Goal: Information Seeking & Learning: Learn about a topic

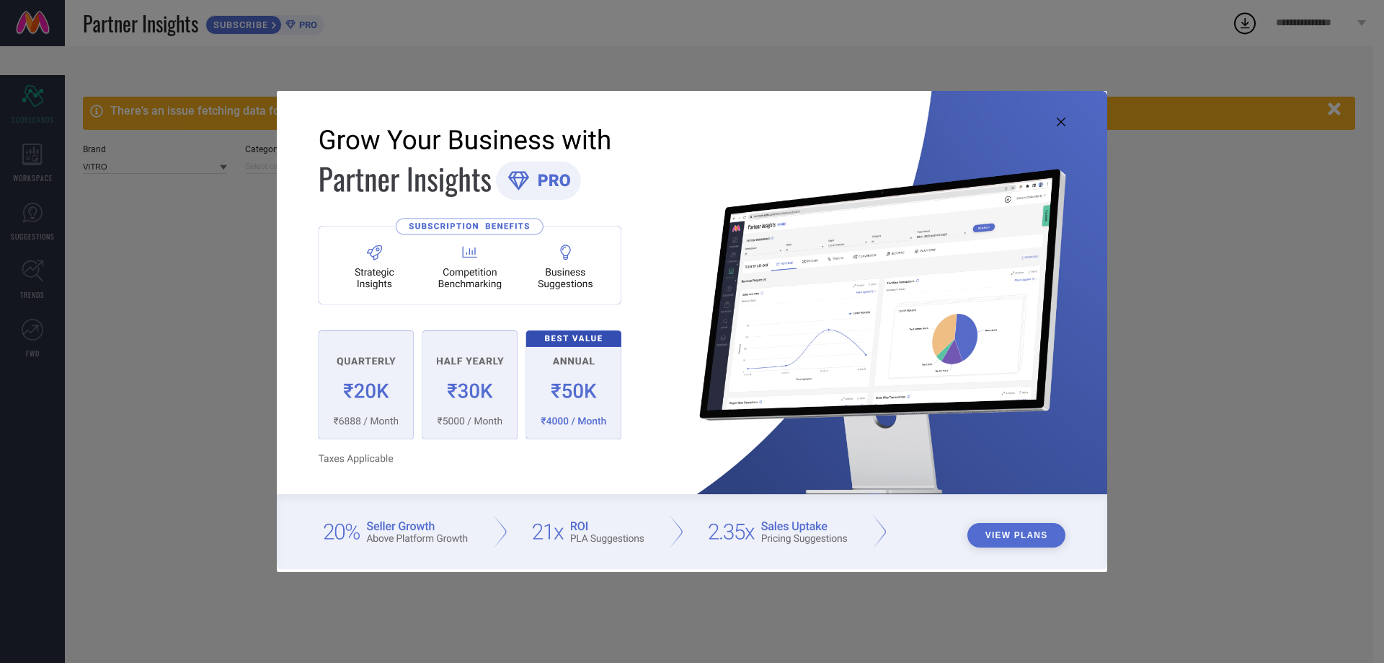
type input "All"
click at [1064, 122] on icon at bounding box center [1061, 122] width 9 height 9
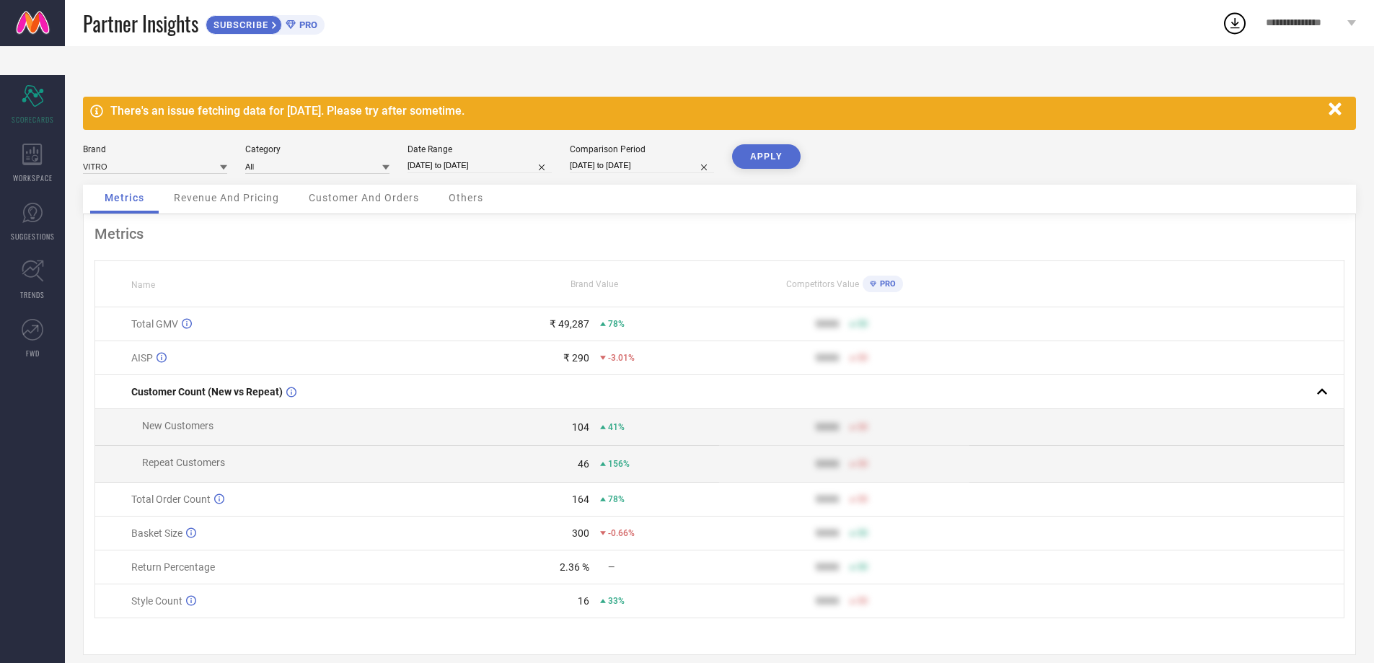
click at [1335, 107] on icon "button" at bounding box center [1335, 109] width 18 height 18
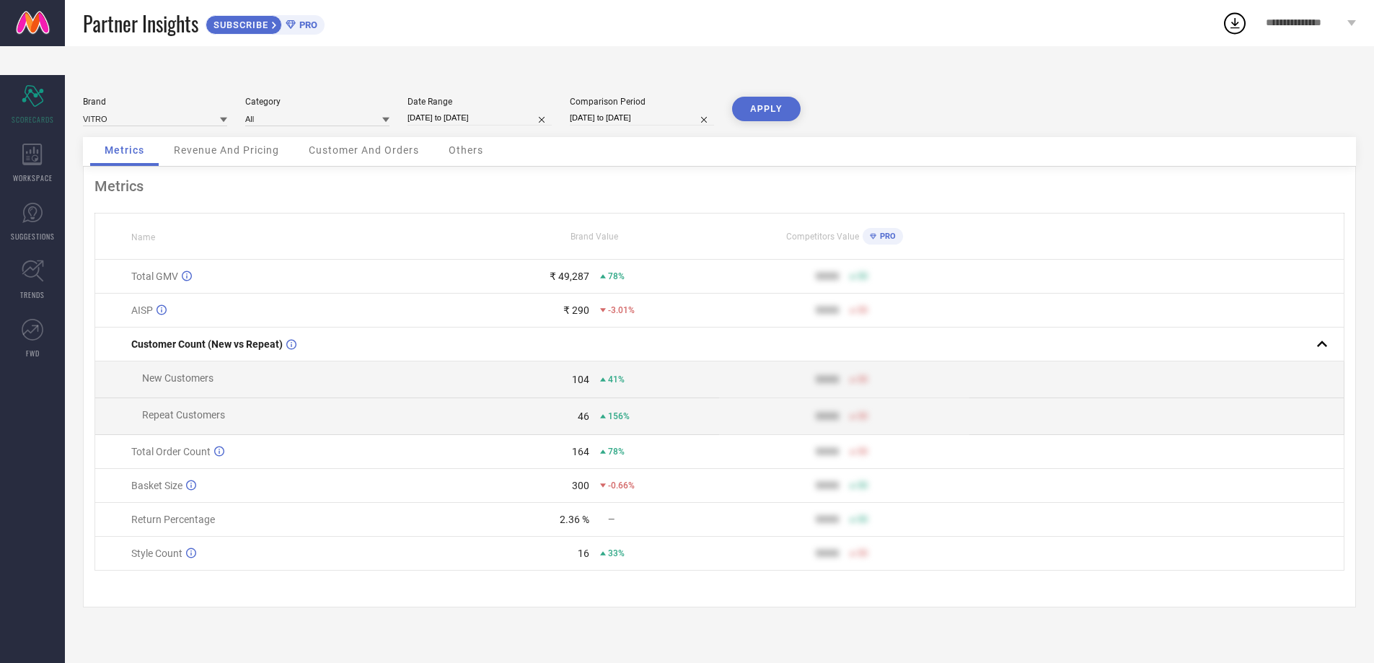
select select "7"
select select "2025"
select select "8"
select select "2025"
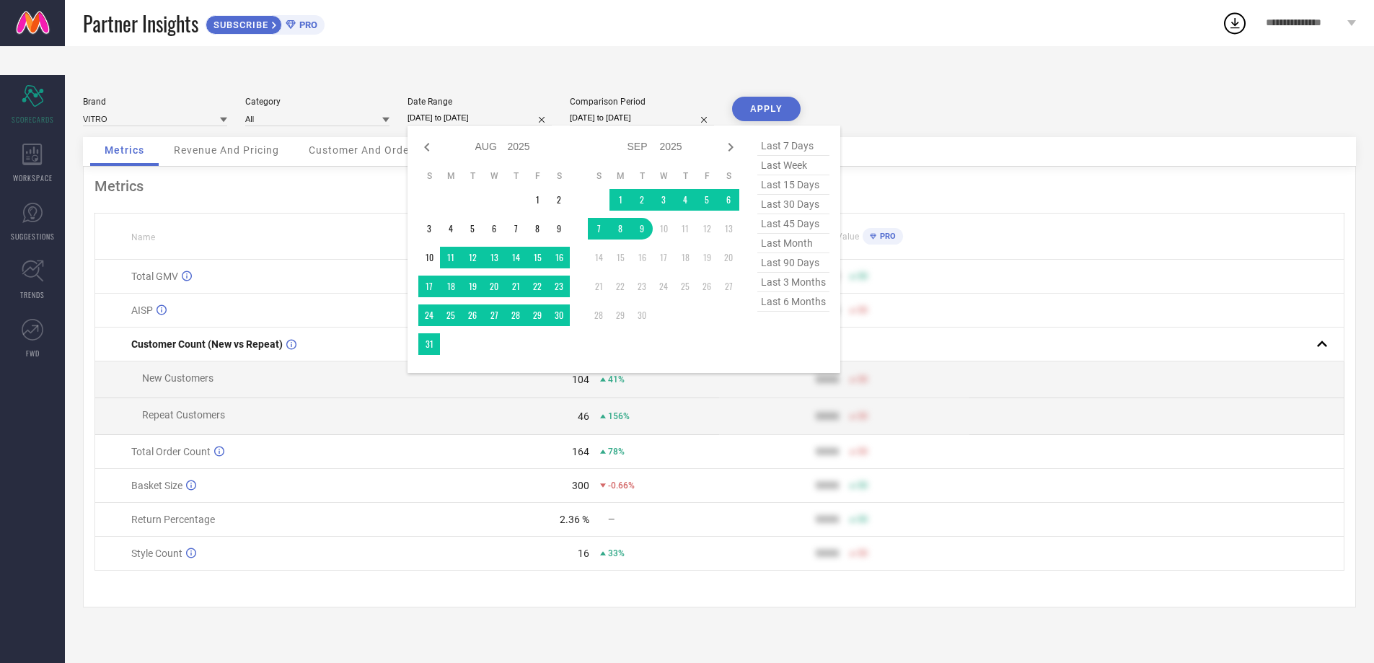
click at [446, 122] on input "[DATE] to [DATE]" at bounding box center [479, 117] width 144 height 15
click at [623, 203] on td "1" at bounding box center [620, 200] width 22 height 22
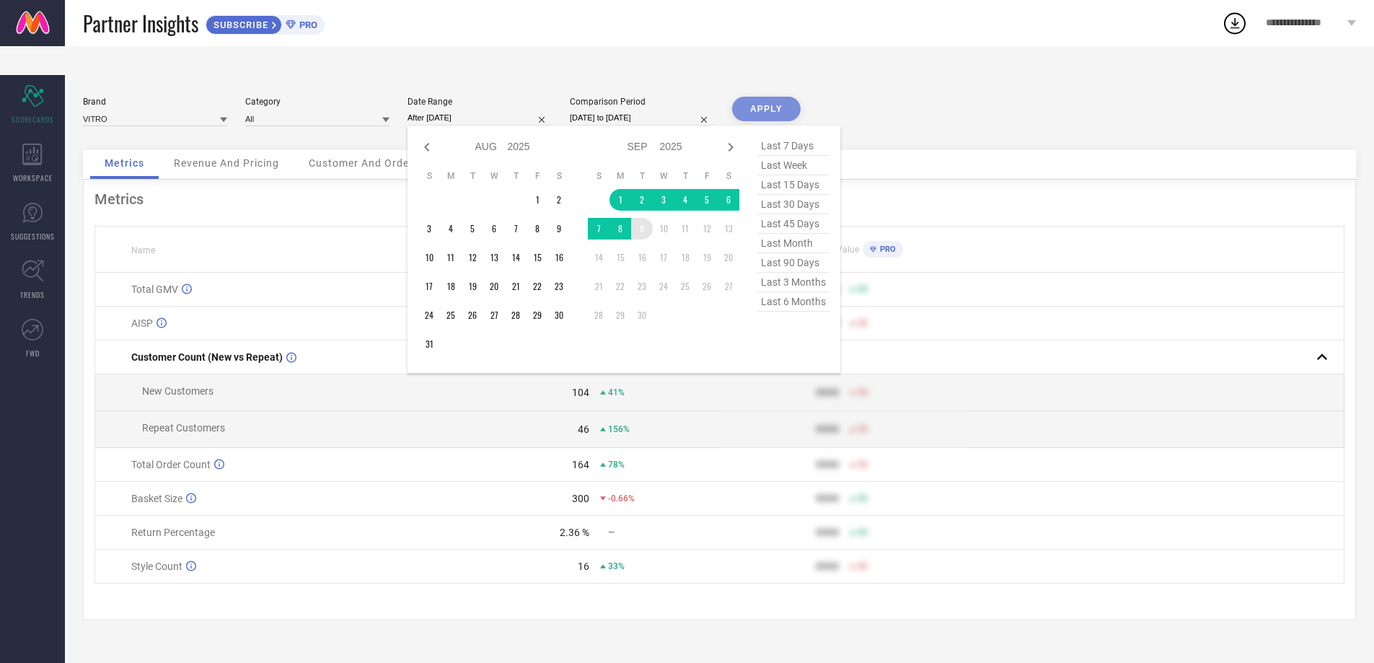
type input "[DATE] to [DATE]"
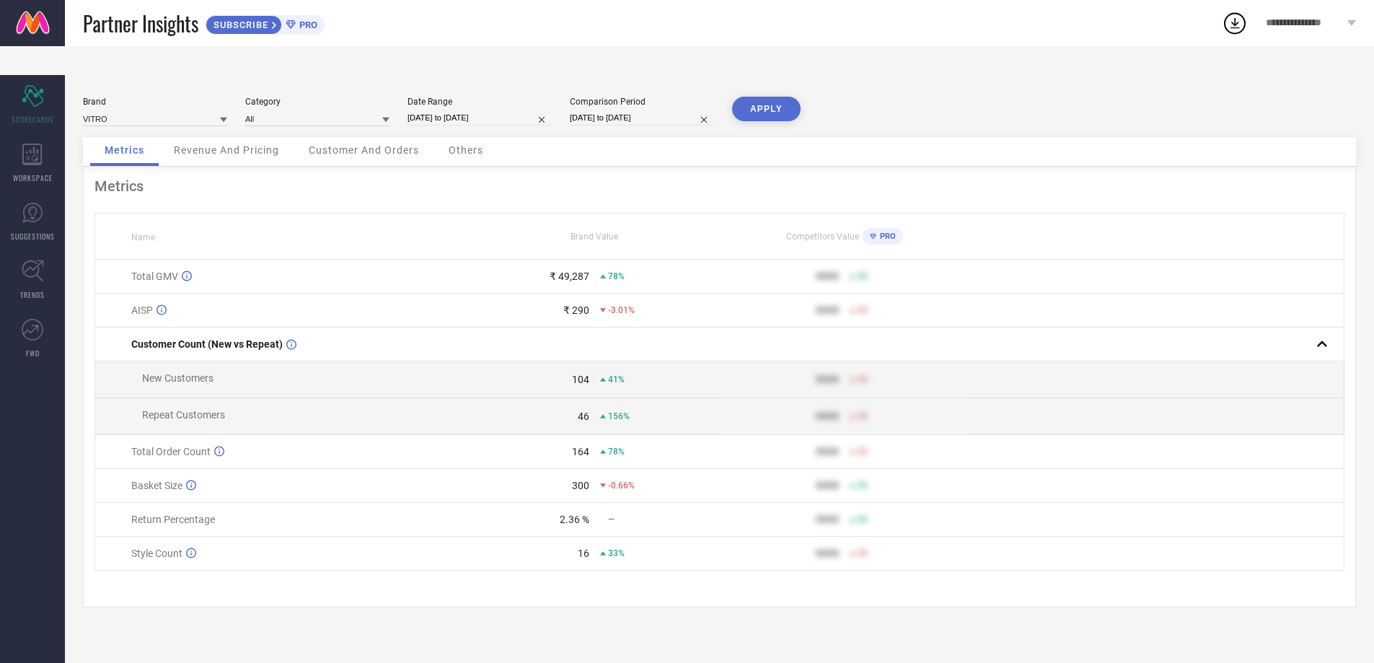
click at [769, 108] on button "APPLY" at bounding box center [766, 109] width 68 height 25
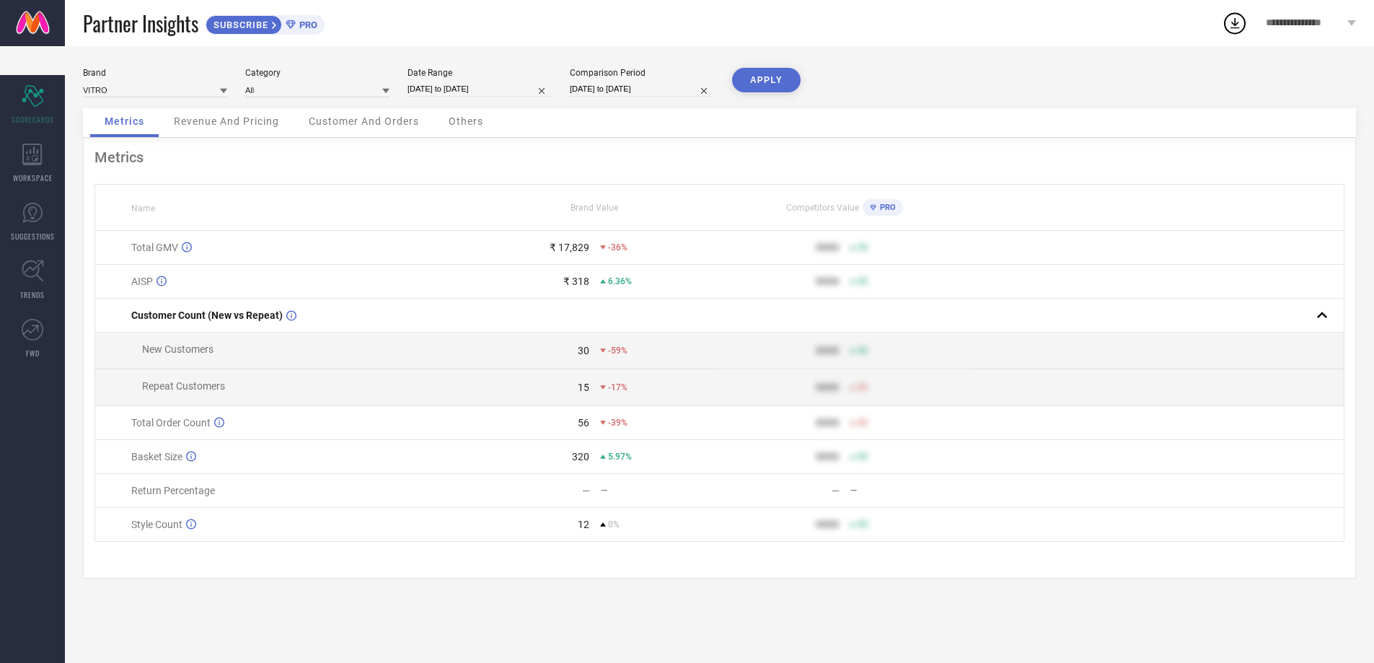
click at [606, 354] on div "-59%" at bounding box center [613, 350] width 27 height 10
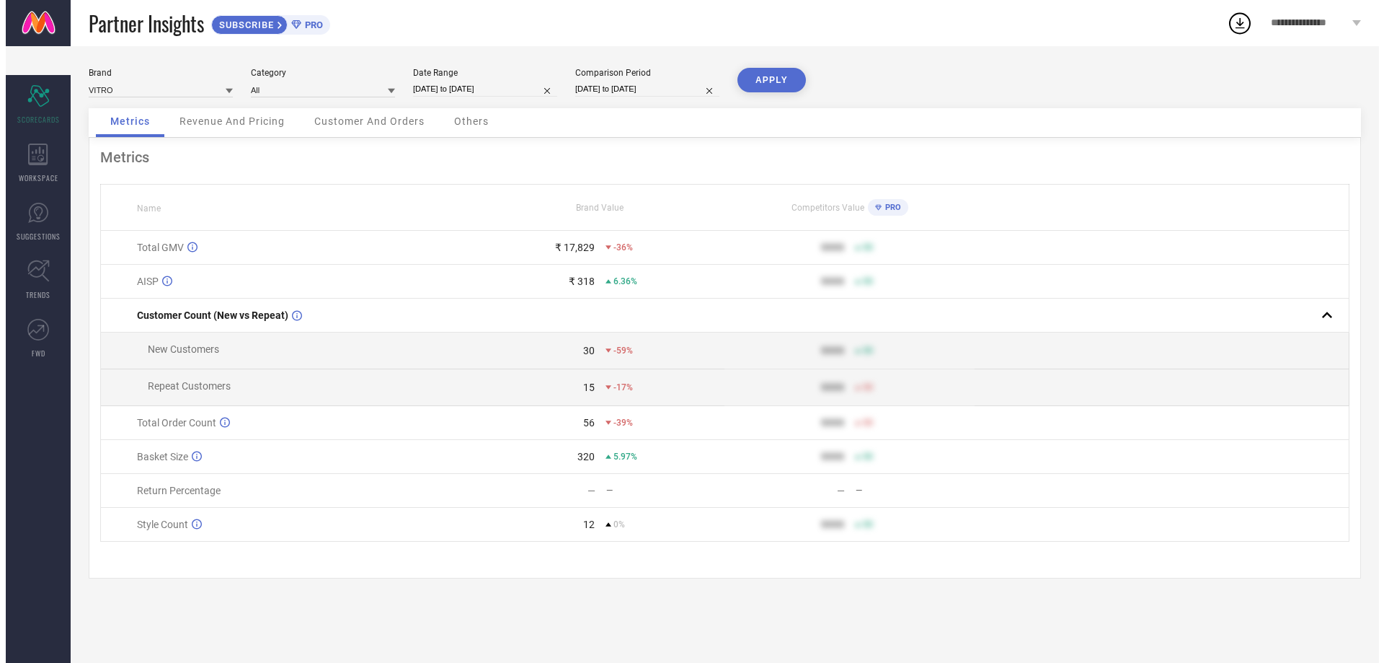
scroll to position [0, 0]
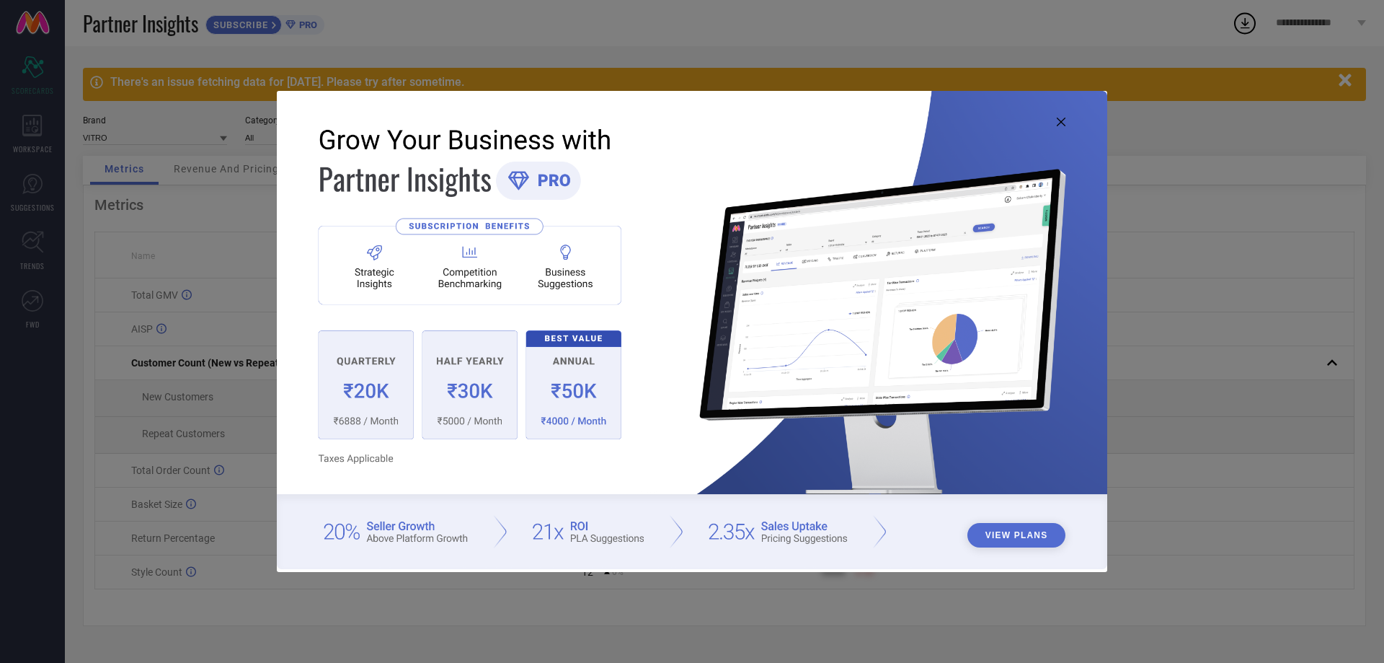
click at [1062, 116] on img at bounding box center [692, 329] width 831 height 477
click at [1060, 120] on icon at bounding box center [1061, 122] width 9 height 9
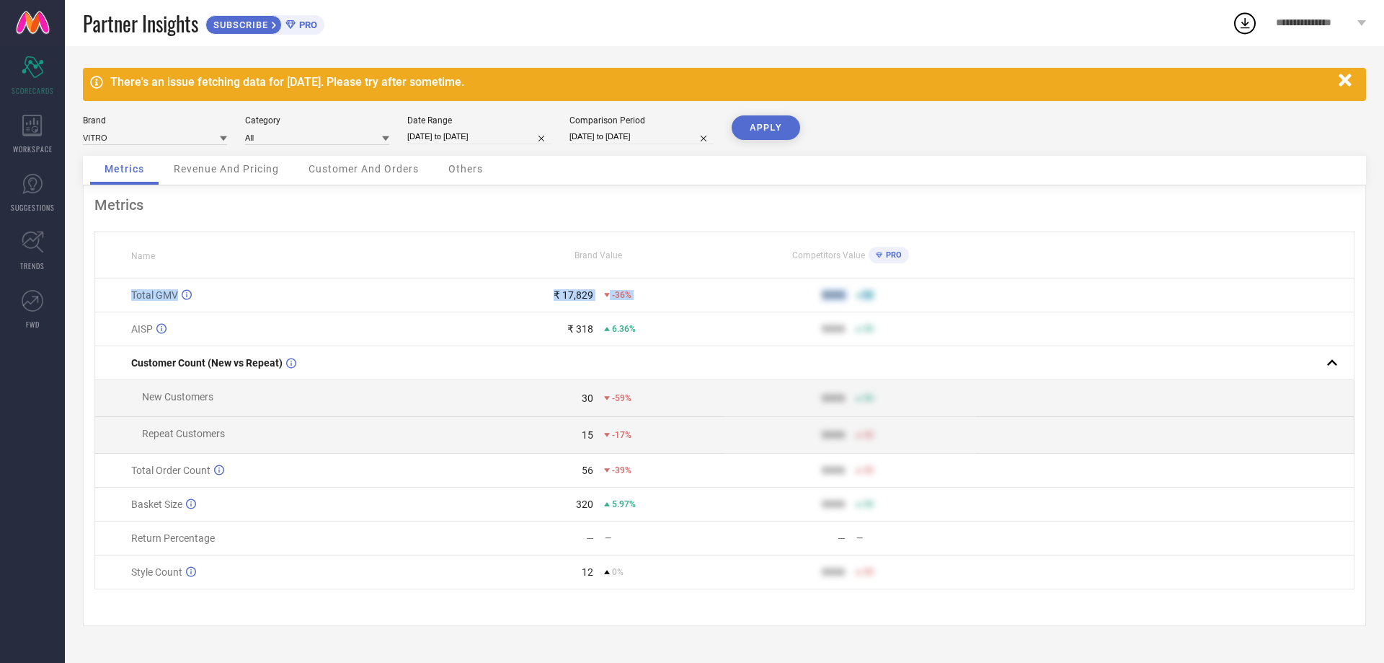
drag, startPoint x: 114, startPoint y: 292, endPoint x: 917, endPoint y: 291, distance: 803.2
click at [917, 291] on tr "Total GMV ₹ 17,829 -36% 9999 50" at bounding box center [725, 295] width 1260 height 34
drag, startPoint x: 136, startPoint y: 324, endPoint x: 862, endPoint y: 324, distance: 725.4
click at [862, 324] on tr "AISP ₹ 318 6.36% 9999 50" at bounding box center [725, 329] width 1260 height 34
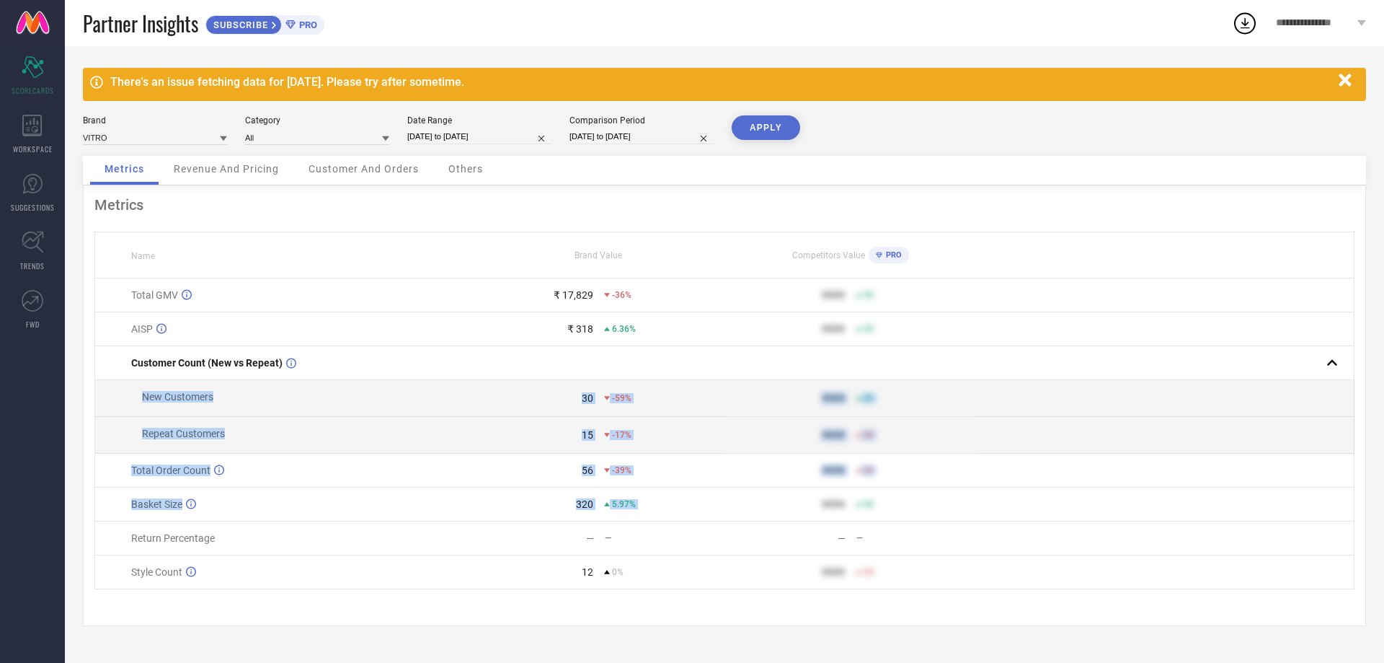
drag, startPoint x: 121, startPoint y: 397, endPoint x: 811, endPoint y: 500, distance: 697.7
click at [811, 500] on tbody "Total GMV ₹ 17,829 -36% 9999 50 AISP ₹ 318 6.36% 9999 50 Customer Count (New vs…" at bounding box center [725, 433] width 1260 height 311
click at [811, 500] on td "9999 50" at bounding box center [851, 504] width 252 height 34
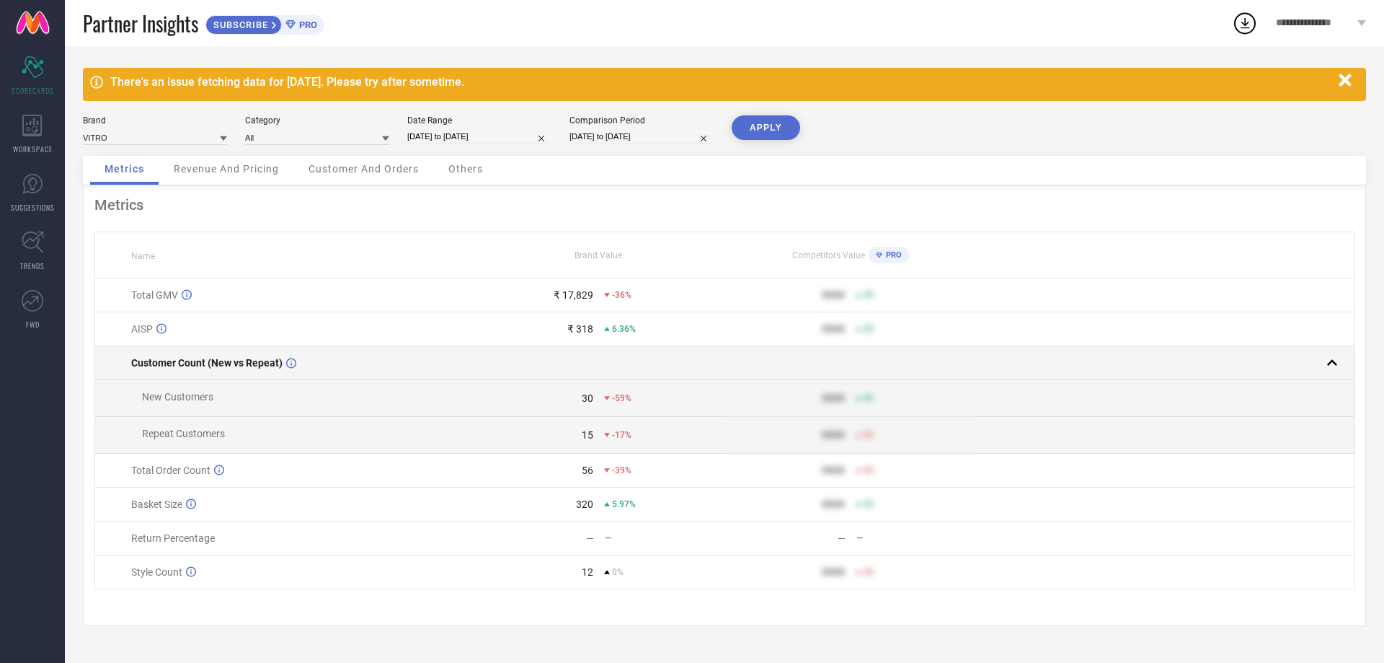
click at [1338, 364] on rect at bounding box center [1332, 363] width 20 height 20
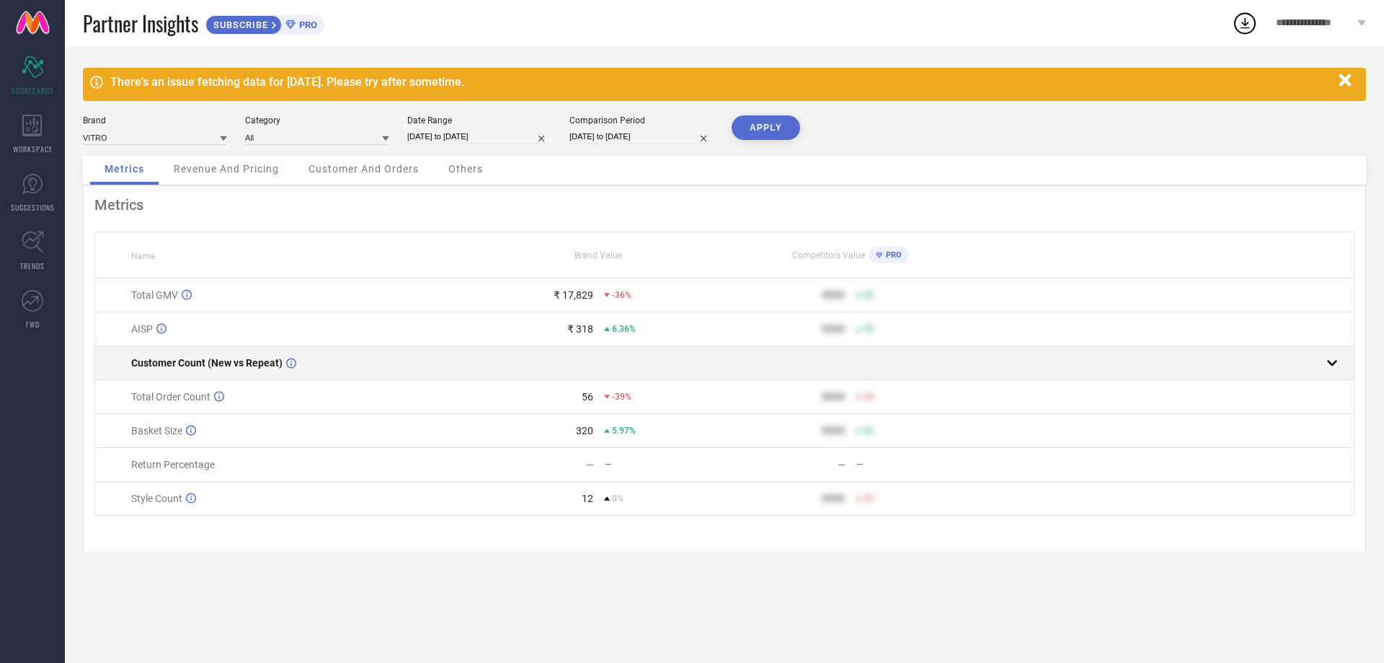
click at [1338, 364] on rect at bounding box center [1332, 363] width 20 height 20
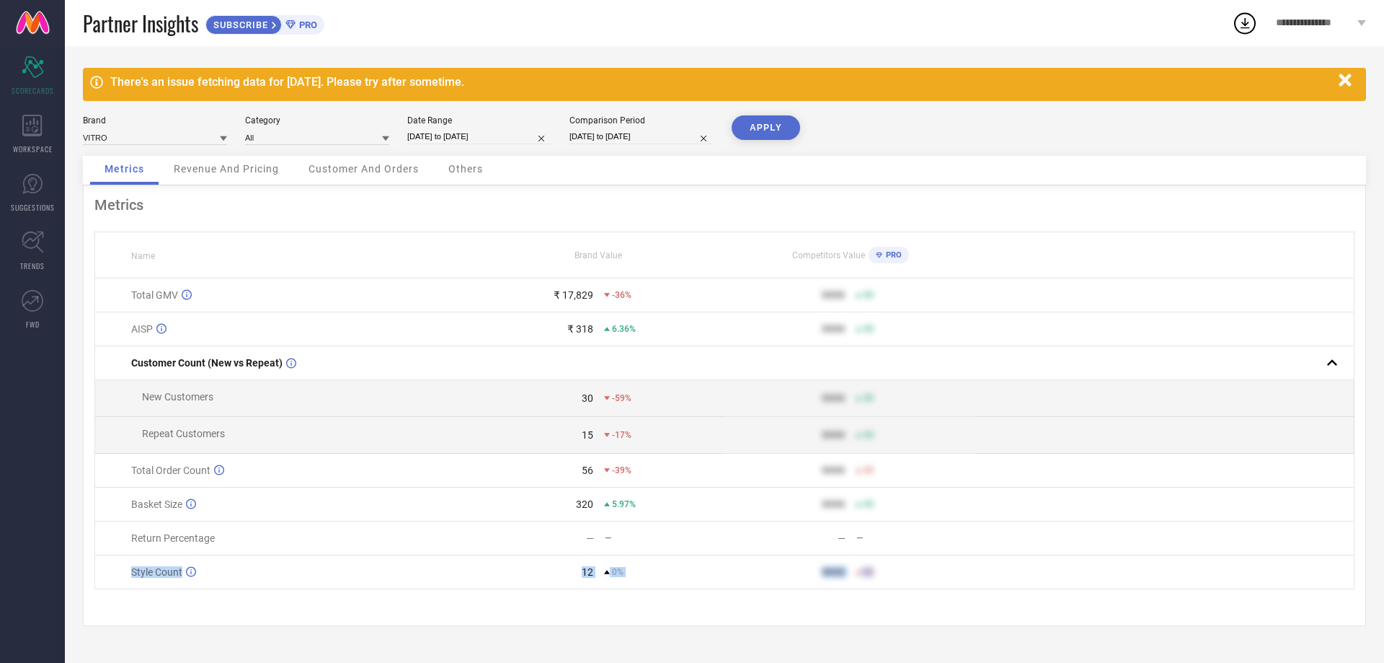
drag, startPoint x: 96, startPoint y: 577, endPoint x: 971, endPoint y: 576, distance: 875.3
click at [971, 576] on tr "Style Count 12 0% 9999 50" at bounding box center [725, 572] width 1260 height 34
drag, startPoint x: 107, startPoint y: 539, endPoint x: 1013, endPoint y: 538, distance: 906.3
click at [1013, 538] on tr "Return Percentage — — — —" at bounding box center [725, 538] width 1260 height 34
click at [448, 121] on div "Date Range" at bounding box center [479, 120] width 144 height 10
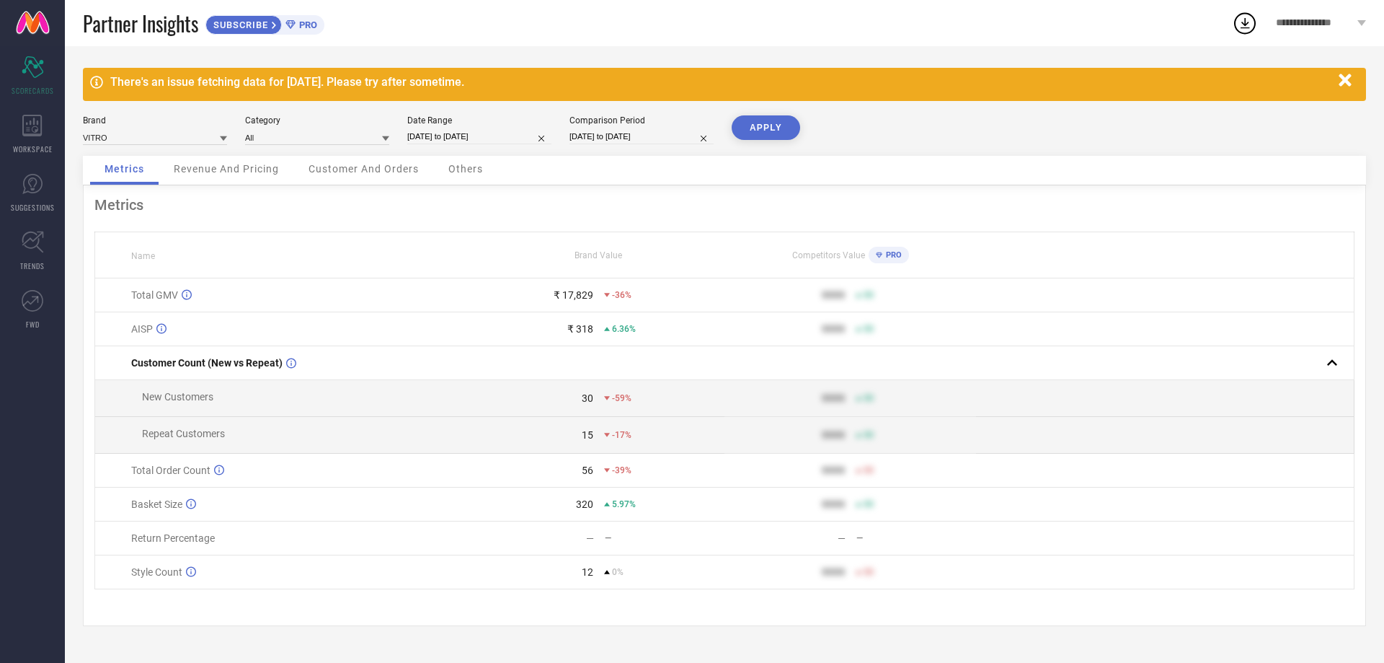
click at [453, 141] on input "[DATE] to [DATE]" at bounding box center [479, 136] width 144 height 15
select select "8"
select select "2025"
select select "9"
select select "2025"
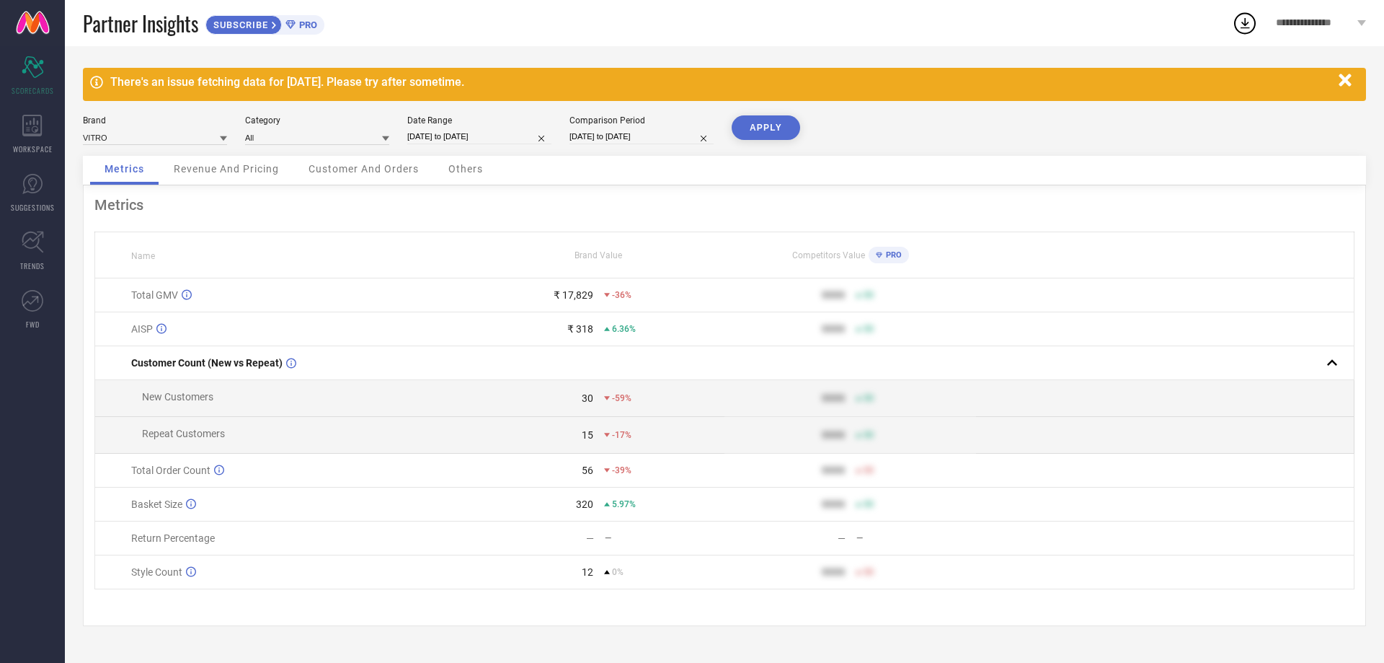
click at [924, 94] on div "There's an issue fetching data for [DATE]. Please try after sometime." at bounding box center [724, 84] width 1283 height 33
select select "7"
select select "2024"
select select "8"
select select "2024"
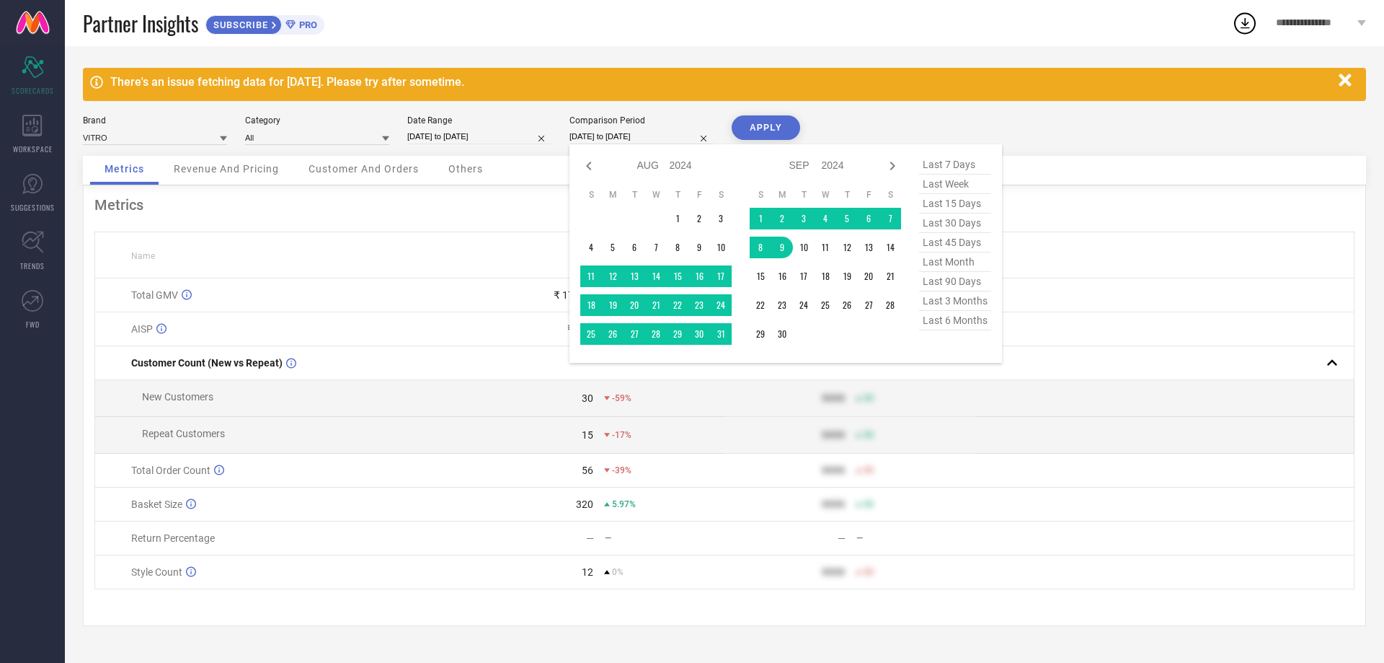
click at [627, 138] on input "[DATE] to [DATE]" at bounding box center [642, 136] width 144 height 15
click at [675, 216] on td "1" at bounding box center [678, 219] width 22 height 22
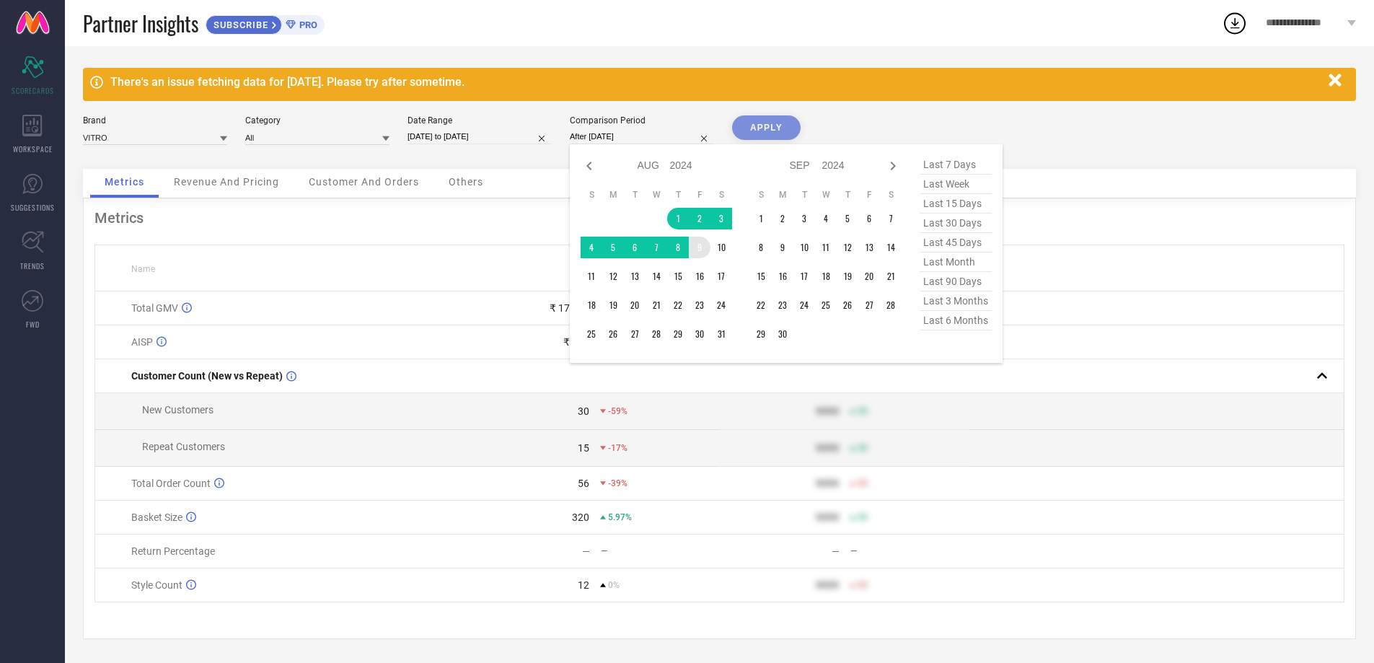
type input "01-08-2024 to 09-08-2024"
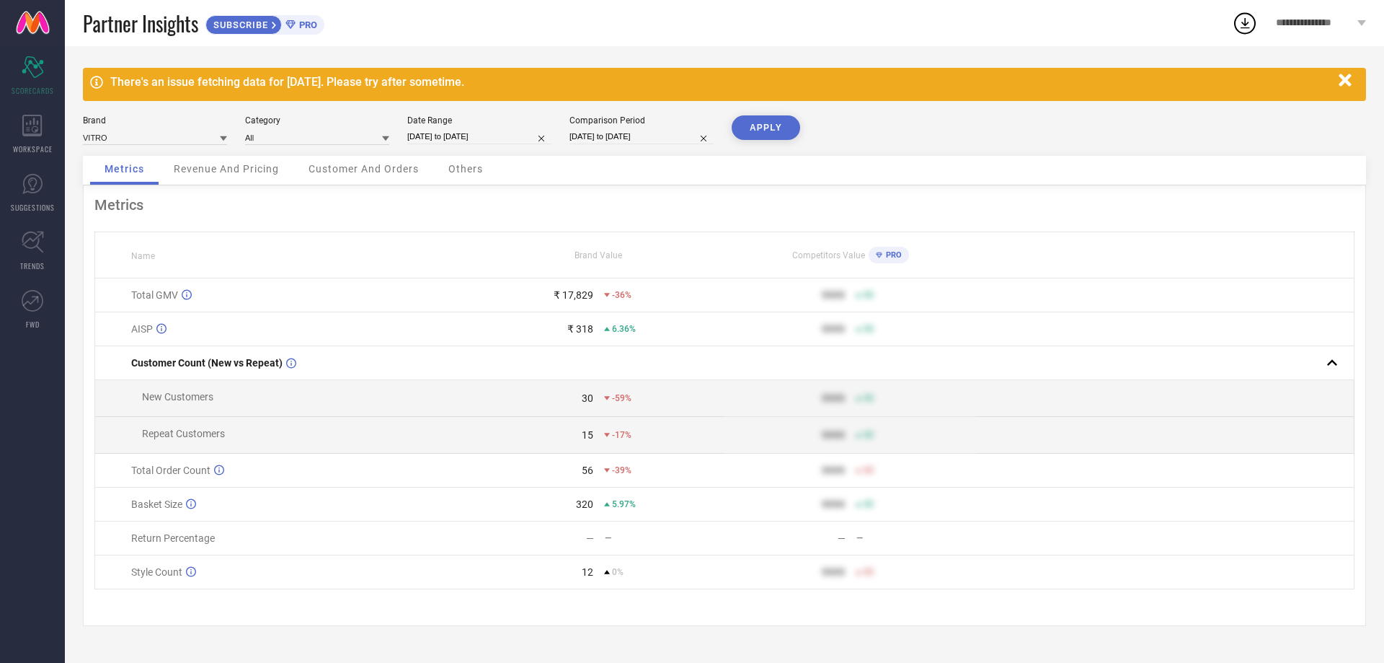
click at [761, 123] on button "APPLY" at bounding box center [766, 127] width 68 height 25
select select "7"
select select "2024"
select select "8"
select select "2024"
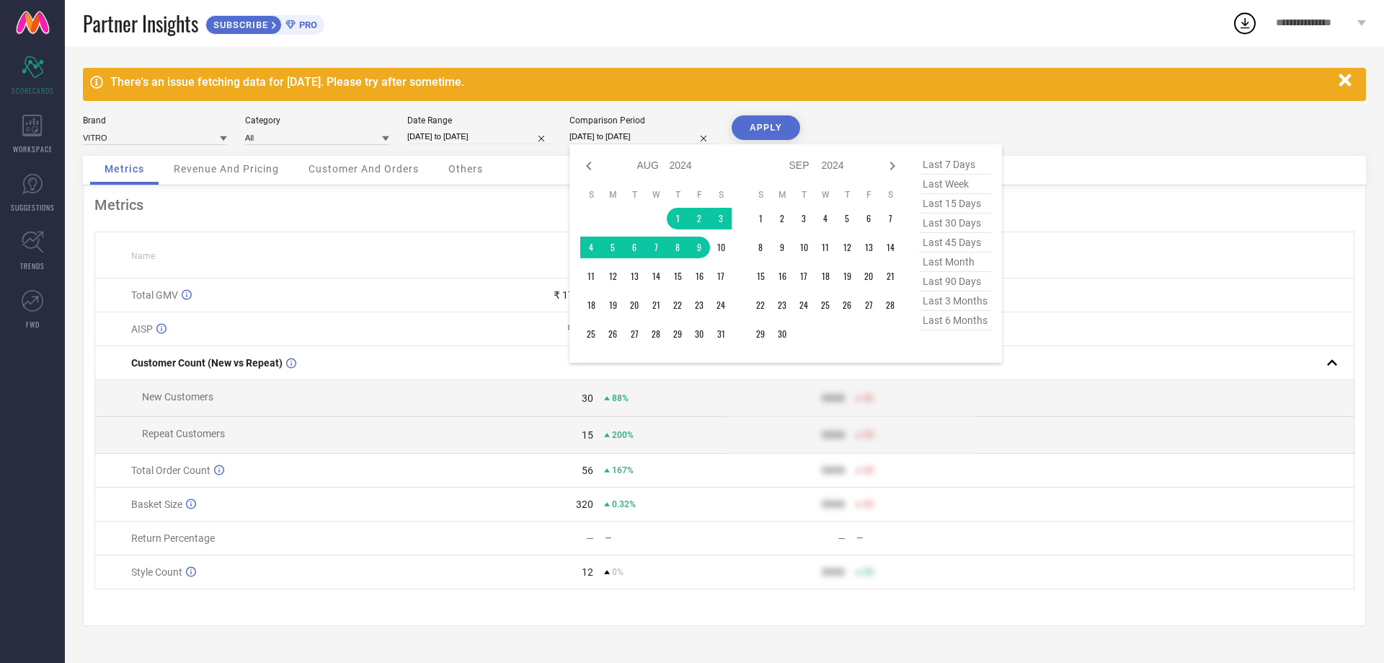
click at [613, 138] on input "01-08-2024 to 09-08-2024" at bounding box center [642, 136] width 144 height 15
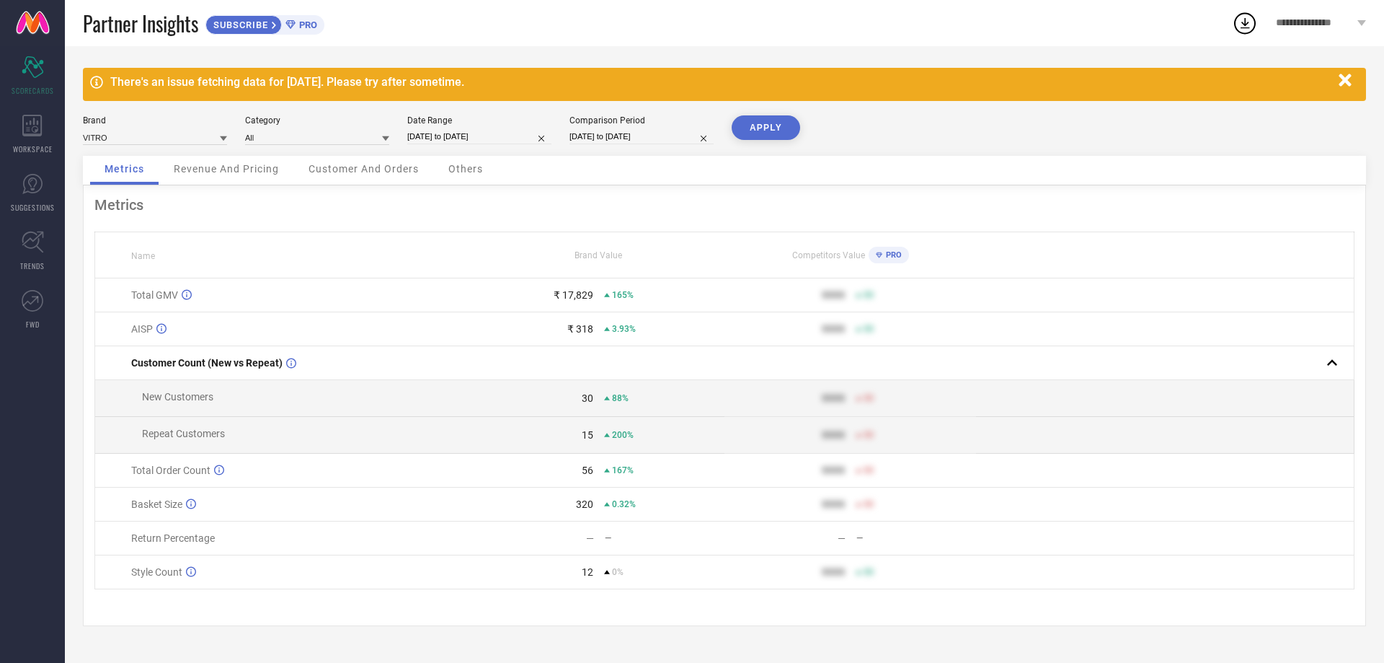
click at [902, 119] on div "Brand VITRO Category All Date Range 01-09-2025 to 09-09-2025 Comparison Period …" at bounding box center [724, 135] width 1283 height 40
click at [768, 122] on button "APPLY" at bounding box center [766, 127] width 68 height 25
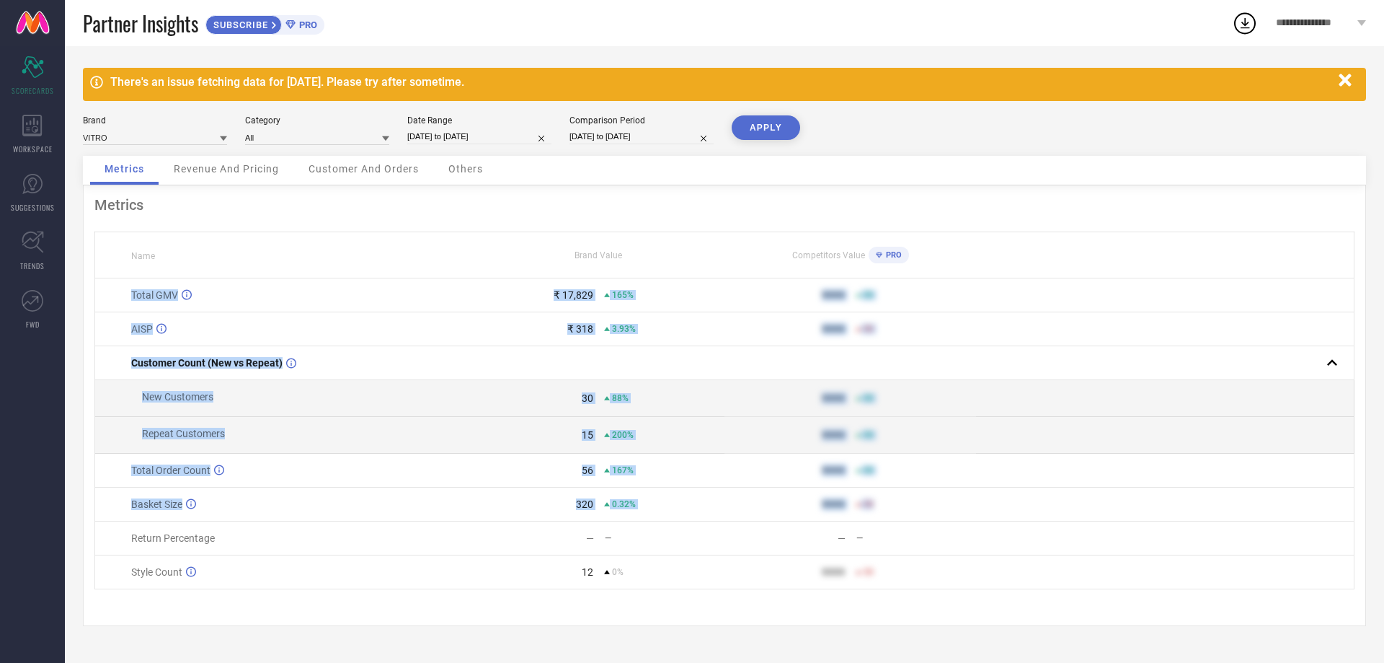
drag, startPoint x: 128, startPoint y: 288, endPoint x: 885, endPoint y: 515, distance: 790.9
click at [885, 515] on tbody "Total GMV ₹ 17,829 165% 9999 50 AISP ₹ 318 3.93% 9999 50 Customer Count (New vs…" at bounding box center [725, 433] width 1260 height 311
click at [888, 509] on div "50" at bounding box center [916, 504] width 120 height 10
drag, startPoint x: 891, startPoint y: 508, endPoint x: 88, endPoint y: 245, distance: 845.0
click at [88, 245] on div "Metrics Name Brand Value Competitors Value PRO Total GMV ₹ 17,829 165% 9999 50 …" at bounding box center [724, 405] width 1283 height 441
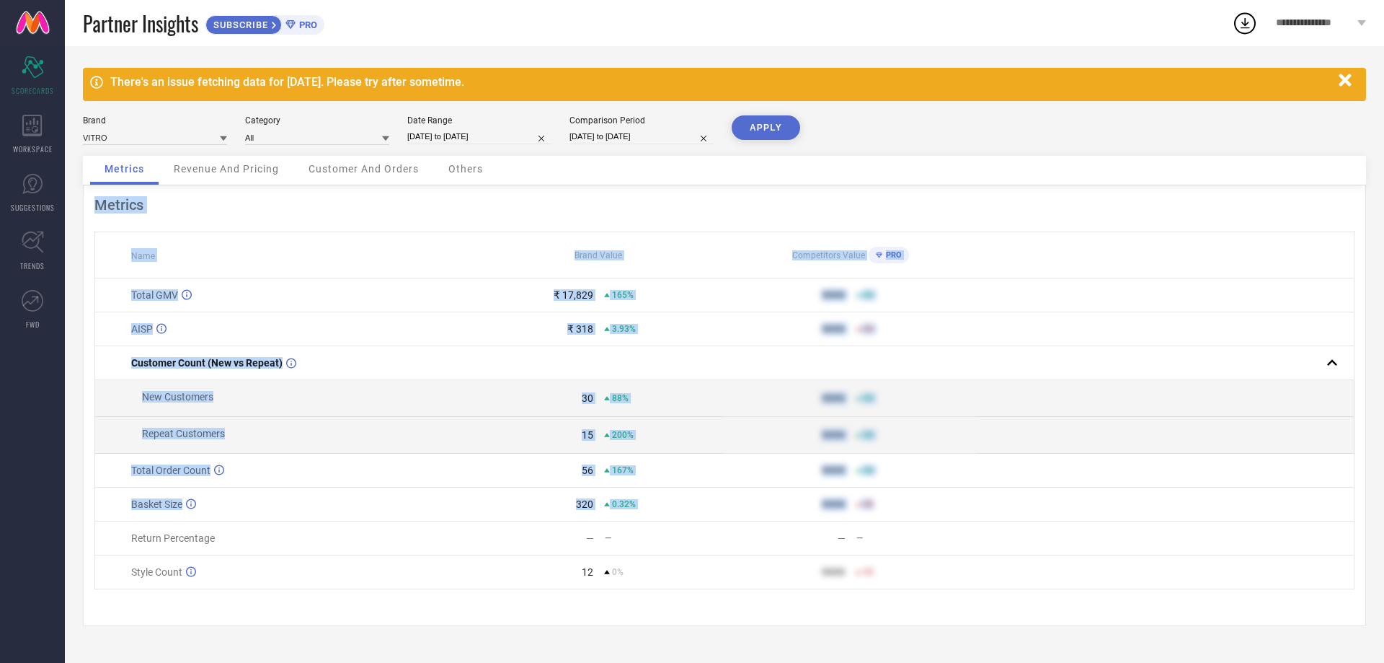
click at [179, 269] on th "Name" at bounding box center [284, 255] width 378 height 46
drag, startPoint x: 136, startPoint y: 253, endPoint x: 956, endPoint y: 483, distance: 852.2
click at [956, 483] on table "Name Brand Value Competitors Value PRO Total GMV ₹ 17,829 165% 9999 50 AISP ₹ 3…" at bounding box center [724, 410] width 1260 height 358
click at [151, 432] on span "Repeat Customers" at bounding box center [183, 434] width 83 height 12
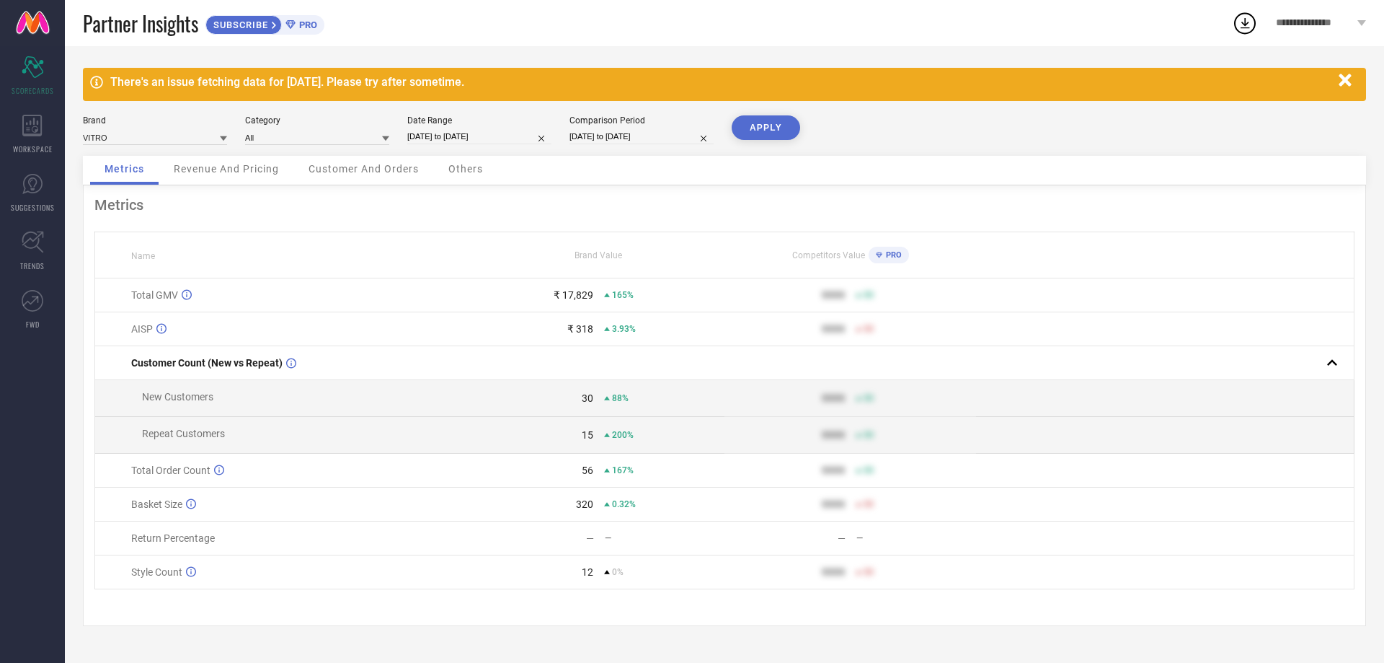
click at [229, 163] on span "Revenue And Pricing" at bounding box center [226, 169] width 105 height 12
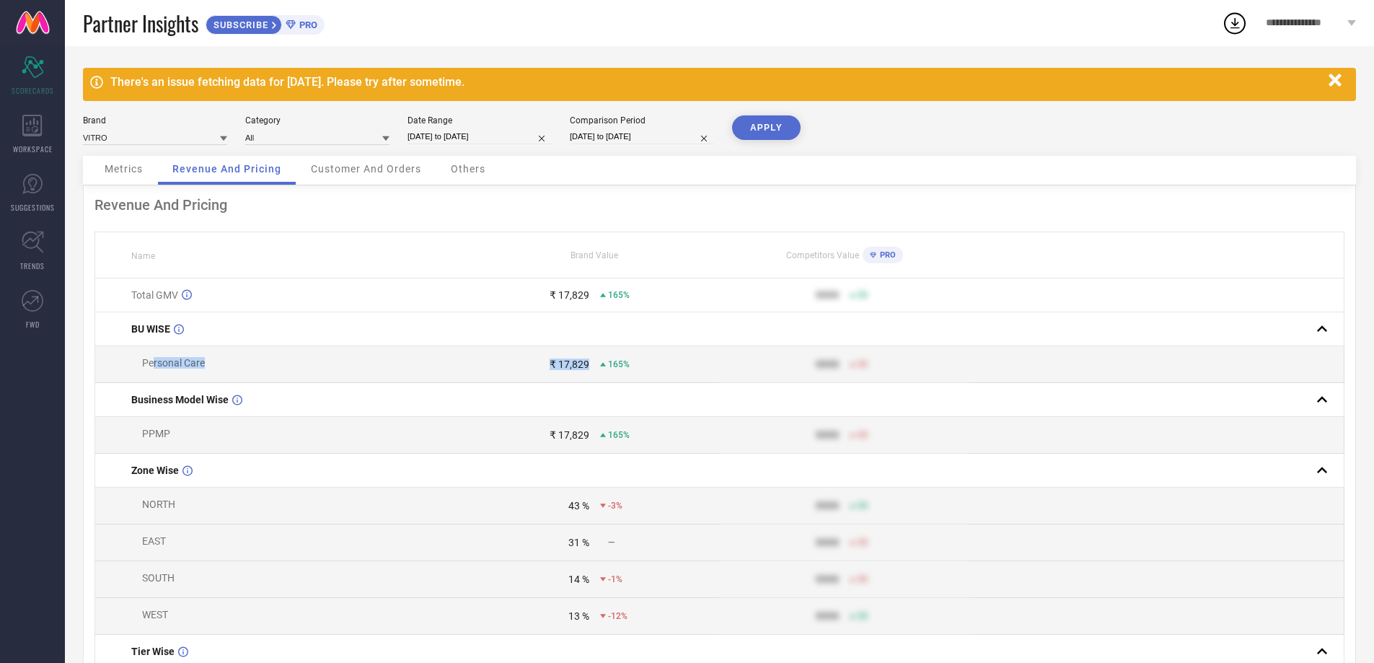
drag, startPoint x: 153, startPoint y: 364, endPoint x: 593, endPoint y: 371, distance: 439.9
click at [593, 371] on tr "Personal Care ₹ 17,829 165% 9999 50" at bounding box center [719, 364] width 1249 height 37
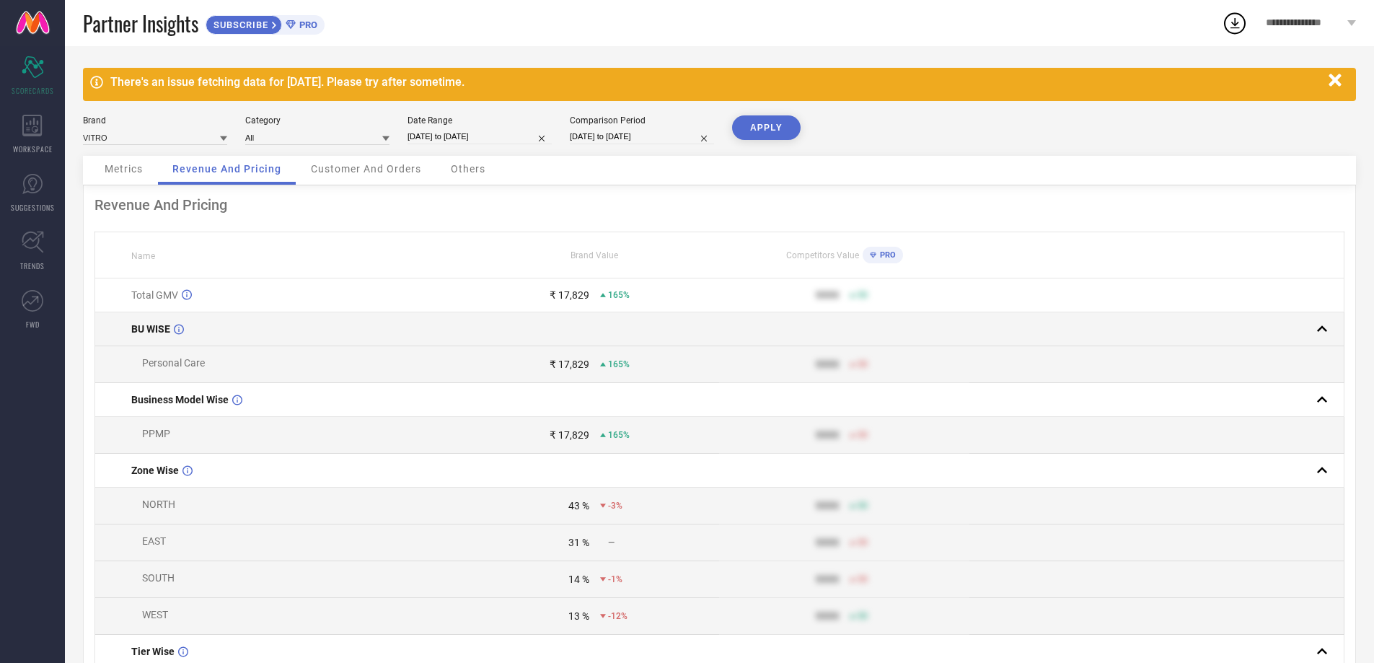
click at [526, 316] on td at bounding box center [593, 329] width 249 height 34
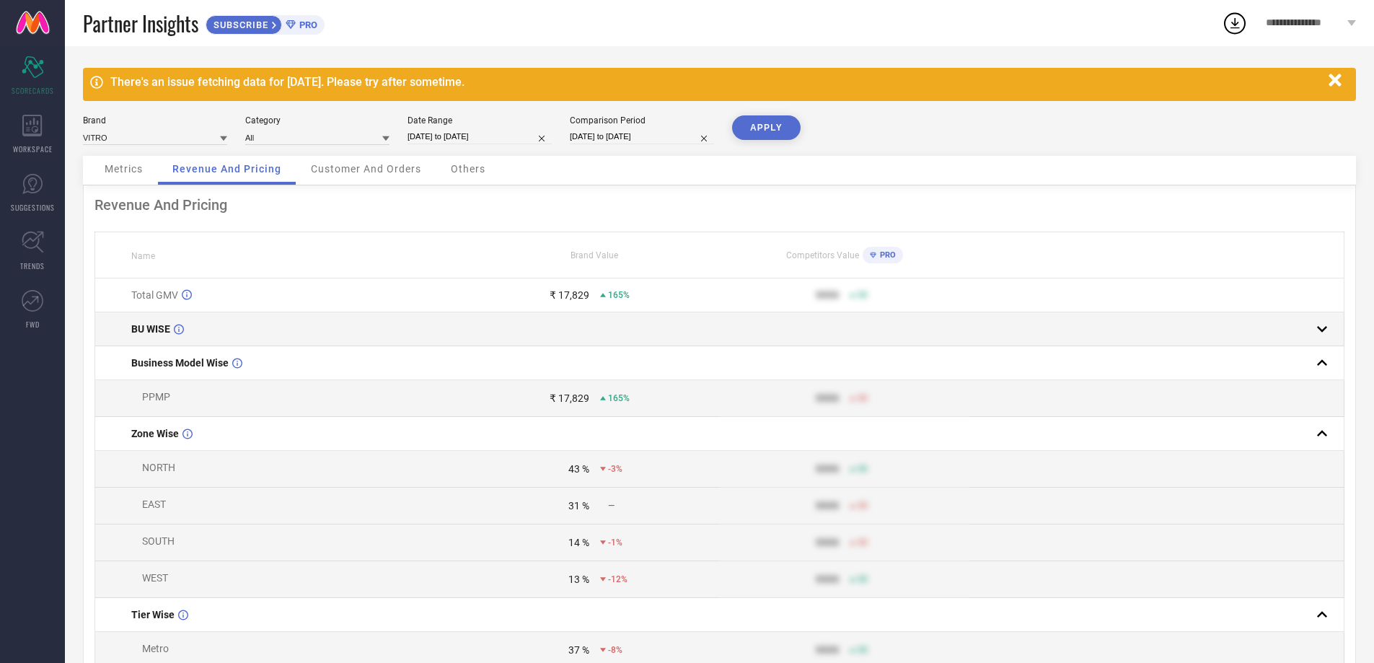
click at [526, 316] on td at bounding box center [593, 329] width 249 height 34
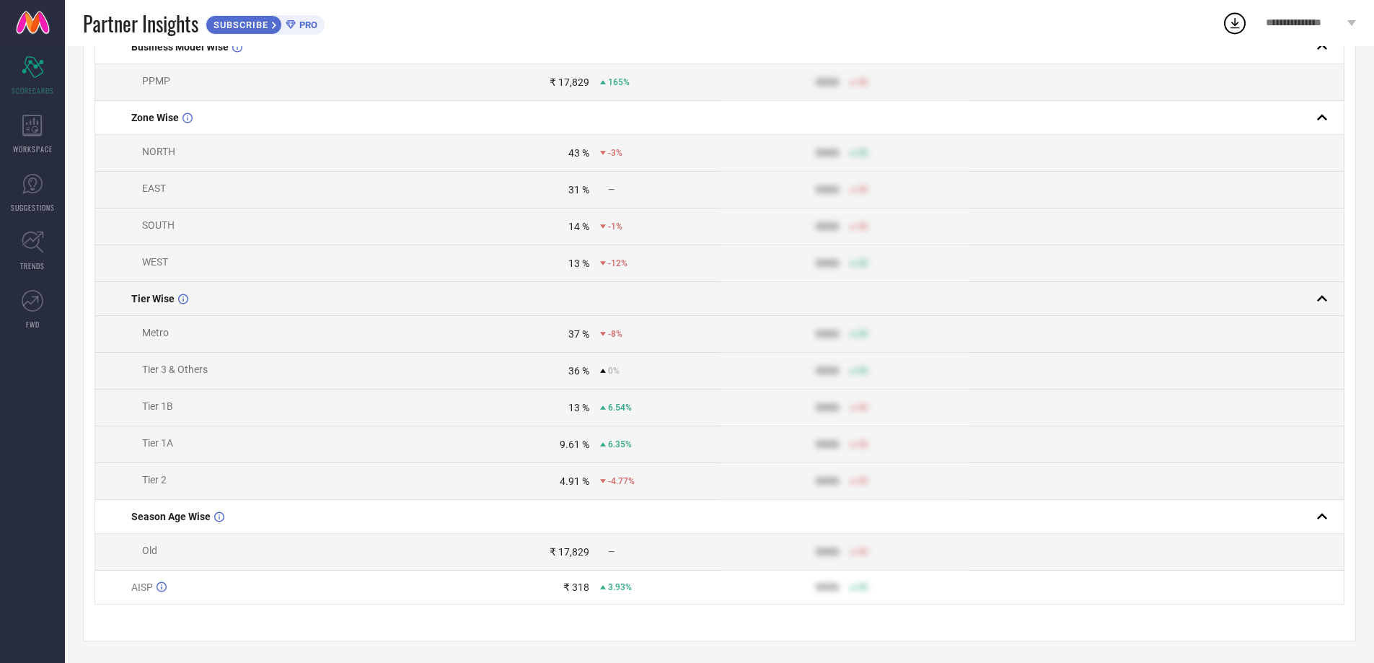
scroll to position [72, 0]
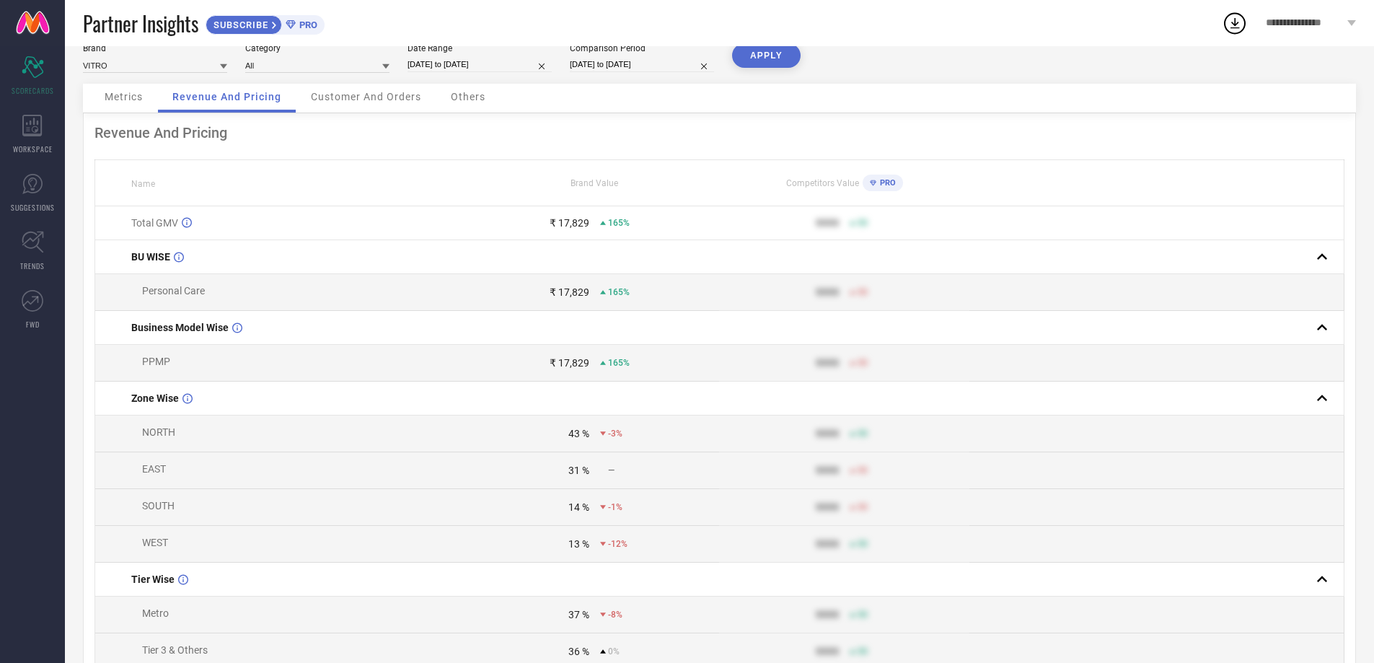
click at [335, 96] on span "Customer And Orders" at bounding box center [366, 97] width 110 height 12
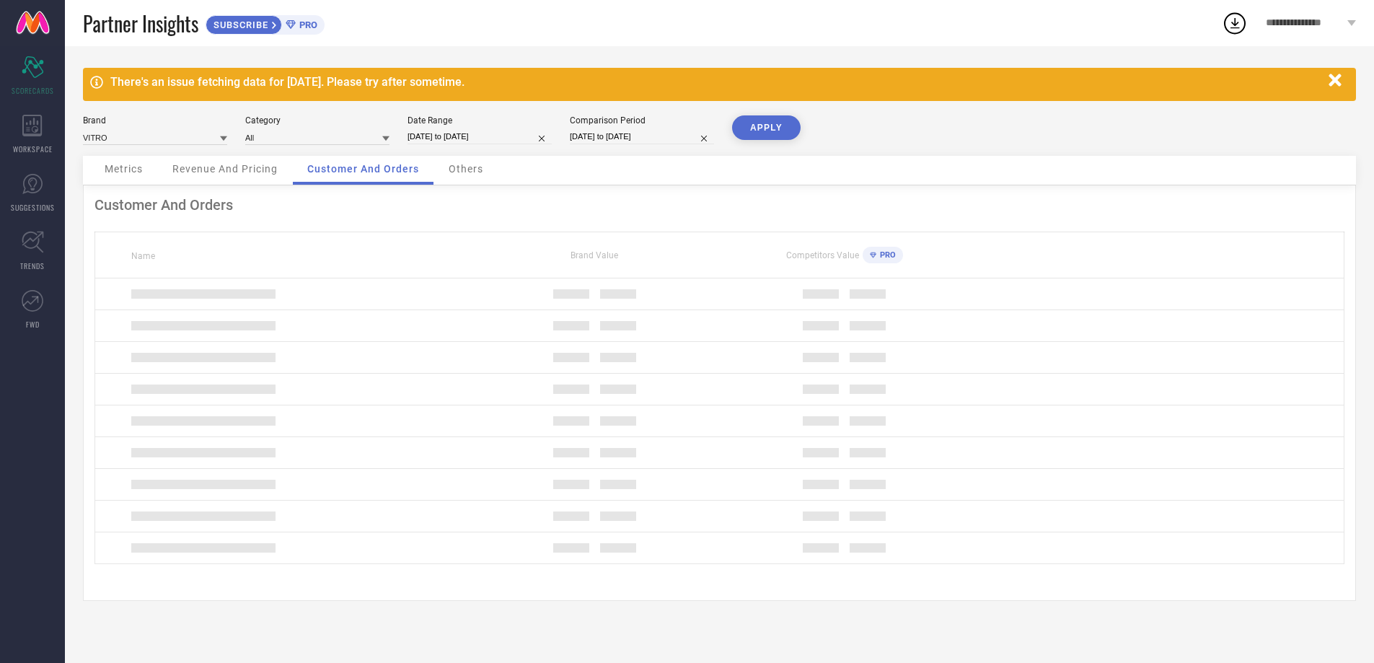
scroll to position [0, 0]
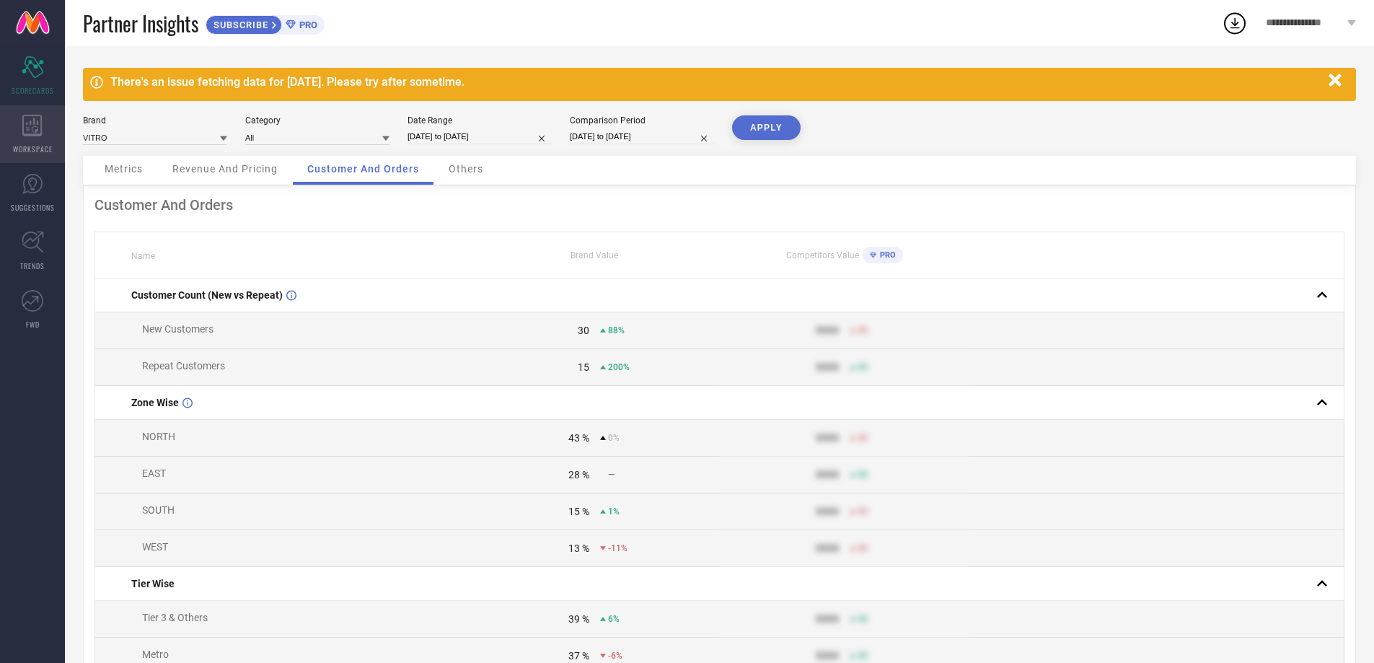
click at [37, 122] on icon at bounding box center [31, 126] width 19 height 22
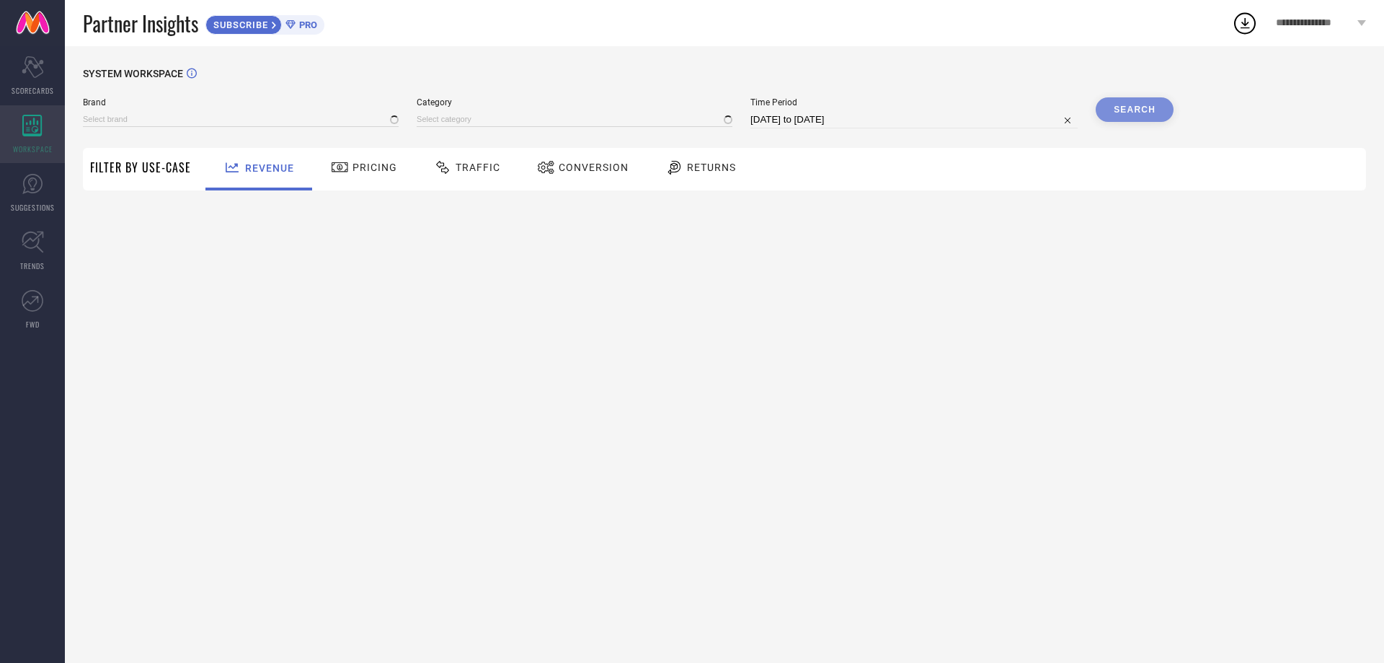
type input "VITRO"
type input "All"
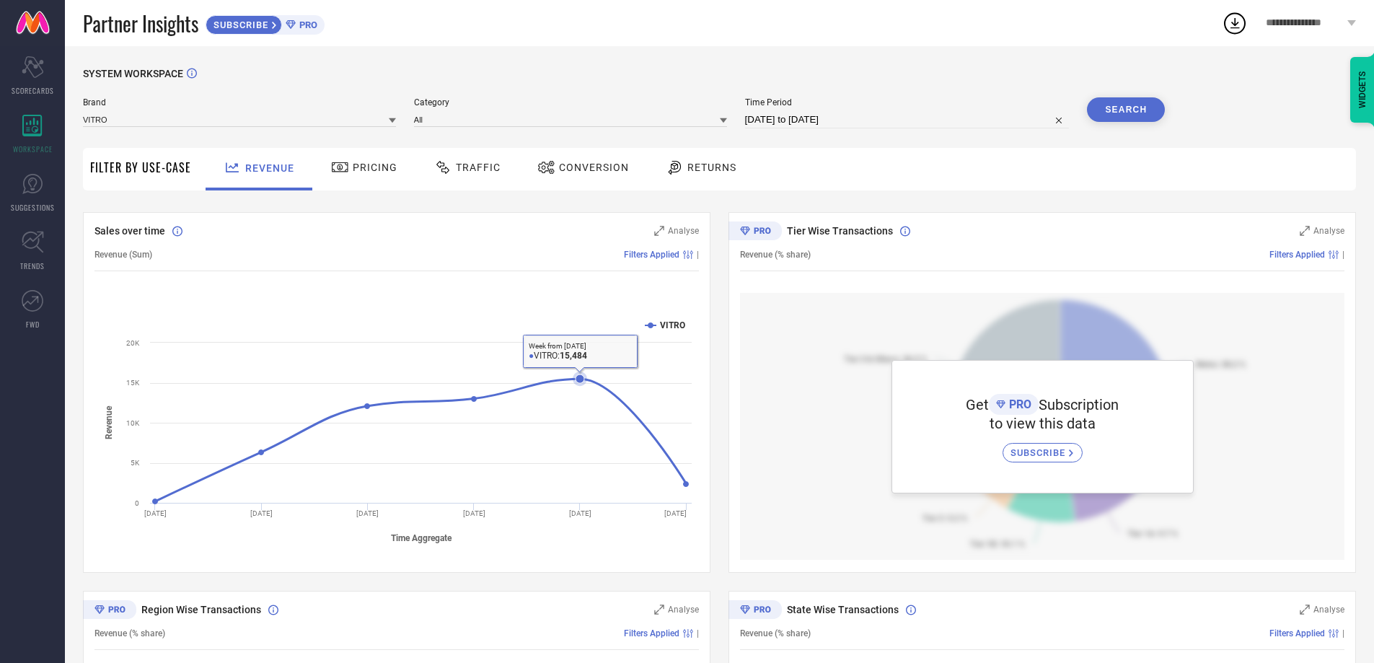
click at [609, 389] on icon at bounding box center [420, 440] width 531 height 123
click at [614, 392] on icon at bounding box center [420, 440] width 531 height 123
click at [677, 467] on icon at bounding box center [420, 440] width 531 height 123
click at [648, 430] on icon at bounding box center [420, 440] width 531 height 123
click at [469, 167] on span "Traffic" at bounding box center [478, 168] width 45 height 12
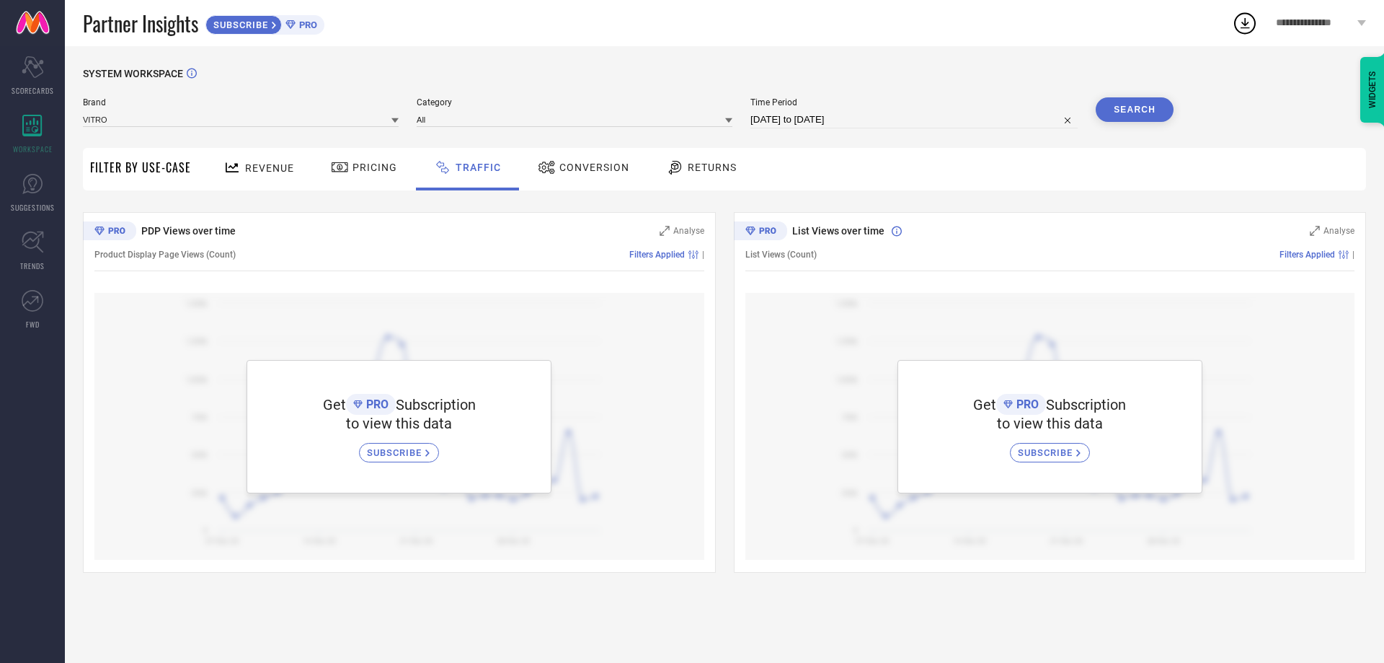
click at [412, 448] on span "SUBSCRIBE" at bounding box center [396, 452] width 58 height 11
click at [607, 161] on div "Conversion" at bounding box center [583, 167] width 99 height 25
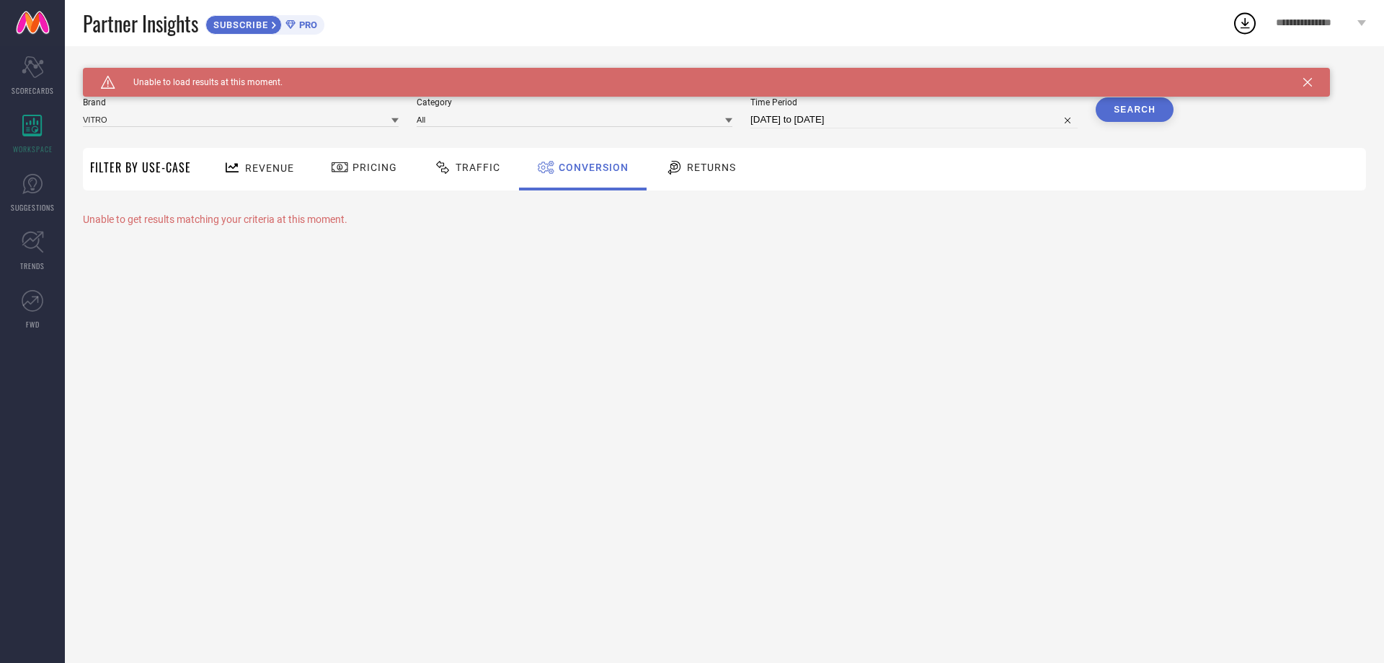
click at [1309, 79] on icon at bounding box center [1308, 82] width 9 height 9
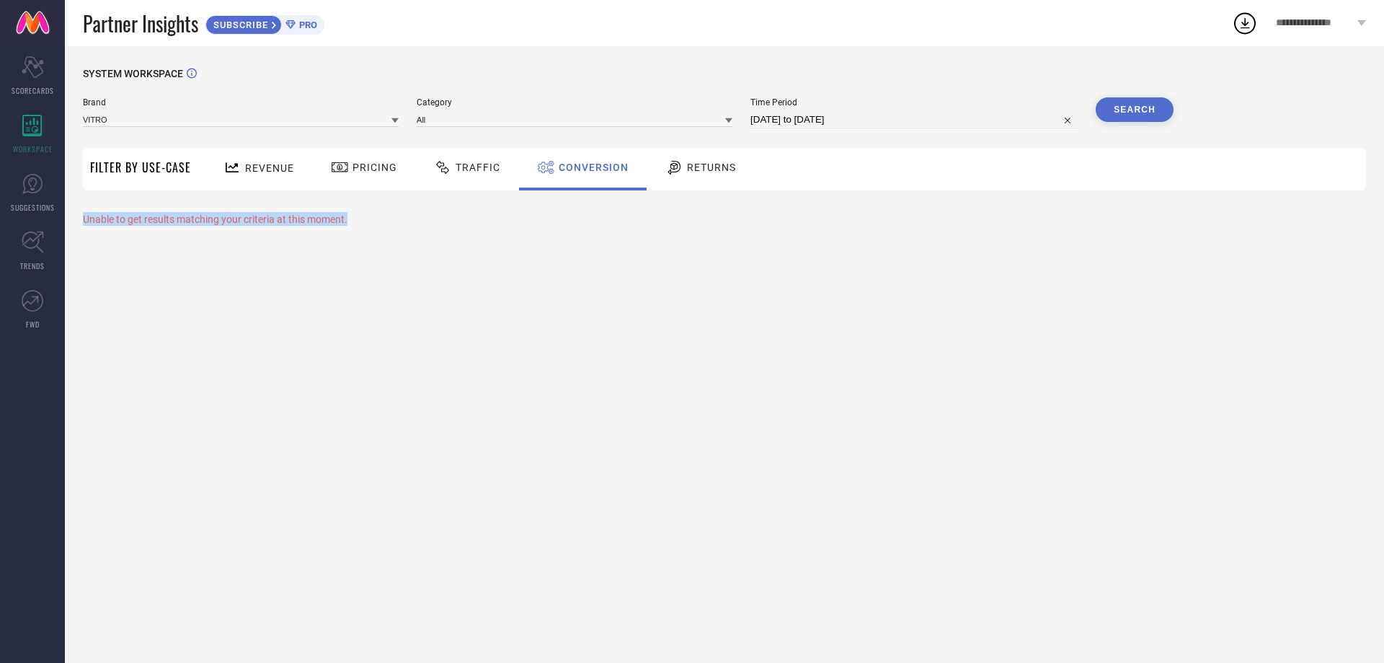
drag, startPoint x: 83, startPoint y: 216, endPoint x: 354, endPoint y: 216, distance: 271.1
click at [354, 216] on div "SYSTEM WORKSPACE Brand VITRO Category All Time Period 10-08-2025 to 09-09-2025 …" at bounding box center [724, 147] width 1283 height 158
click at [715, 168] on span "Returns" at bounding box center [711, 168] width 49 height 12
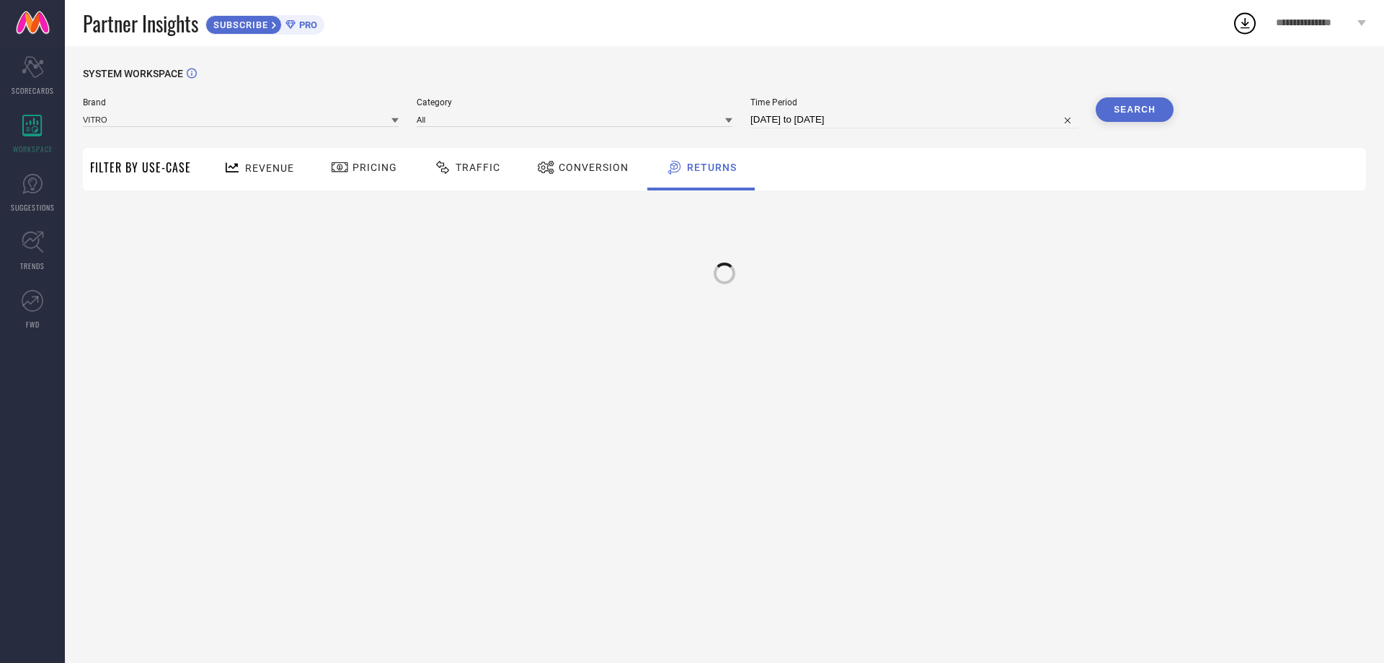
click at [588, 164] on span "Conversion" at bounding box center [594, 168] width 70 height 12
click at [705, 166] on span "Returns" at bounding box center [711, 168] width 49 height 12
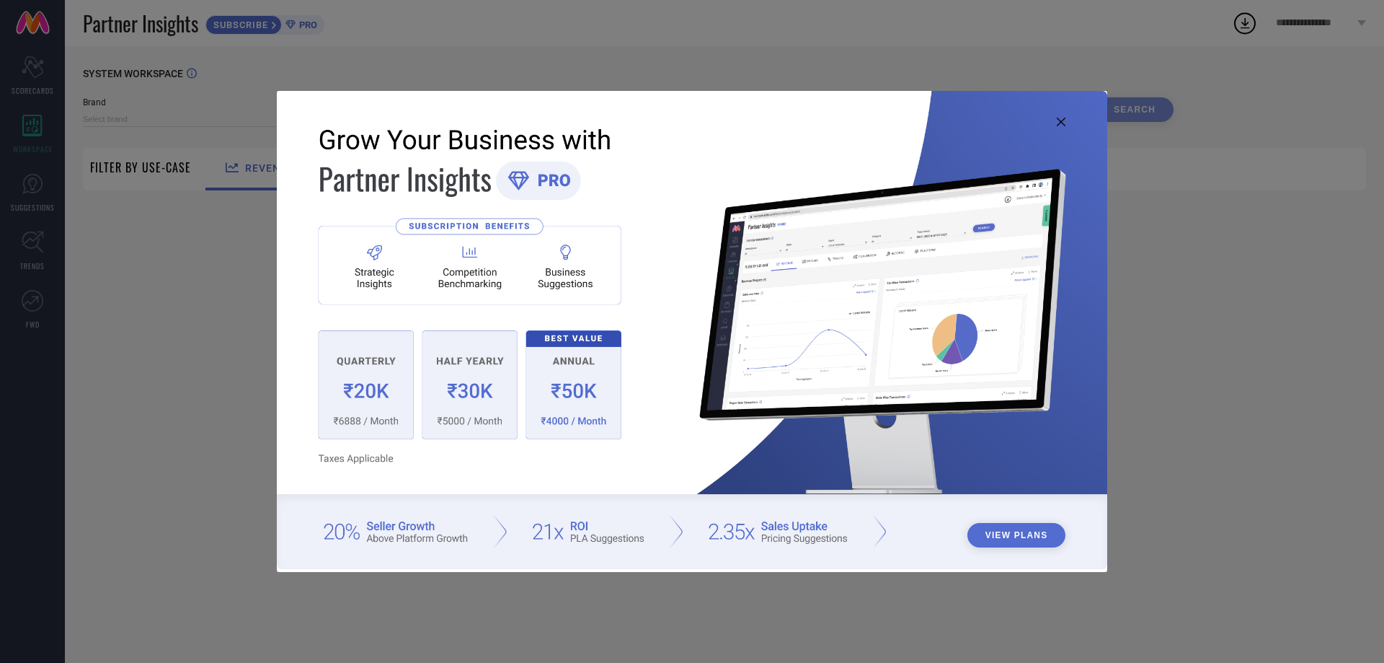
type input "VITRO"
type input "All"
click at [1058, 119] on icon at bounding box center [1061, 122] width 9 height 9
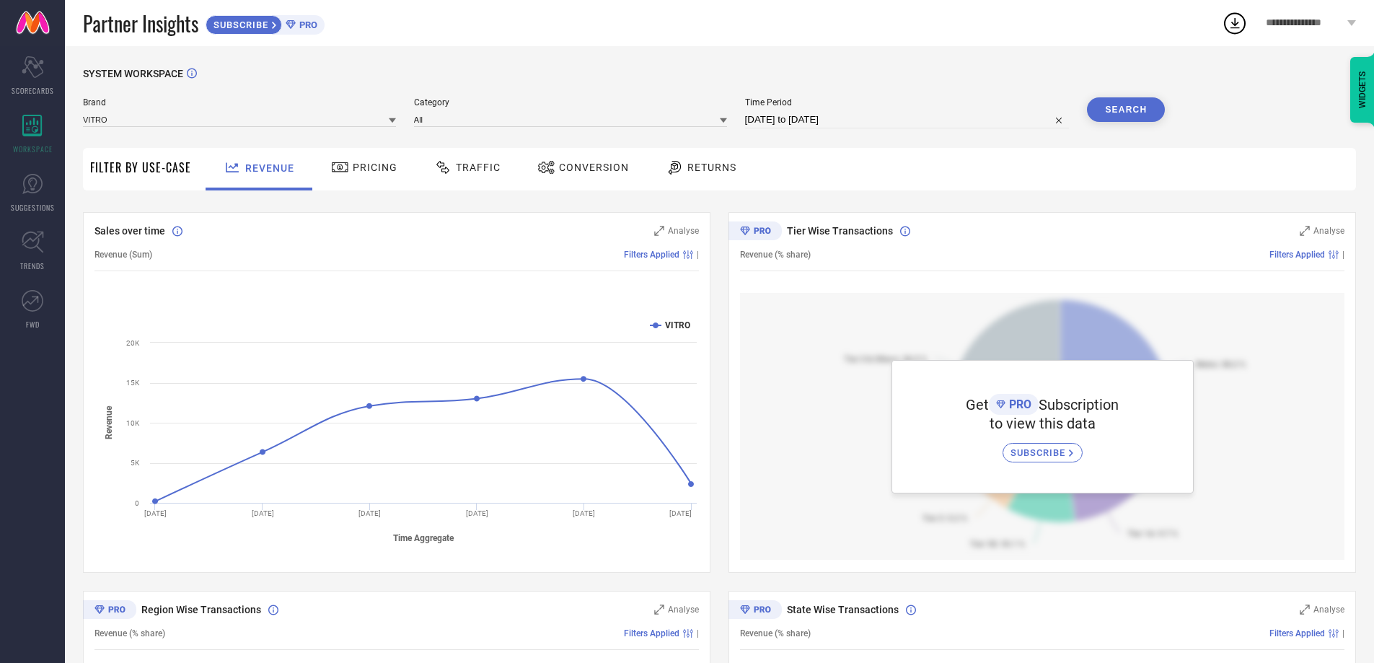
click at [702, 164] on span "Returns" at bounding box center [711, 168] width 49 height 12
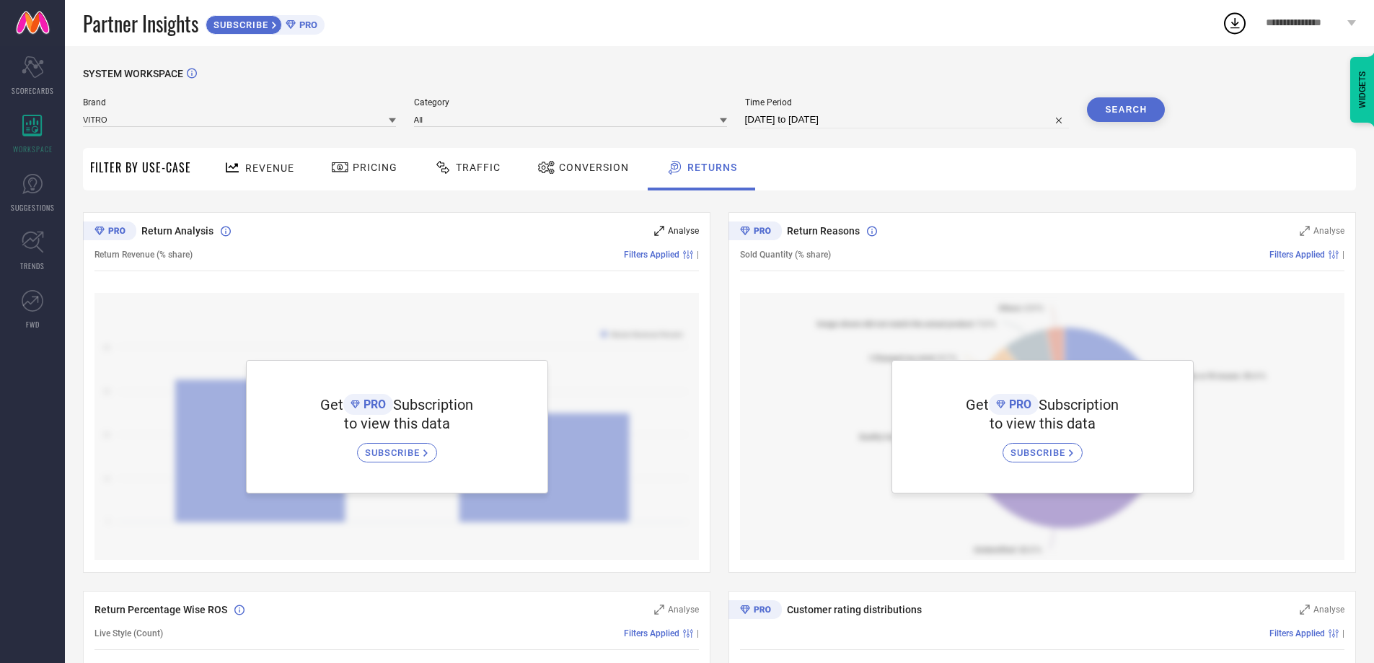
click at [660, 228] on icon at bounding box center [659, 231] width 10 height 10
click at [580, 166] on span "Conversion" at bounding box center [594, 168] width 70 height 12
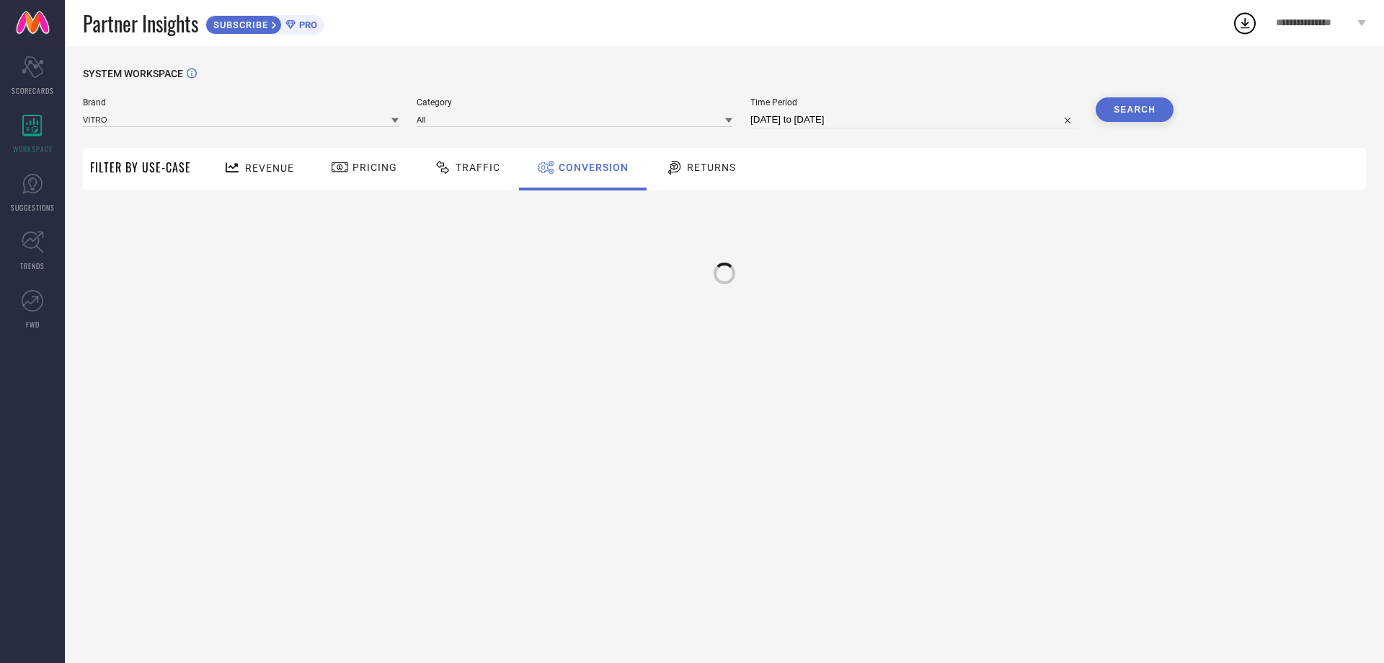
click at [440, 174] on icon at bounding box center [443, 167] width 18 height 17
click at [331, 176] on icon at bounding box center [340, 167] width 18 height 17
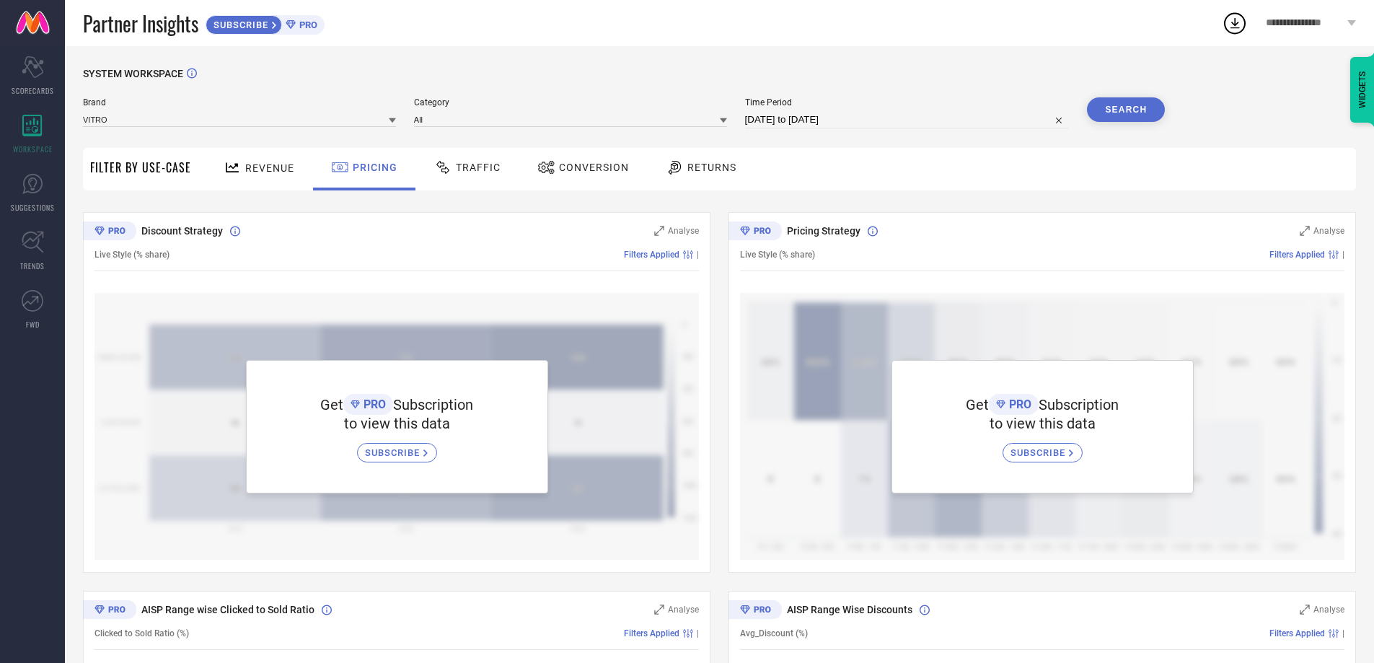
click at [268, 176] on div "Revenue" at bounding box center [259, 167] width 78 height 25
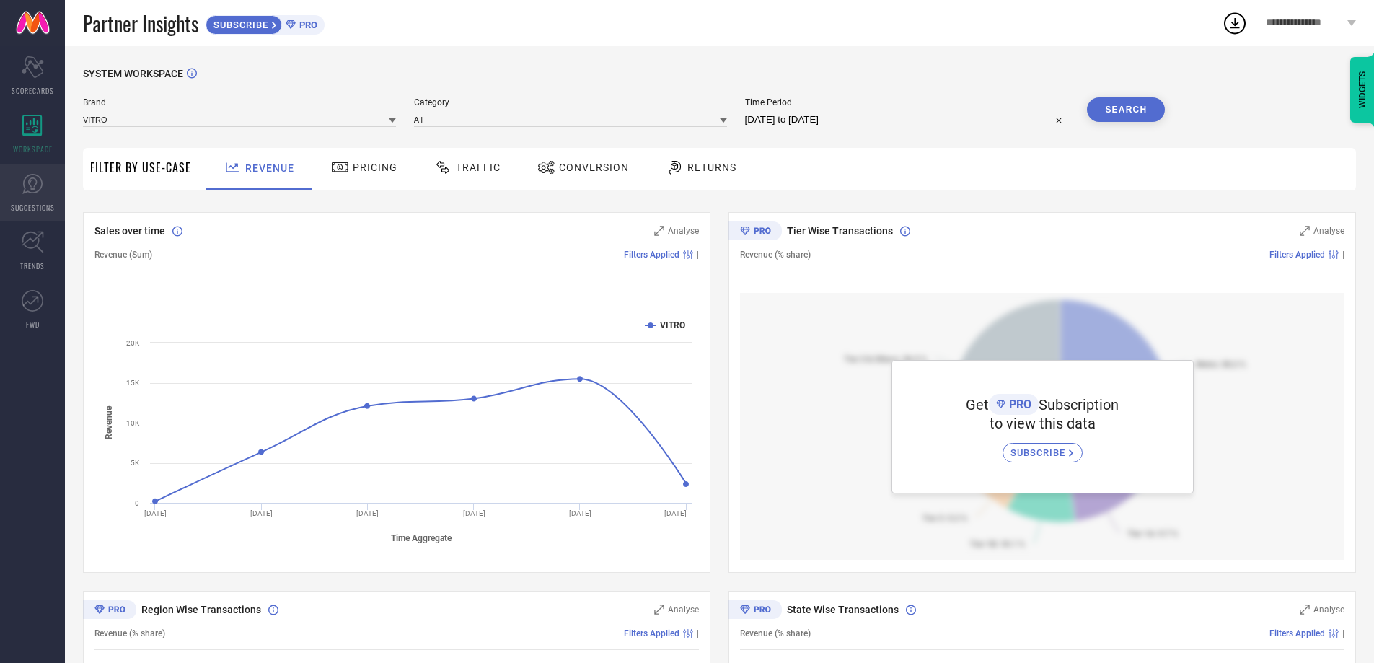
click at [12, 198] on link "SUGGESTIONS" at bounding box center [32, 193] width 65 height 58
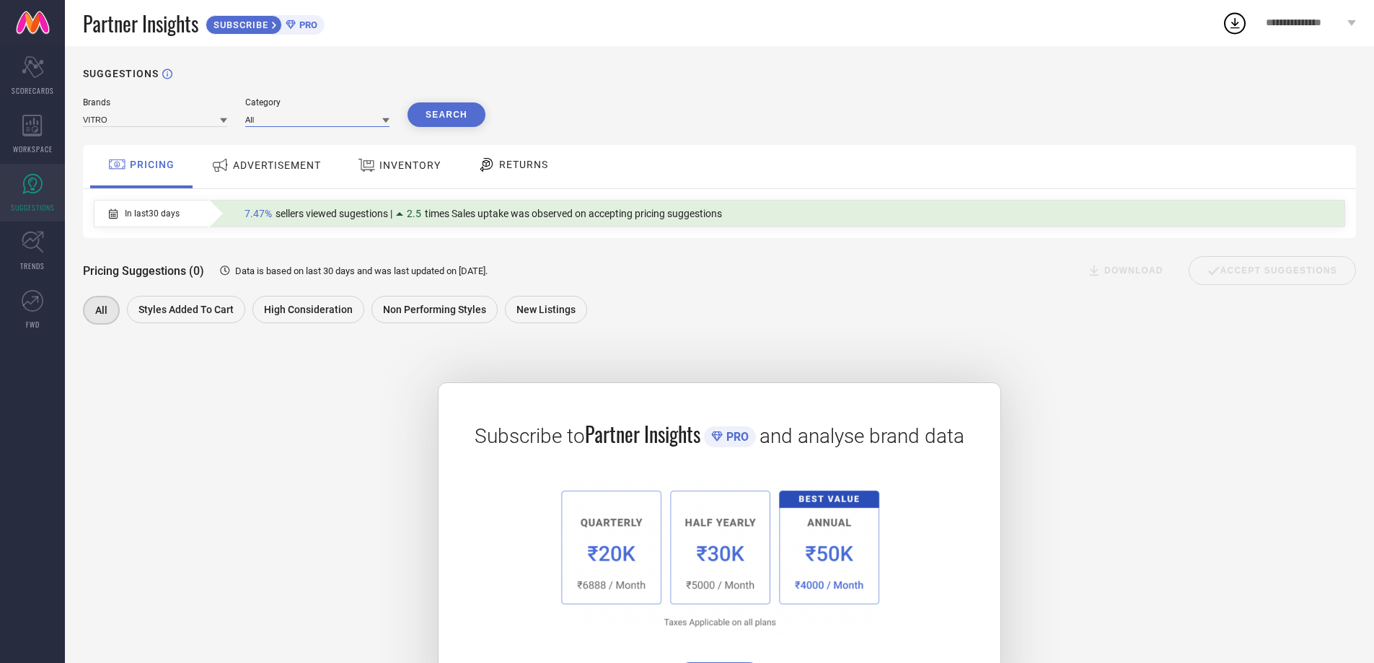
click at [291, 122] on input at bounding box center [317, 119] width 144 height 15
click at [296, 164] on span "Unisex-Bath Sets" at bounding box center [284, 164] width 65 height 10
click at [460, 113] on button "Search" at bounding box center [446, 114] width 78 height 25
click at [383, 120] on icon at bounding box center [385, 120] width 7 height 7
click at [300, 185] on span "Unisex-Body Wash and Scrub" at bounding box center [309, 188] width 114 height 10
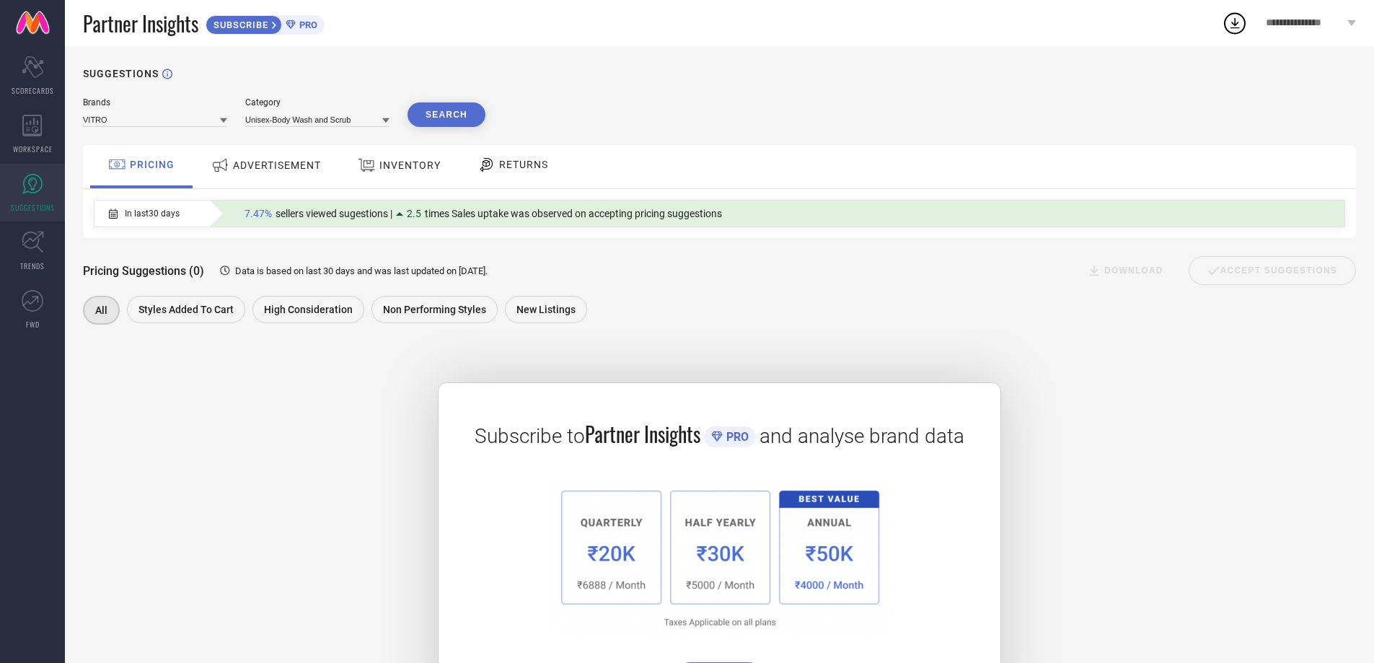
click at [445, 116] on button "Search" at bounding box center [446, 114] width 78 height 25
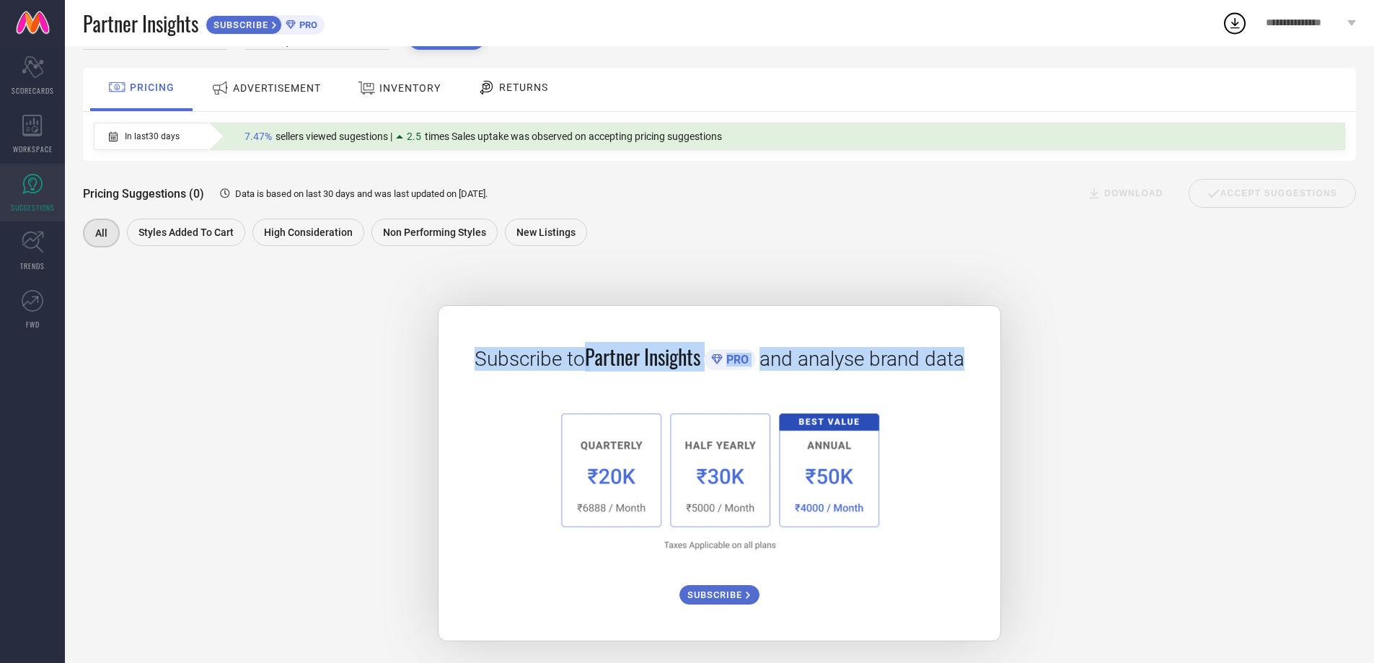
drag, startPoint x: 464, startPoint y: 349, endPoint x: 986, endPoint y: 349, distance: 522.8
click at [986, 349] on div "Subscribe to Partner Insights PRO and analyse brand data SUBSCRIBE" at bounding box center [719, 473] width 563 height 336
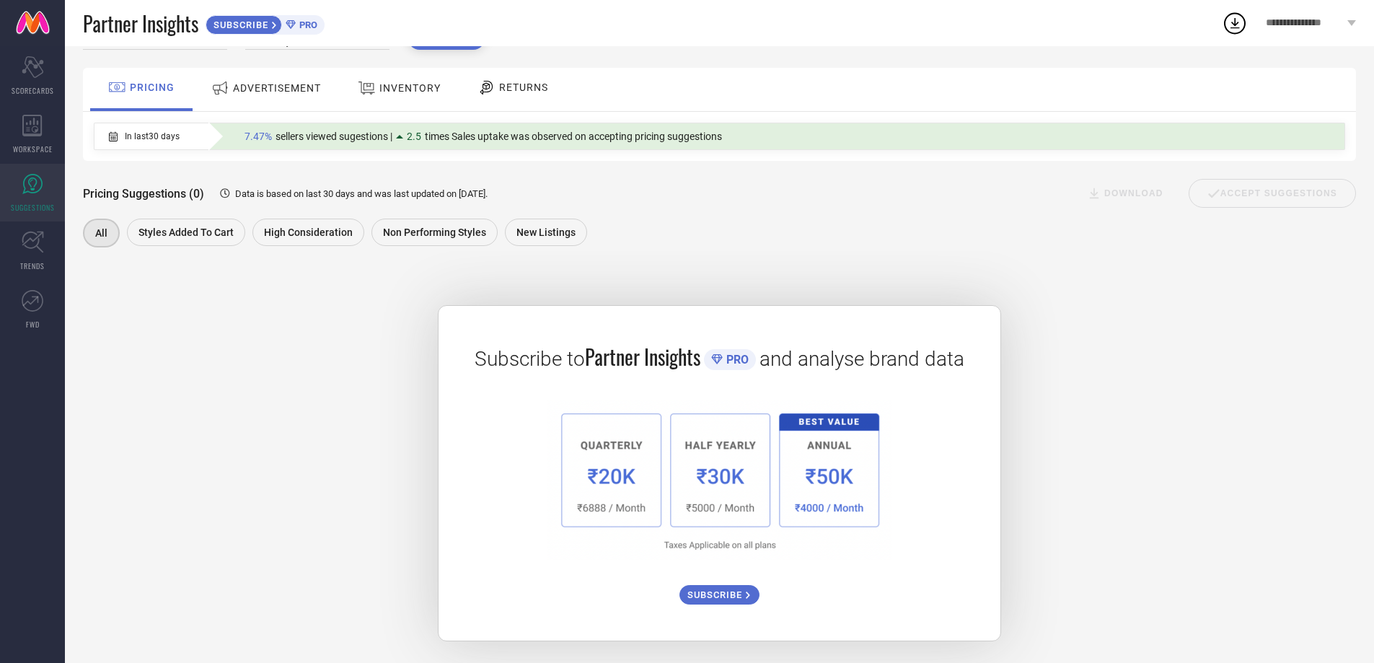
click at [276, 88] on span "ADVERTISEMENT" at bounding box center [277, 88] width 88 height 12
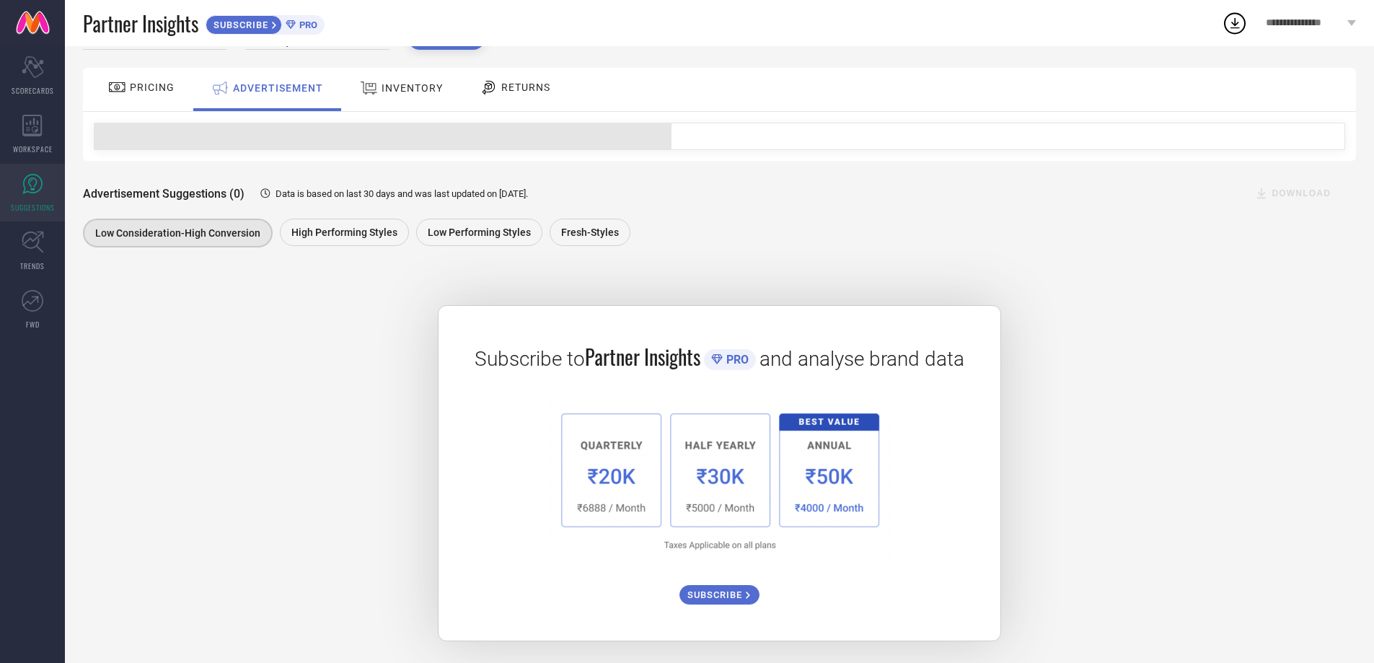
click at [461, 83] on div "RETURNS" at bounding box center [514, 89] width 107 height 43
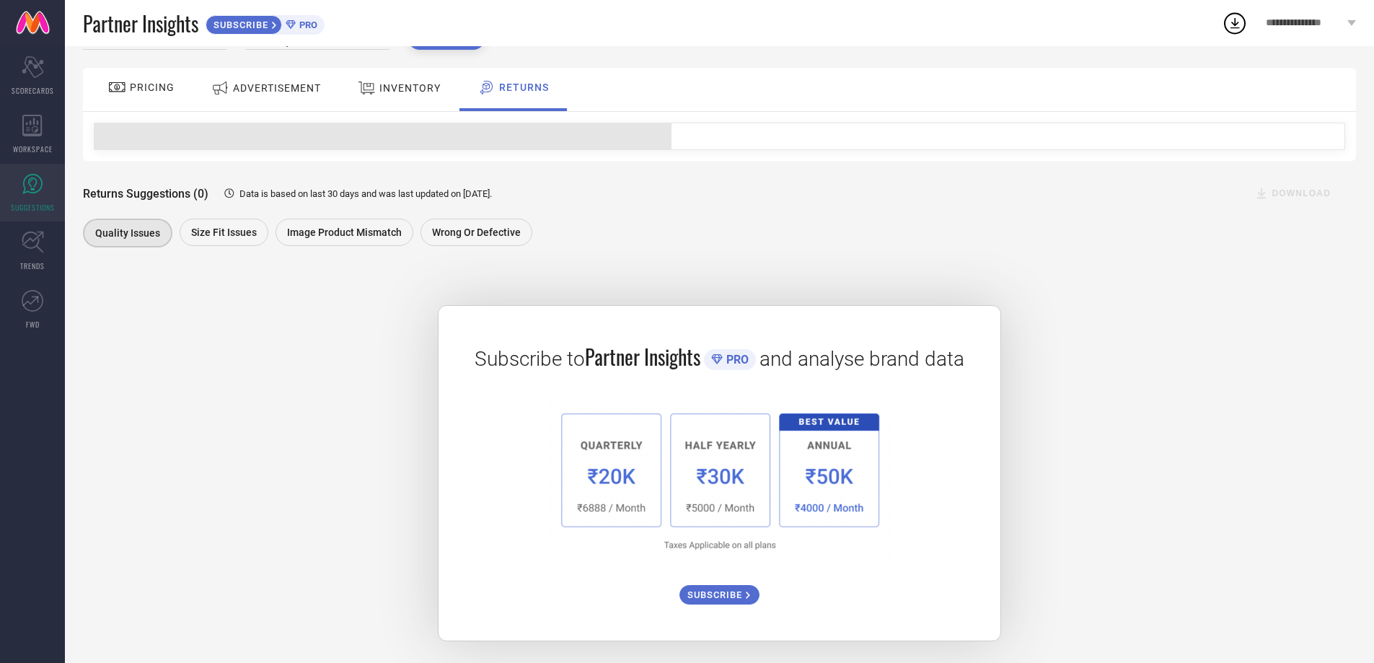
click at [516, 85] on span "RETURNS" at bounding box center [524, 87] width 50 height 12
click at [429, 86] on span "INVENTORY" at bounding box center [409, 88] width 61 height 12
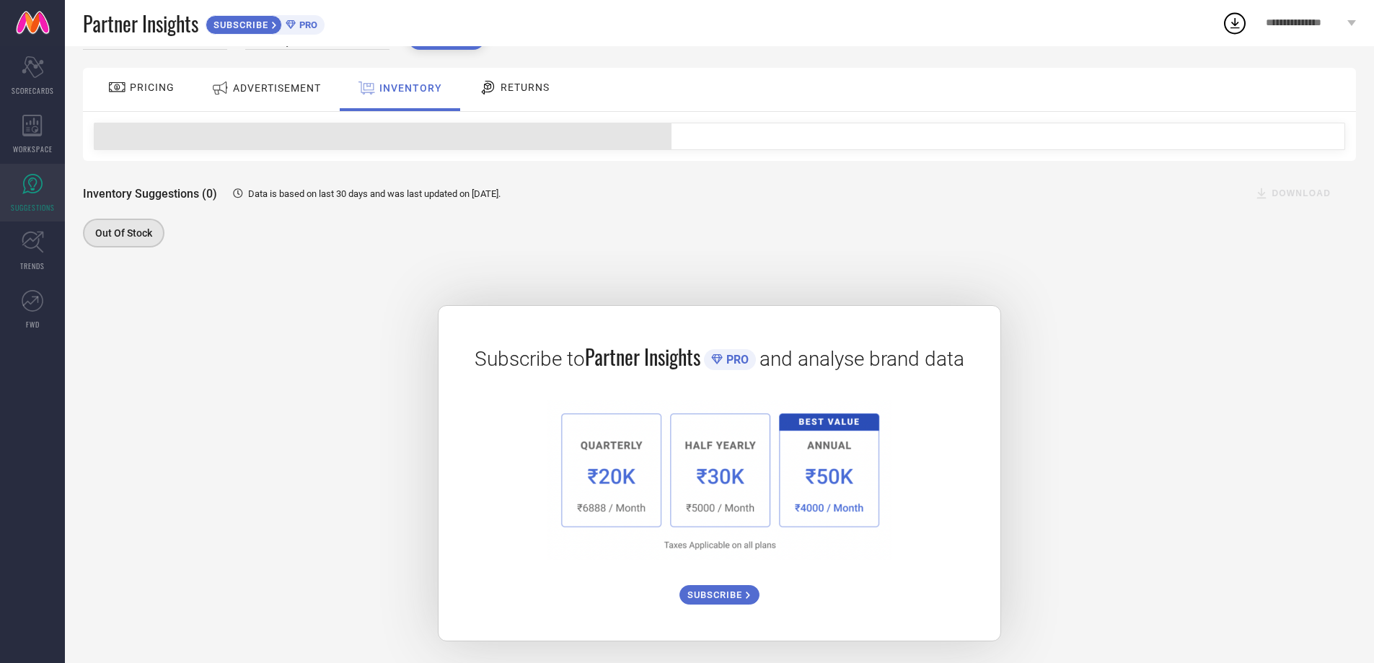
click at [291, 86] on span "ADVERTISEMENT" at bounding box center [277, 88] width 88 height 12
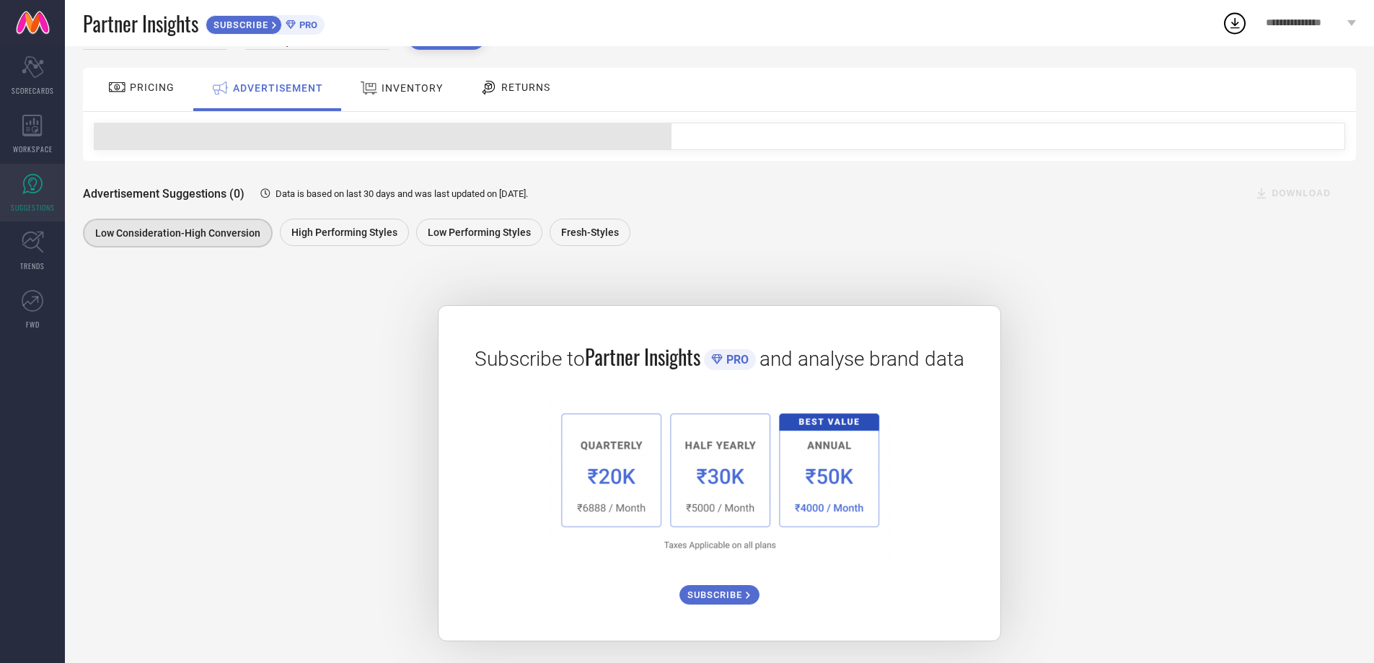
click at [148, 86] on span "PRICING" at bounding box center [152, 87] width 45 height 12
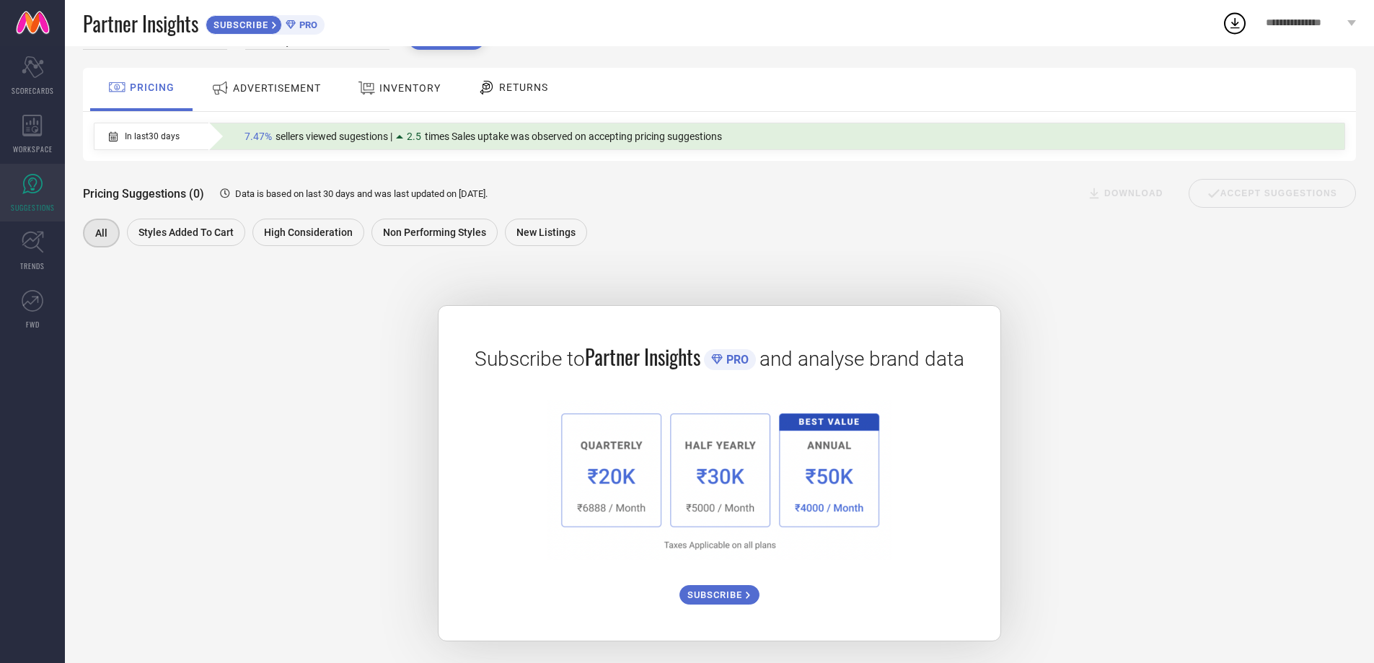
scroll to position [0, 0]
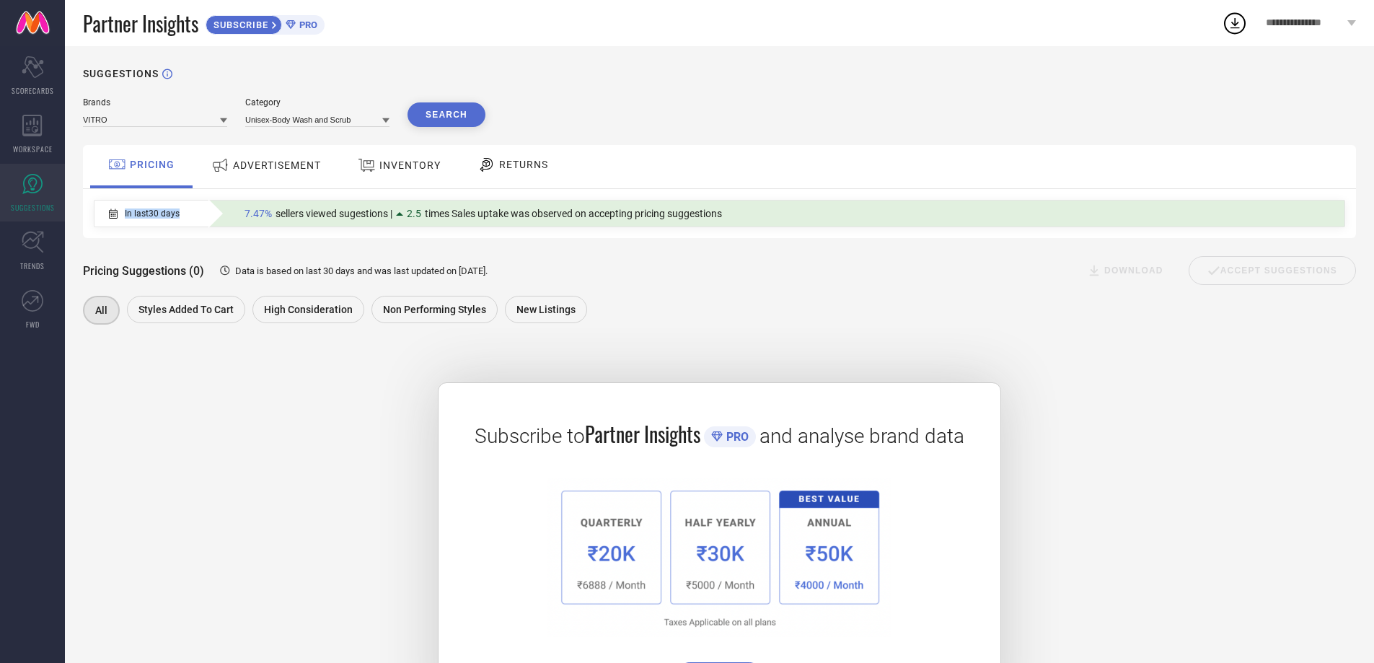
drag, startPoint x: 182, startPoint y: 215, endPoint x: 123, endPoint y: 213, distance: 58.4
click at [123, 213] on div "In last 30 days" at bounding box center [144, 213] width 100 height 25
click at [180, 209] on span "In last 30 days" at bounding box center [152, 213] width 55 height 10
drag, startPoint x: 192, startPoint y: 211, endPoint x: 104, endPoint y: 211, distance: 88.0
click at [104, 211] on div "In last 30 days" at bounding box center [144, 213] width 100 height 25
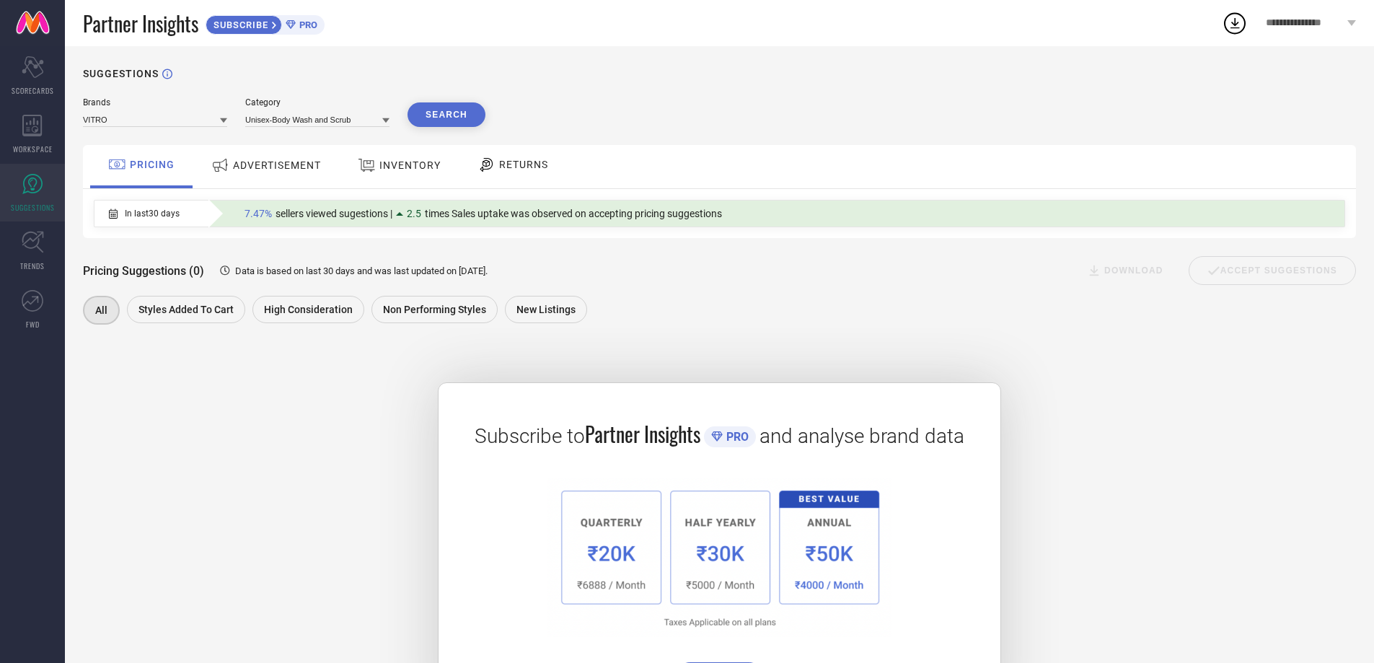
click at [400, 212] on div "2.5" at bounding box center [410, 214] width 29 height 12
drag, startPoint x: 762, startPoint y: 212, endPoint x: 175, endPoint y: 206, distance: 587.0
click at [175, 206] on div "In last 30 days 7.47% sellers viewed sugestions | 2.5 times Sales uptake was ob…" at bounding box center [715, 213] width 1242 height 26
click at [194, 209] on div "In last 30 days" at bounding box center [144, 213] width 100 height 25
drag, startPoint x: 747, startPoint y: 212, endPoint x: 234, endPoint y: 216, distance: 513.4
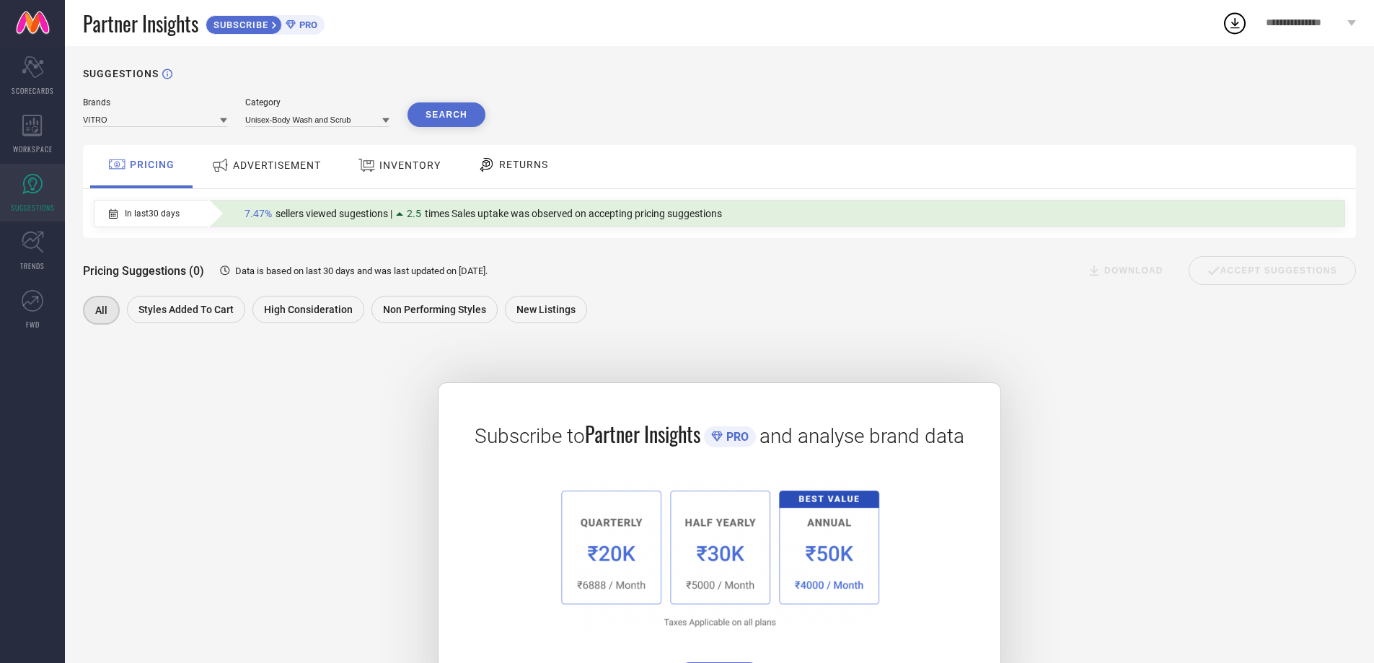
click at [234, 216] on div "7.47% sellers viewed sugestions | 2.5 times Sales uptake was observed on accept…" at bounding box center [776, 213] width 1136 height 26
click at [363, 112] on div "Unisex-Body Wash and Scrub" at bounding box center [317, 119] width 144 height 16
click at [366, 118] on input at bounding box center [317, 119] width 144 height 15
click at [273, 213] on span "Unisex-Face Serum and Gel" at bounding box center [305, 213] width 106 height 10
click at [450, 110] on button "Search" at bounding box center [446, 114] width 78 height 25
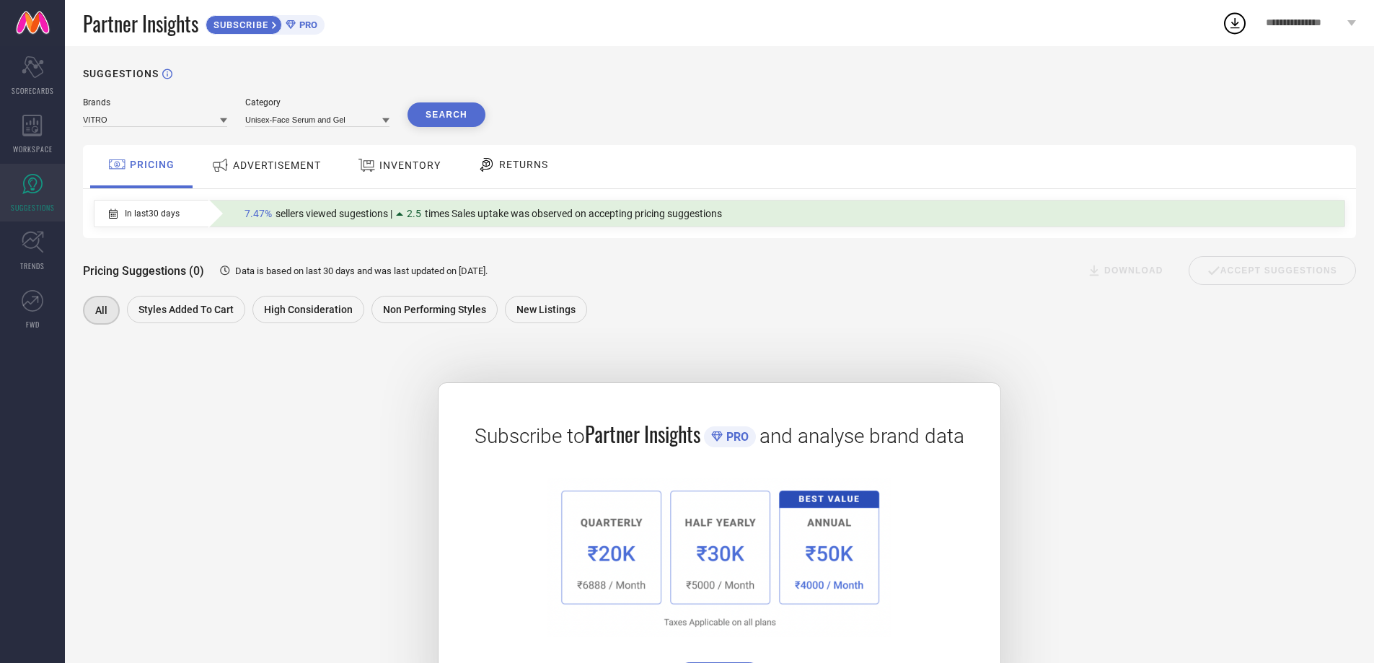
drag, startPoint x: 764, startPoint y: 213, endPoint x: 156, endPoint y: 210, distance: 608.6
click at [156, 210] on div "In last 30 days 7.47% sellers viewed sugestions | 2.5 times Sales uptake was ob…" at bounding box center [715, 213] width 1242 height 26
click at [278, 164] on span "ADVERTISEMENT" at bounding box center [277, 165] width 88 height 12
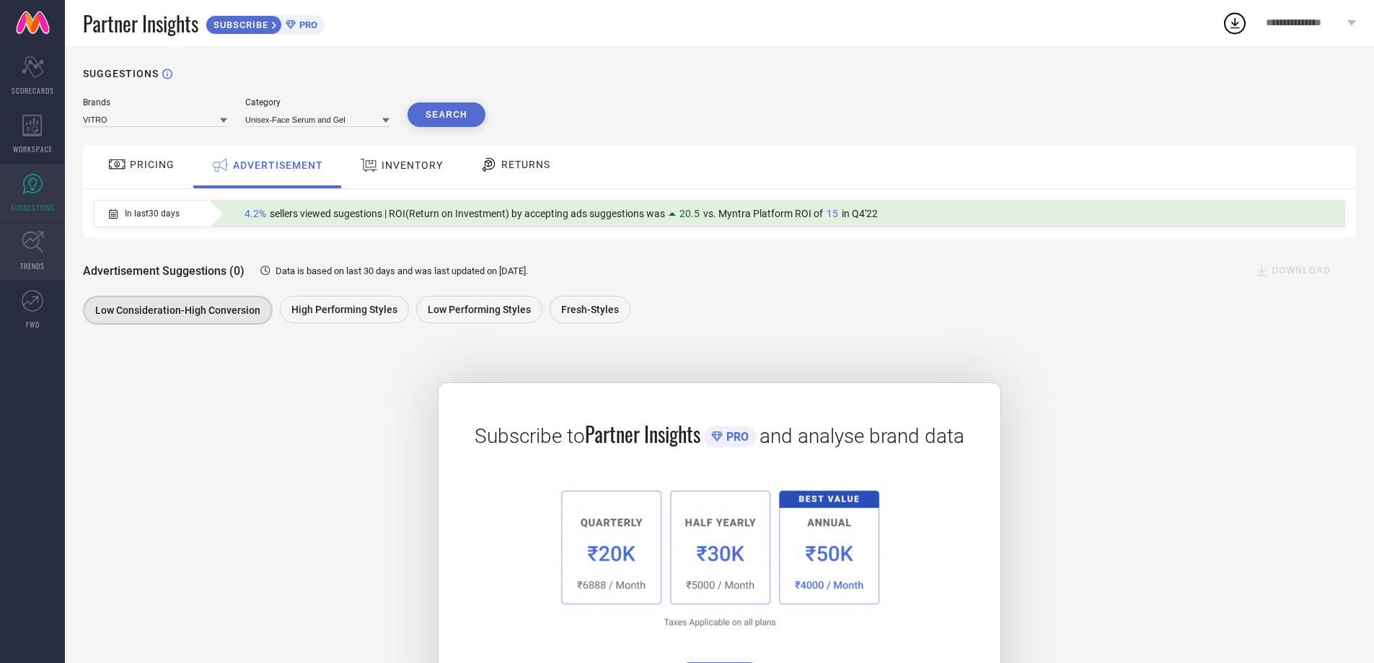
click at [48, 260] on link "TRENDS" at bounding box center [32, 251] width 65 height 58
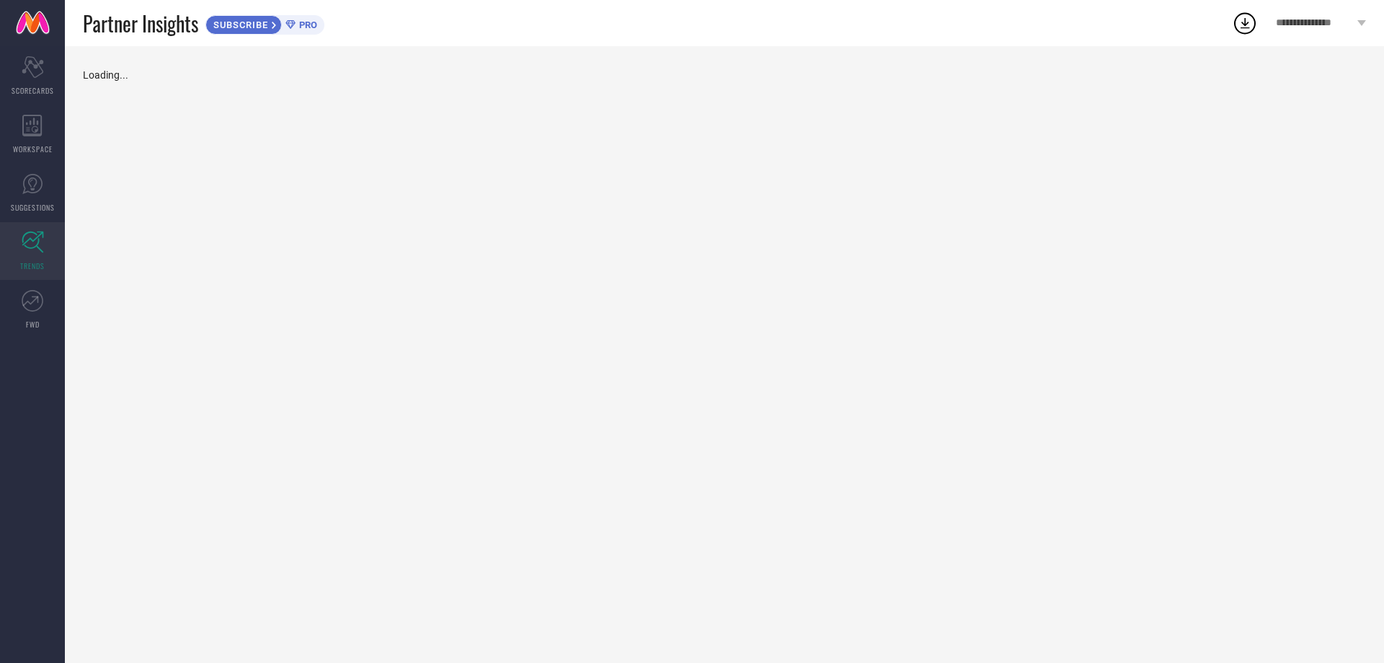
click at [304, 21] on span "PRO" at bounding box center [307, 24] width 22 height 11
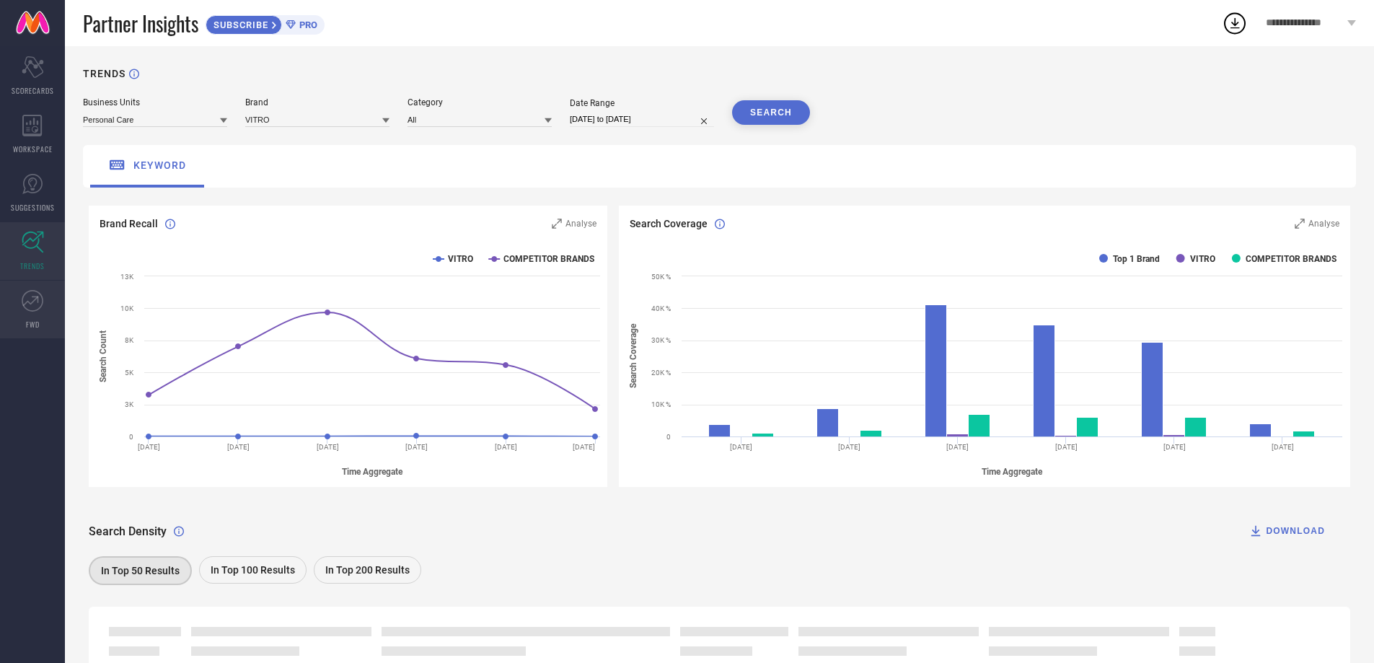
click at [33, 300] on icon at bounding box center [33, 301] width 22 height 22
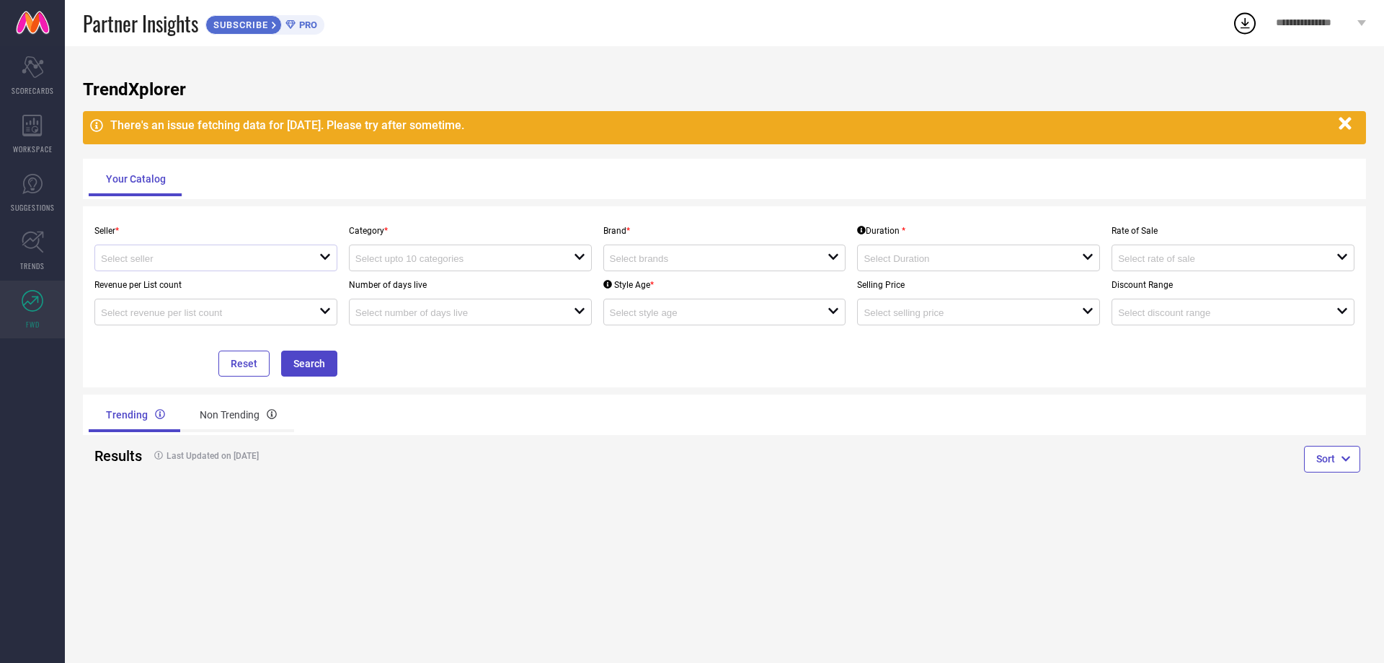
click at [185, 251] on div "open" at bounding box center [215, 257] width 243 height 27
click at [151, 289] on li "Vitromed Healthcare ( 16530 )" at bounding box center [216, 286] width 242 height 26
type input "Vitromed Healthcare ( 16530 )"
click at [545, 263] on input at bounding box center [453, 258] width 197 height 11
click at [417, 280] on div "No results found" at bounding box center [470, 284] width 243 height 25
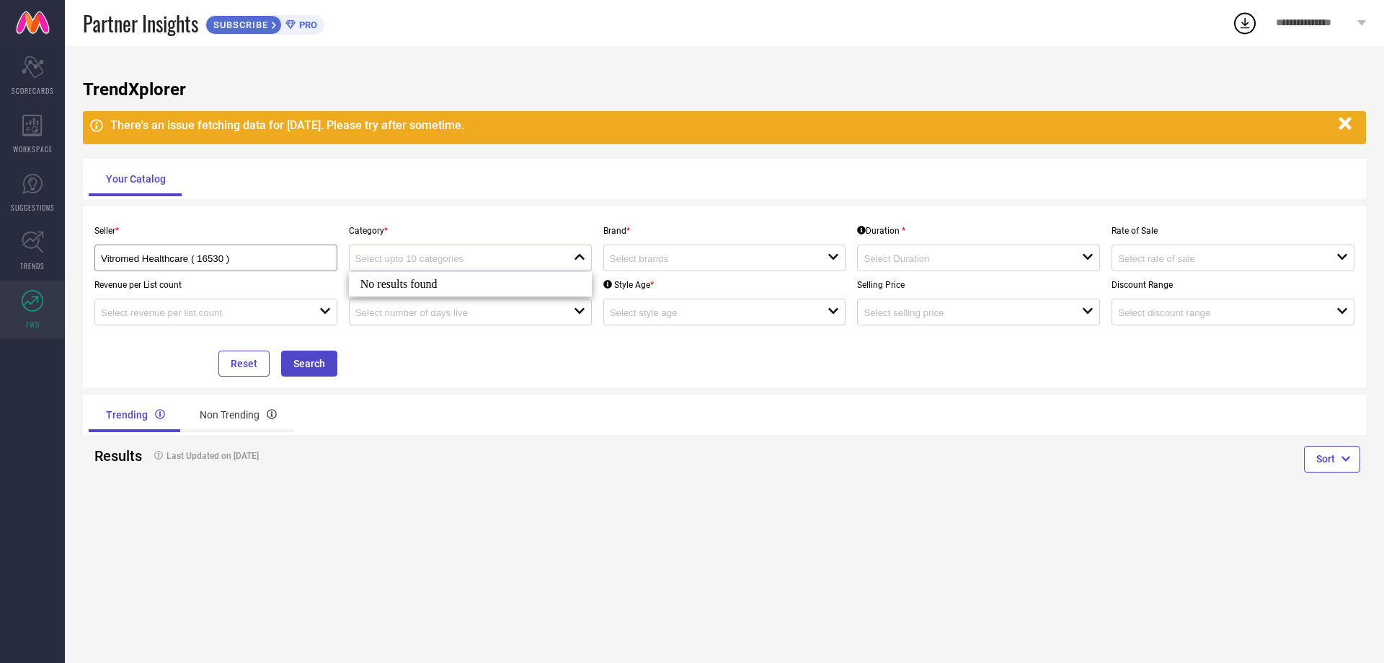
click at [581, 255] on icon "close" at bounding box center [580, 257] width 12 height 12
click at [668, 256] on input at bounding box center [708, 258] width 197 height 11
click at [642, 305] on li "VITRO" at bounding box center [725, 312] width 242 height 26
type input "VITRO"
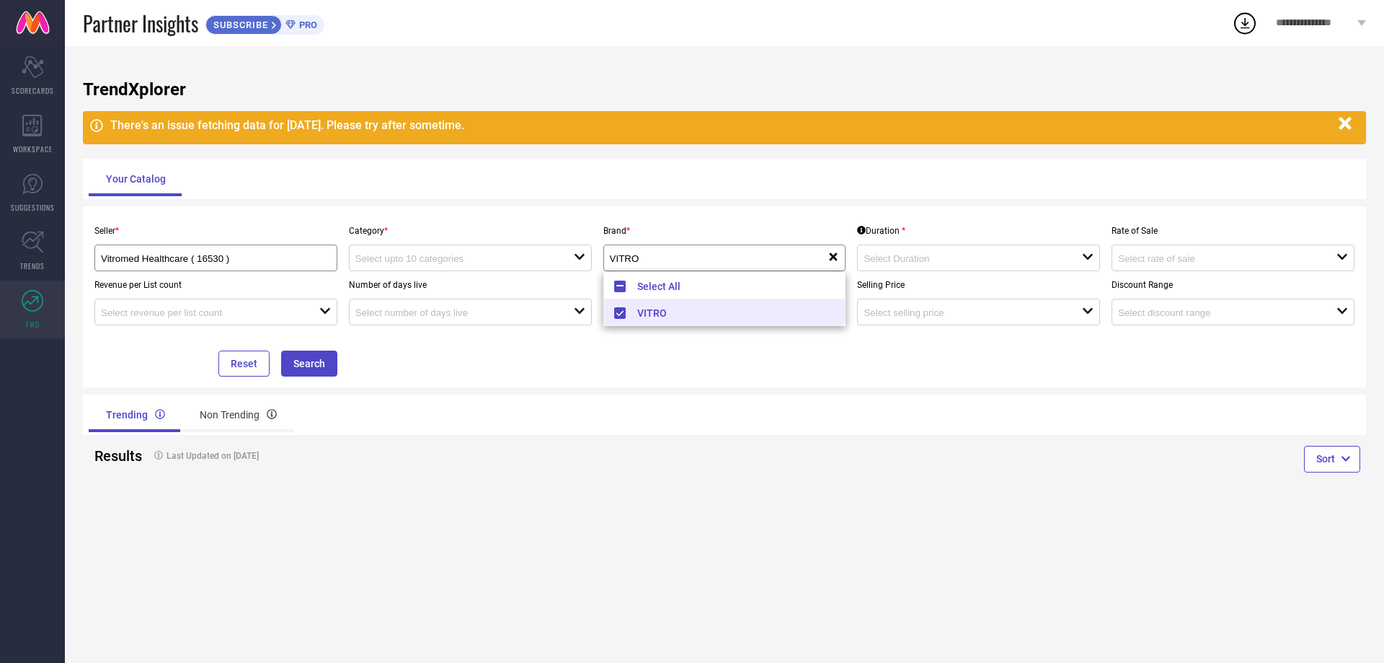
click at [686, 393] on div "TrendXplorer There's an issue fetching data for 09 Sep 2025. Please try after s…" at bounding box center [724, 354] width 1319 height 616
click at [955, 252] on div at bounding box center [973, 258] width 218 height 14
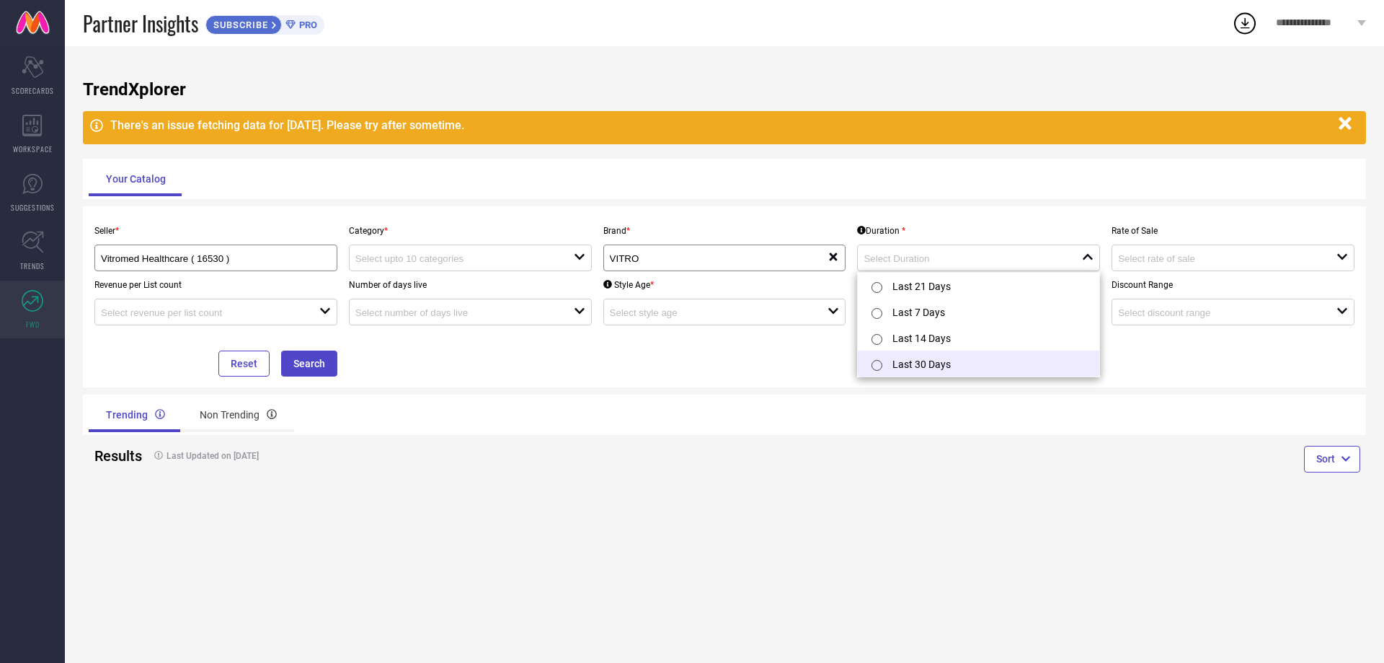
click at [907, 367] on li "Last 30 Days" at bounding box center [979, 363] width 242 height 26
type input "Last 30 Days"
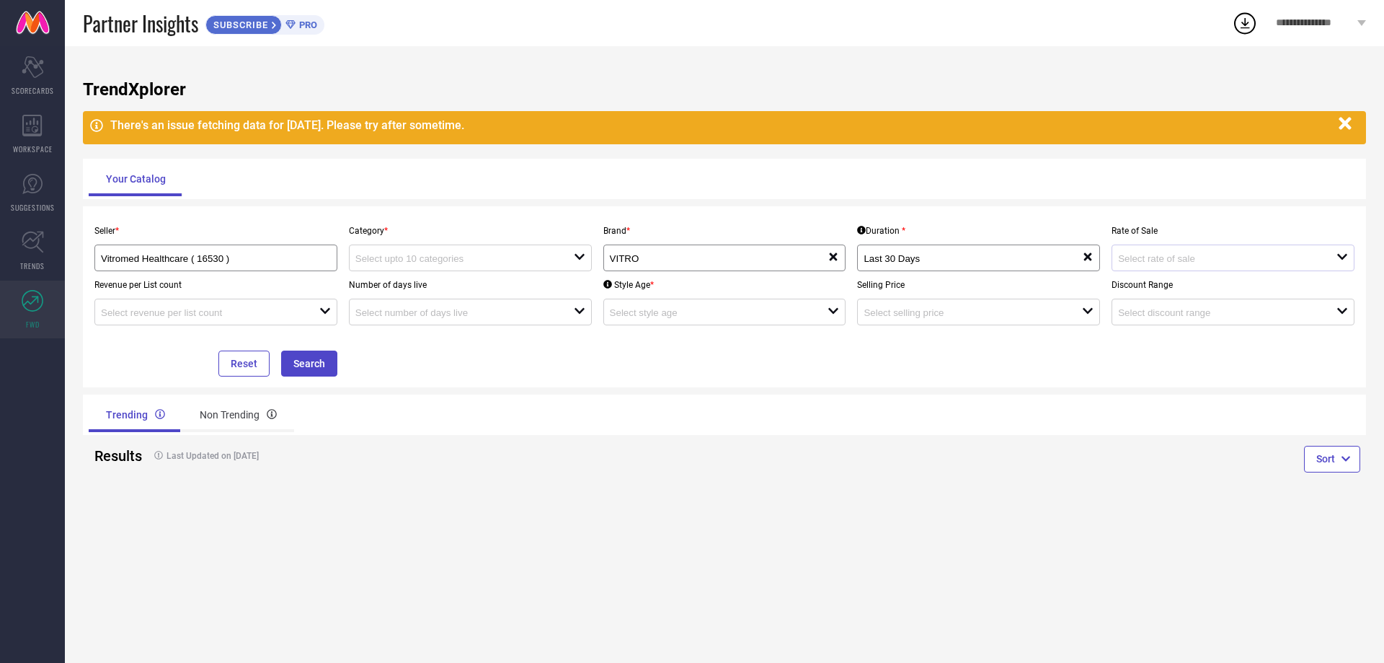
click at [1148, 250] on div "open" at bounding box center [1233, 257] width 243 height 27
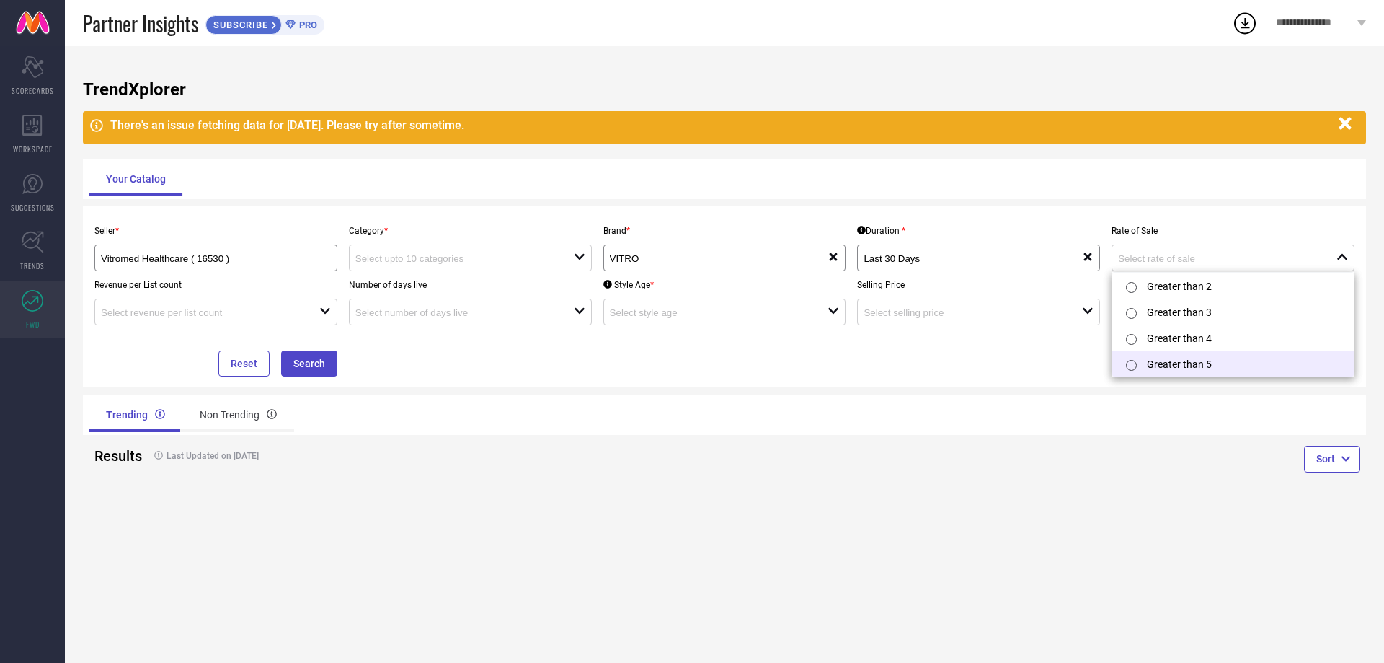
click at [1133, 366] on input "radio" at bounding box center [1131, 365] width 11 height 11
type input "Greater than 5"
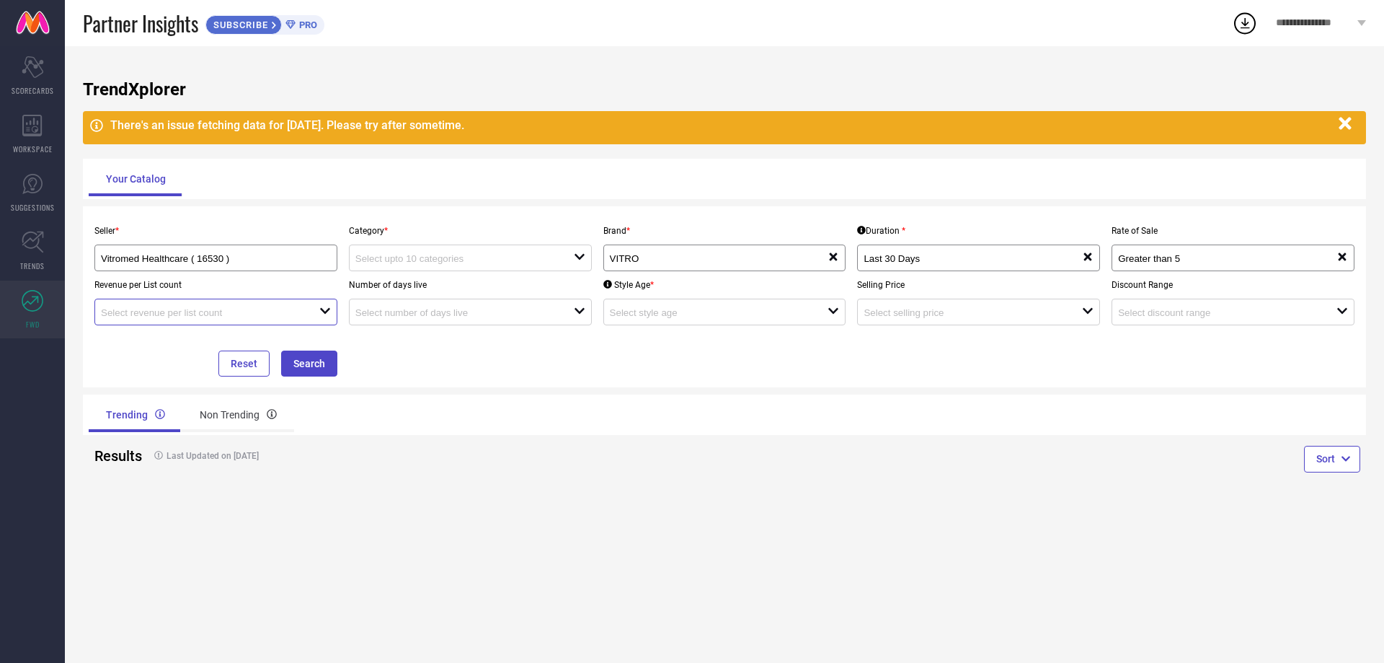
click at [257, 311] on input at bounding box center [199, 312] width 197 height 11
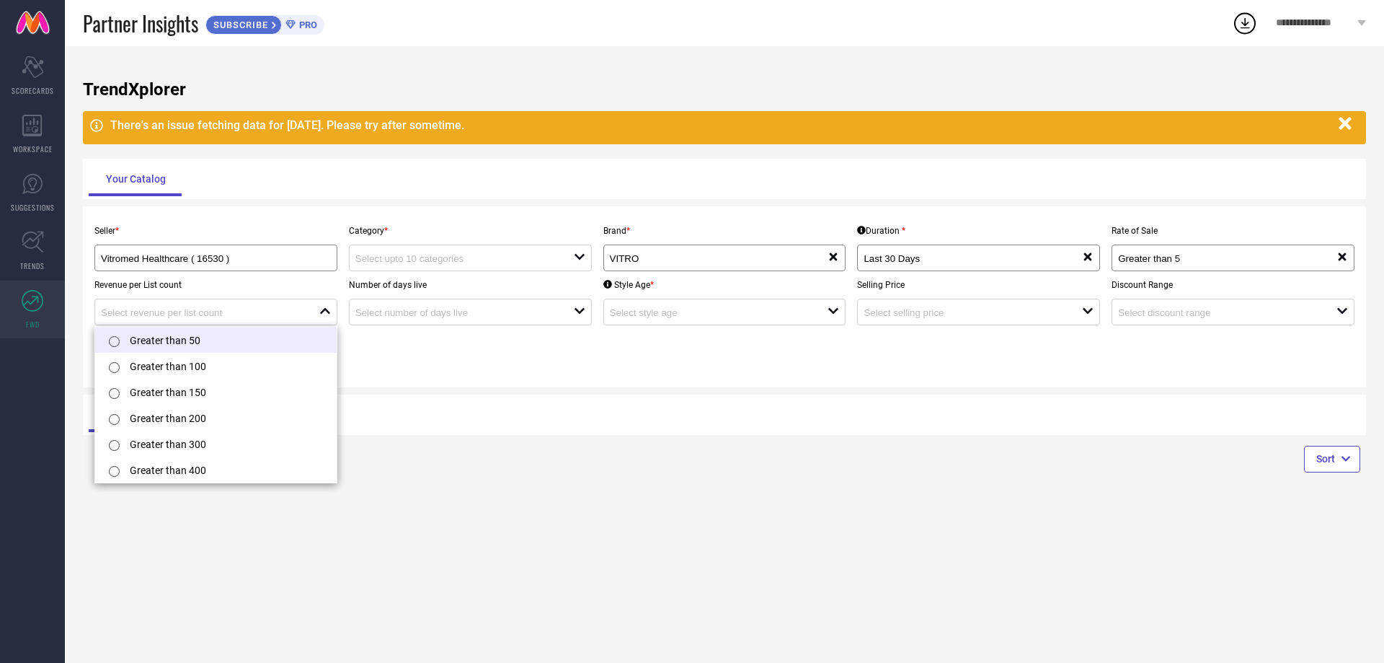
click at [203, 340] on li "Greater than 50" at bounding box center [216, 340] width 242 height 26
type input "Greater than 50"
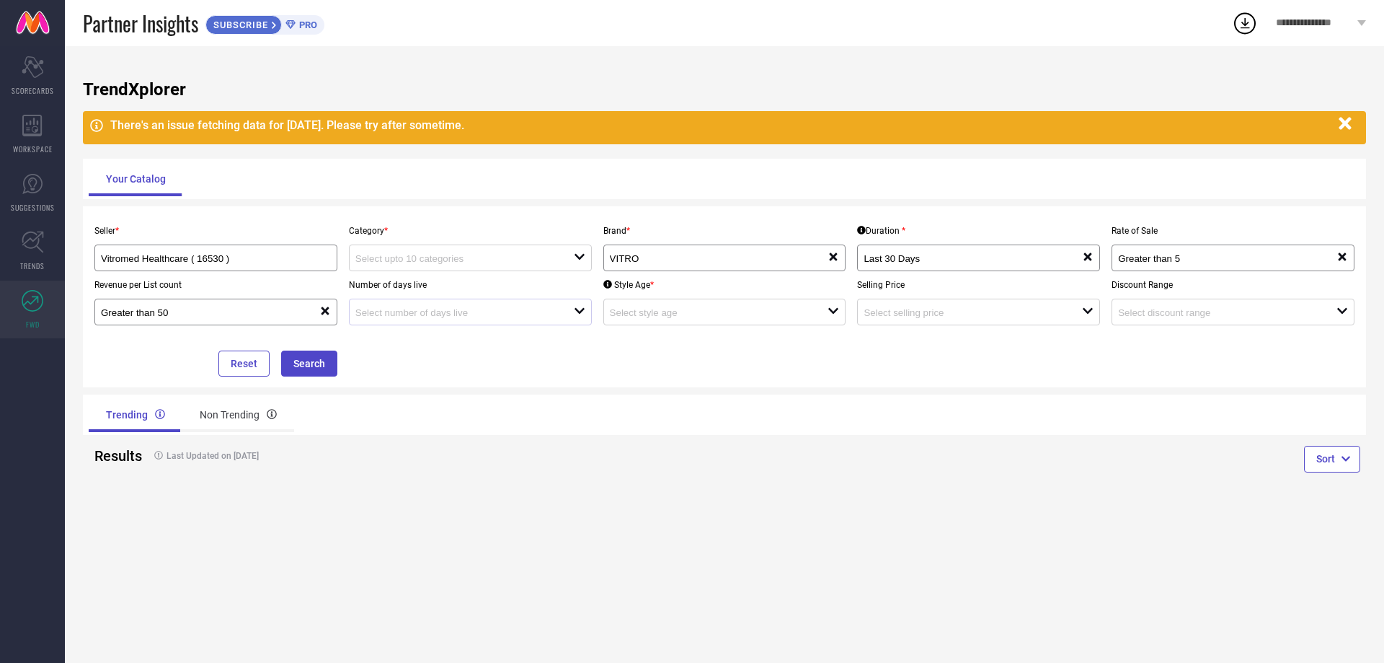
click at [464, 306] on div at bounding box center [464, 312] width 218 height 14
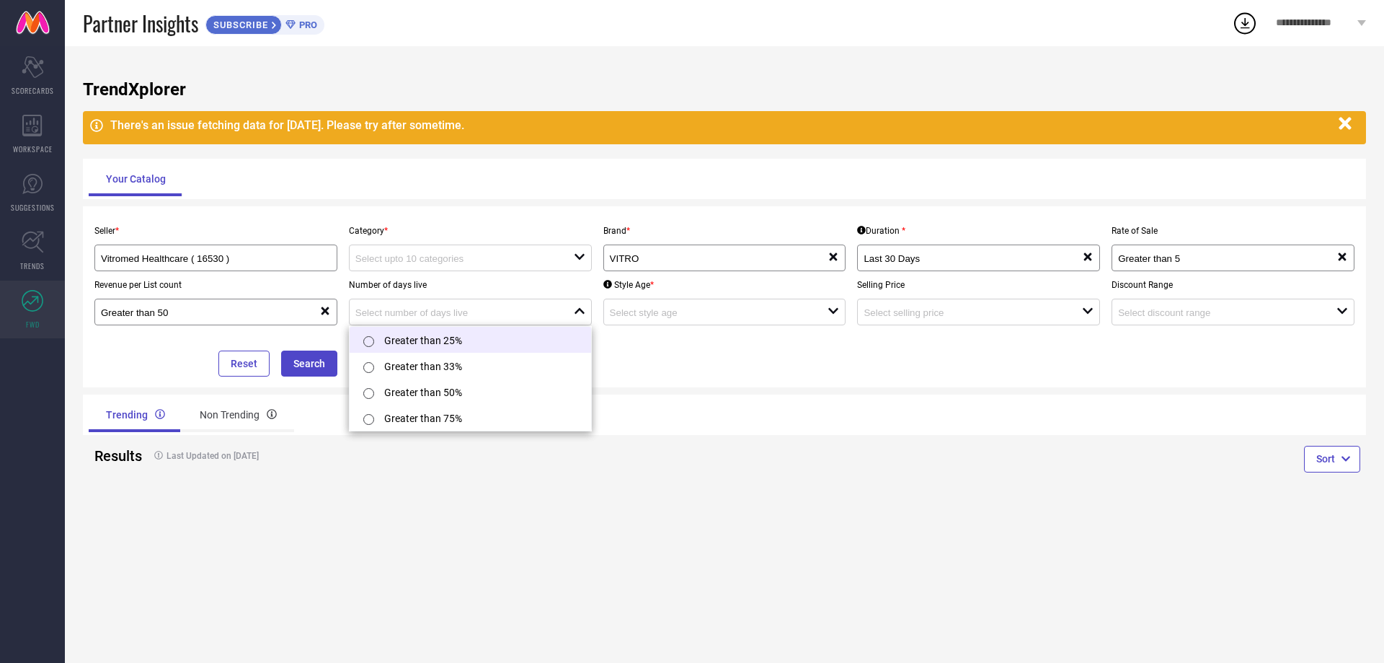
click at [415, 340] on li "Greater than 25%" at bounding box center [471, 340] width 242 height 26
type input "Greater than 25%"
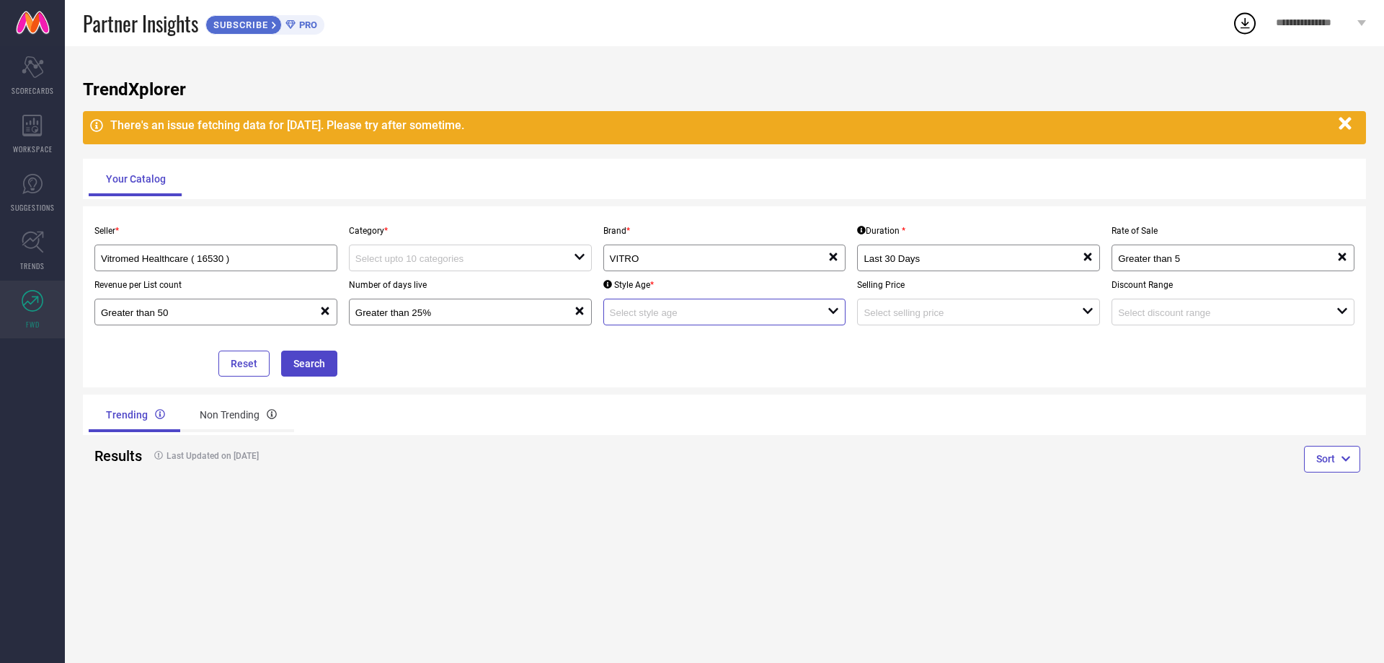
click at [745, 311] on input at bounding box center [708, 312] width 197 height 11
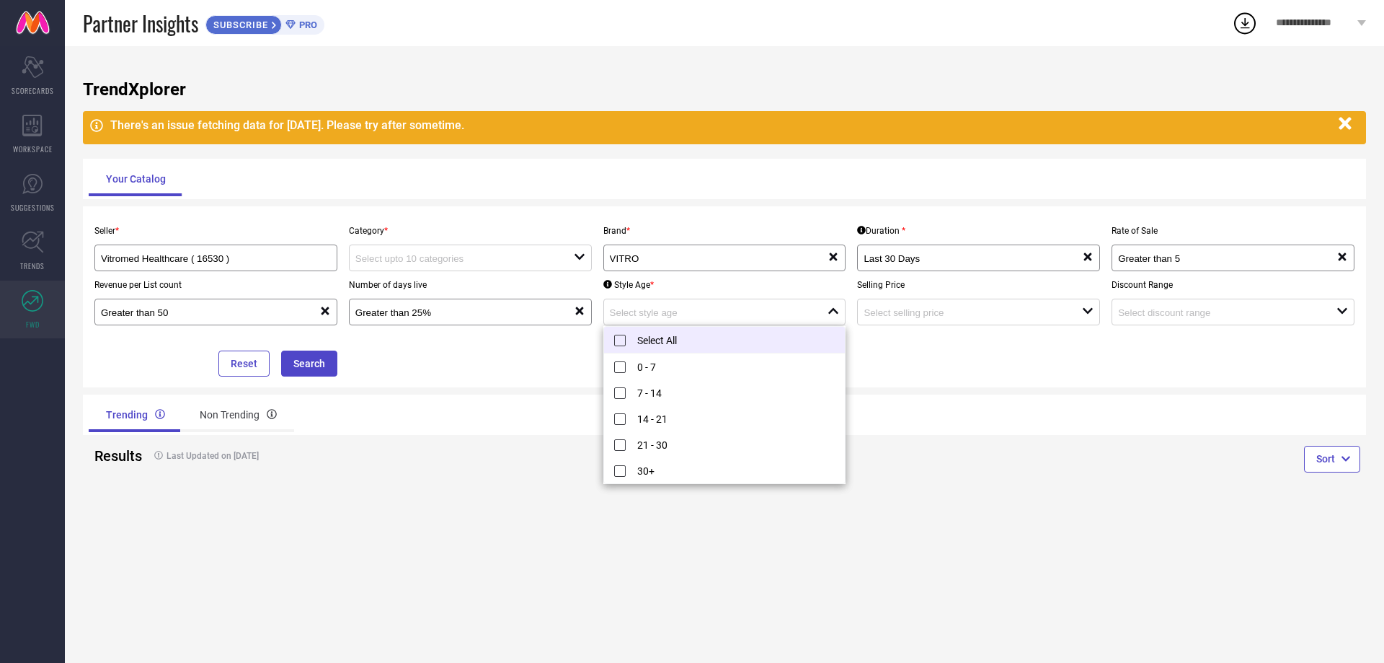
click at [647, 335] on li "Select All" at bounding box center [725, 340] width 242 height 27
type input "0 - 7, + 4 more"
click at [907, 311] on input at bounding box center [962, 312] width 197 height 11
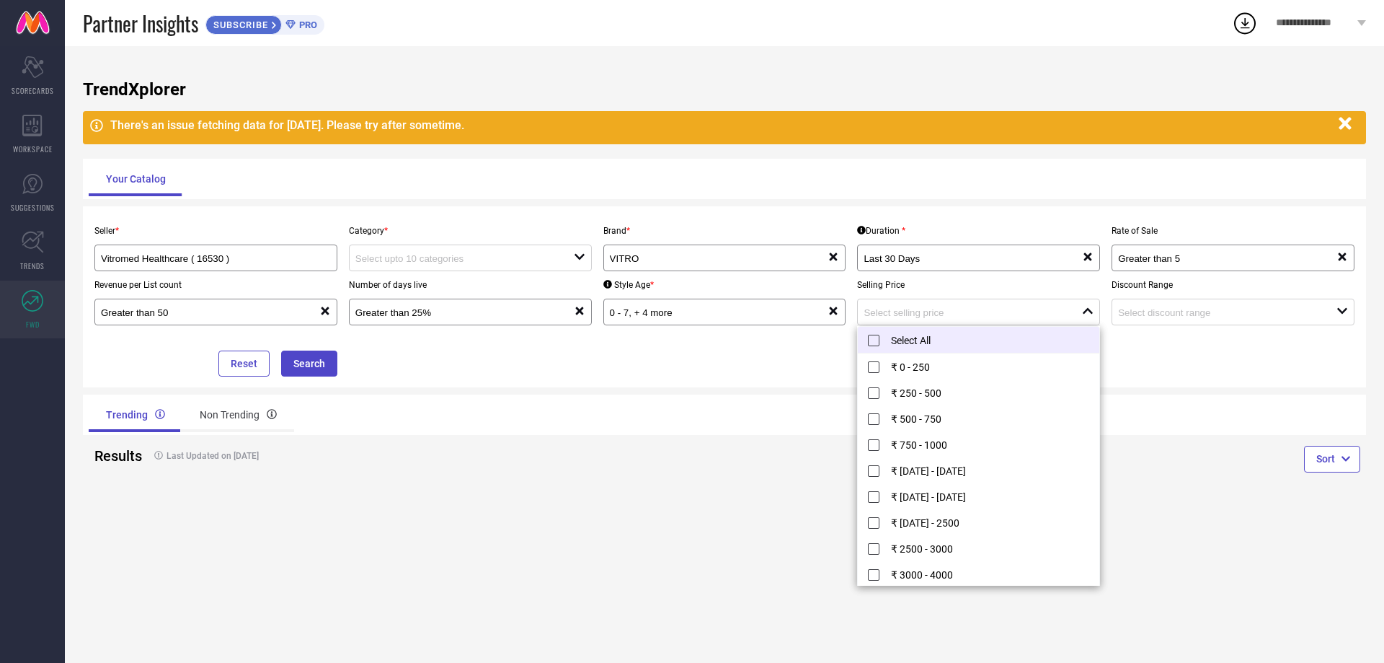
click at [873, 336] on li "Select All" at bounding box center [979, 340] width 242 height 27
type input "₹ 0 - 250, + 11 more"
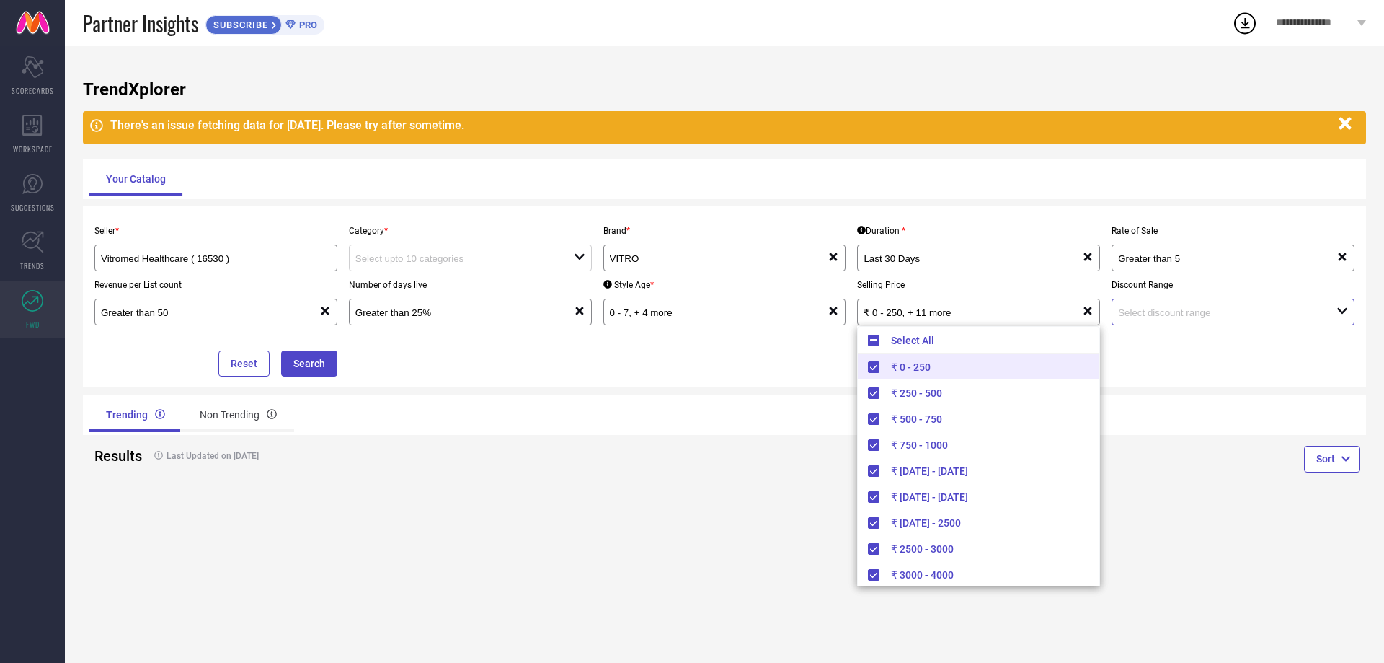
click at [1157, 316] on input at bounding box center [1216, 312] width 197 height 11
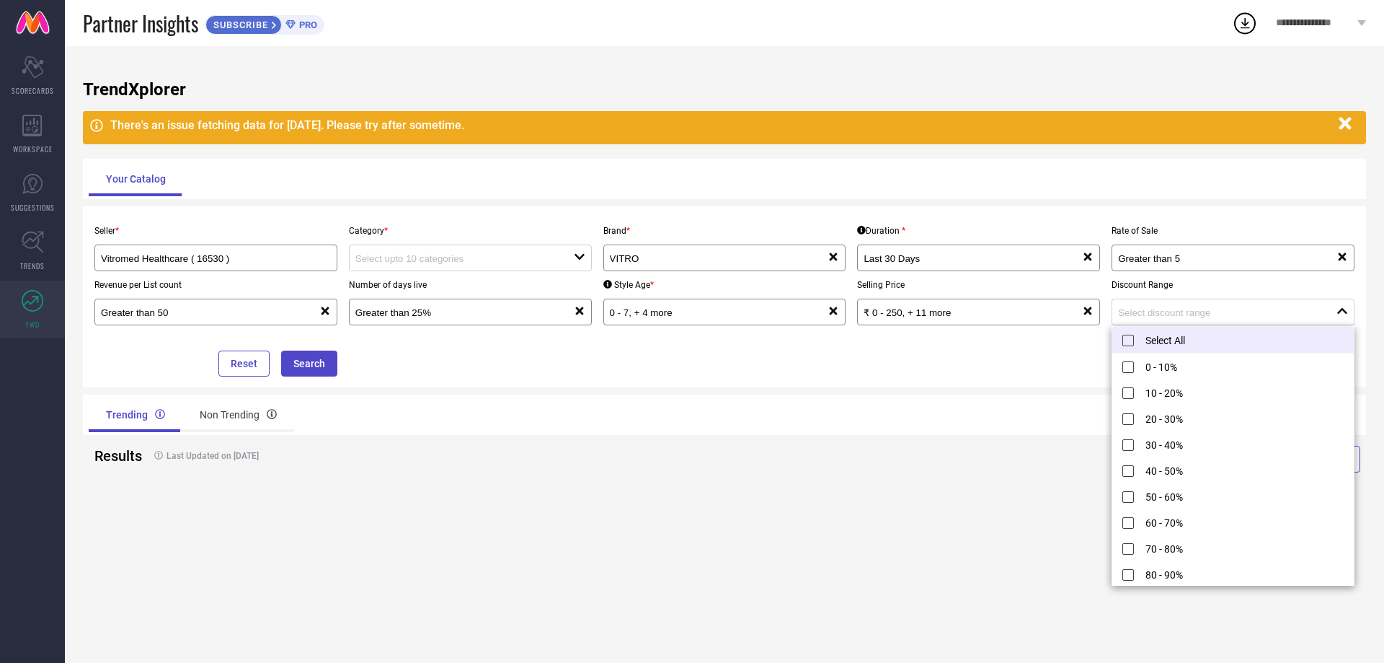
click at [1131, 340] on li "Select All" at bounding box center [1234, 340] width 242 height 27
type input "0 - 10%, + 10 more"
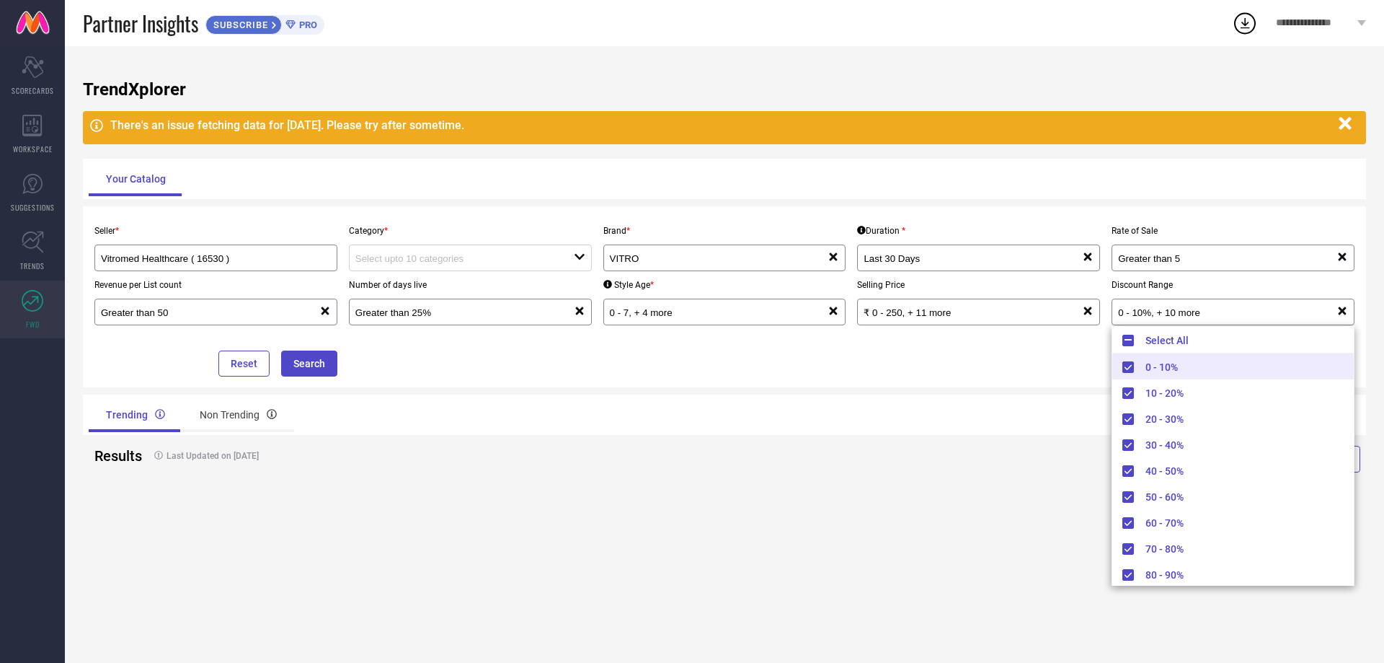
click at [875, 340] on div "Seller * Vitromed Healthcare ( 16530 ) Category * open Brand * VITRO reset Dura…" at bounding box center [725, 296] width 1272 height 159
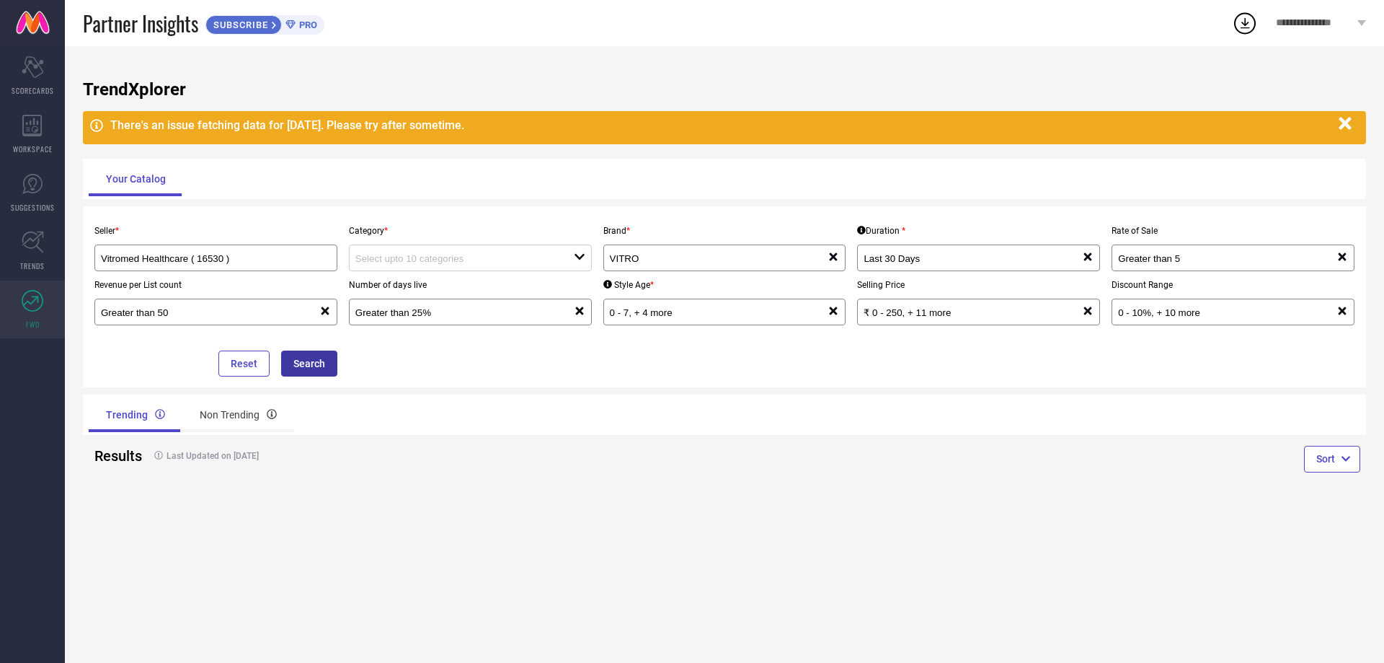
click at [311, 366] on button "Search" at bounding box center [309, 363] width 56 height 26
click at [431, 253] on div at bounding box center [464, 258] width 218 height 14
click at [270, 256] on input "Vitromed Healthcare ( 16530 )" at bounding box center [204, 258] width 207 height 11
click at [275, 290] on li "Vitromed Healthcare ( 16530 )" at bounding box center [216, 286] width 242 height 26
click at [653, 257] on input at bounding box center [708, 258] width 197 height 11
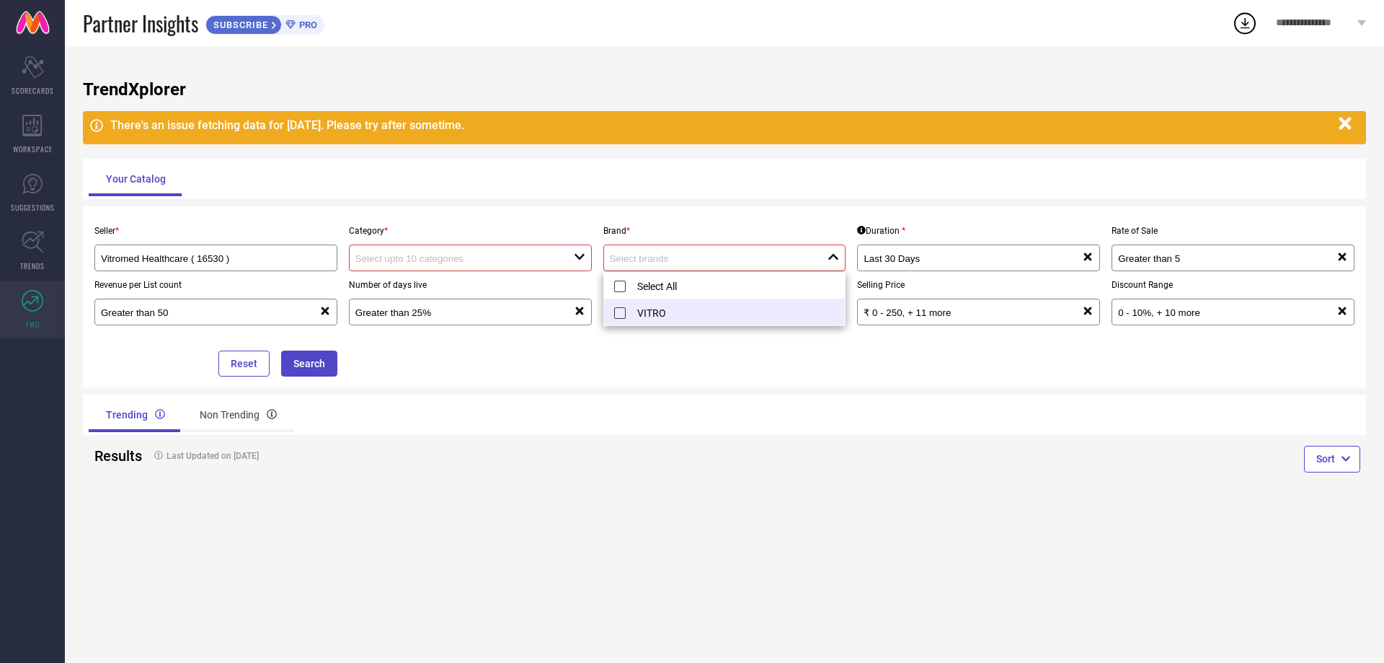
click at [644, 311] on li "VITRO" at bounding box center [725, 312] width 242 height 26
type input "VITRO"
click at [482, 252] on div at bounding box center [464, 258] width 218 height 14
click at [421, 291] on div "No results found" at bounding box center [470, 284] width 243 height 25
click at [369, 258] on input at bounding box center [453, 258] width 197 height 11
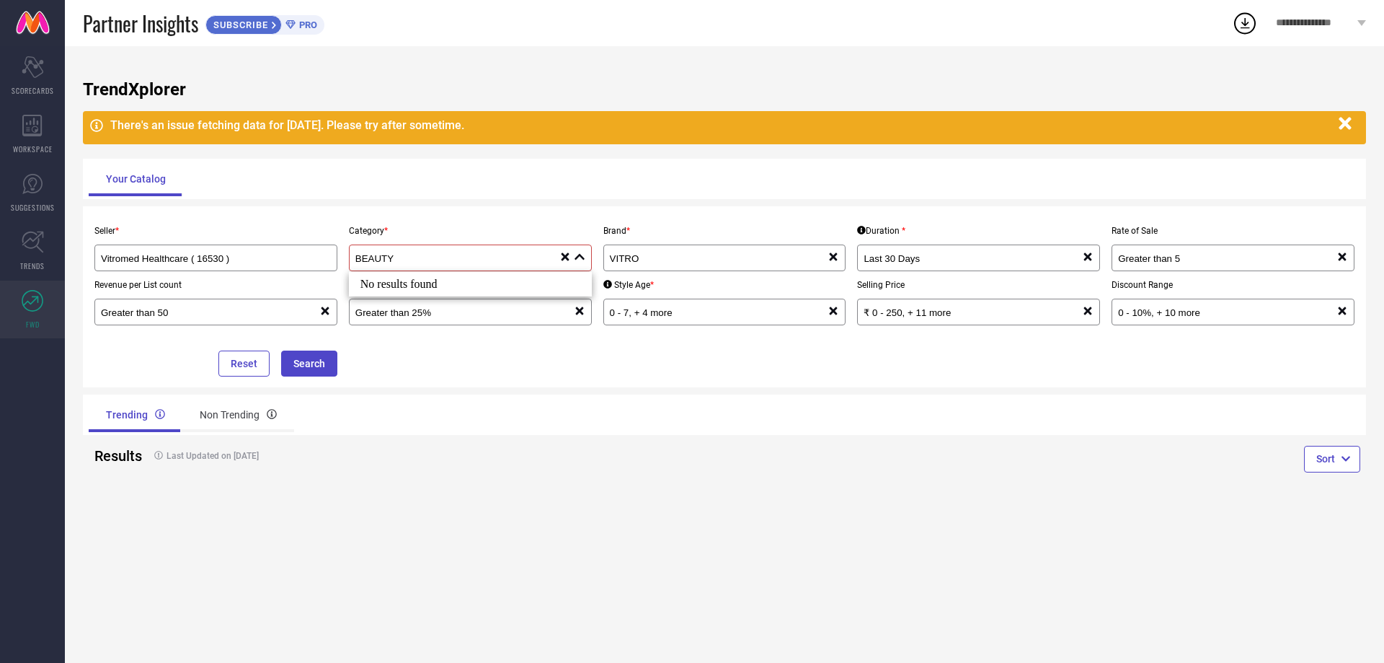
type input "BEAUTY"
drag, startPoint x: 460, startPoint y: 397, endPoint x: 469, endPoint y: 356, distance: 41.5
click at [466, 370] on div "TrendXplorer There's an issue fetching data for 09 Sep 2025. Please try after s…" at bounding box center [724, 354] width 1319 height 616
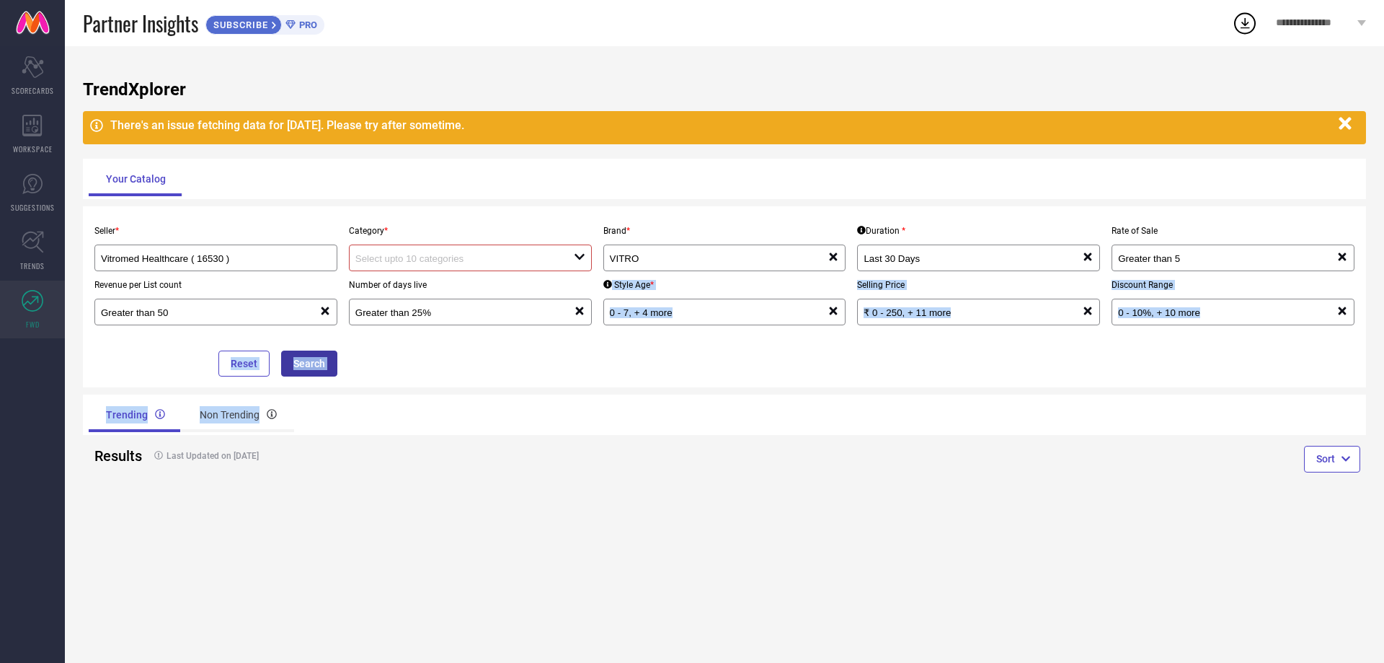
click at [301, 367] on button "Search" at bounding box center [309, 363] width 56 height 26
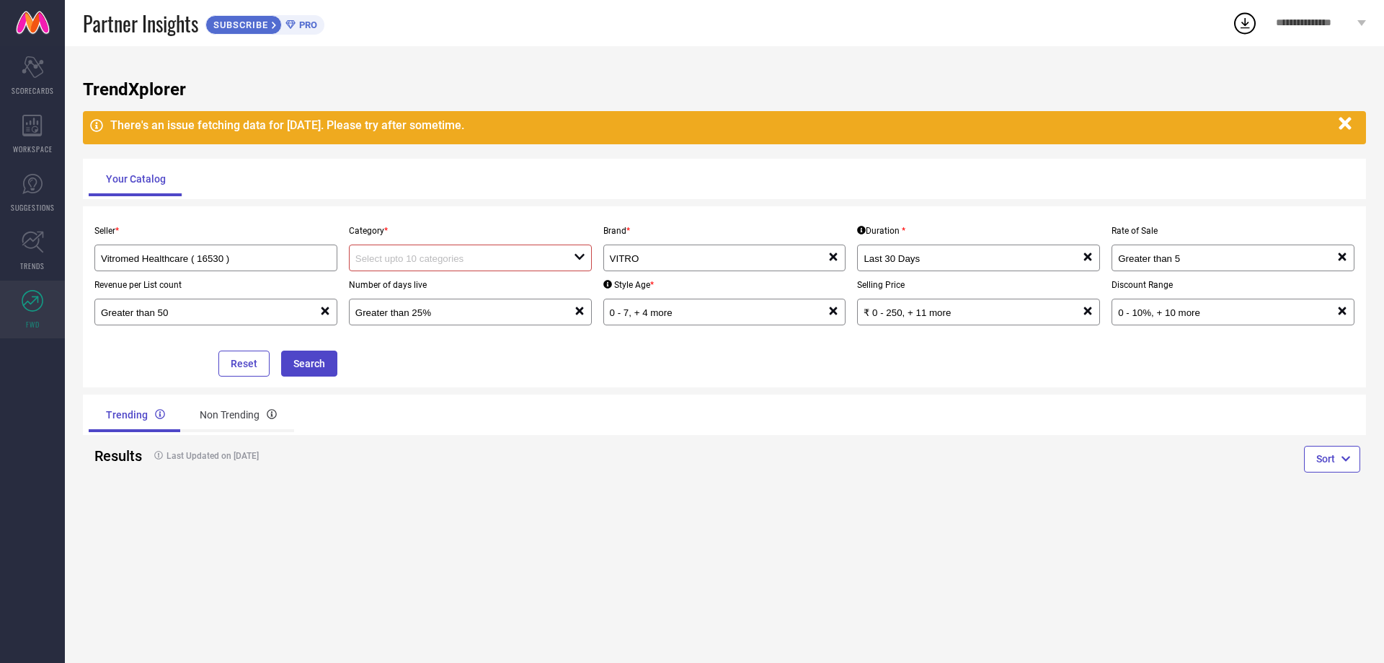
click at [1348, 138] on div "There's an issue fetching data for [DATE]. Please try after sometime." at bounding box center [724, 127] width 1283 height 33
click at [1345, 122] on icon "button" at bounding box center [1346, 124] width 18 height 18
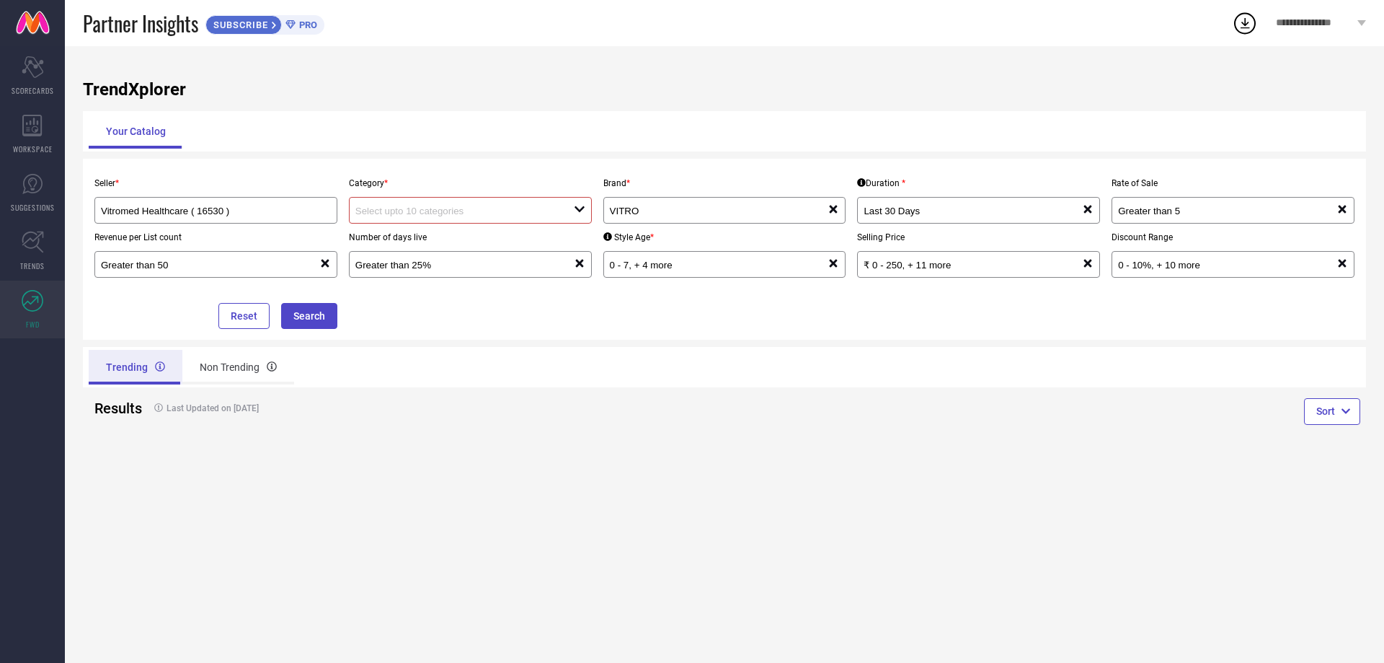
click at [165, 366] on div "Trending" at bounding box center [136, 367] width 94 height 35
click at [223, 367] on div "Non Trending" at bounding box center [238, 367] width 112 height 35
click at [307, 308] on button "Search" at bounding box center [309, 316] width 56 height 26
click at [42, 255] on link "TRENDS" at bounding box center [32, 251] width 65 height 58
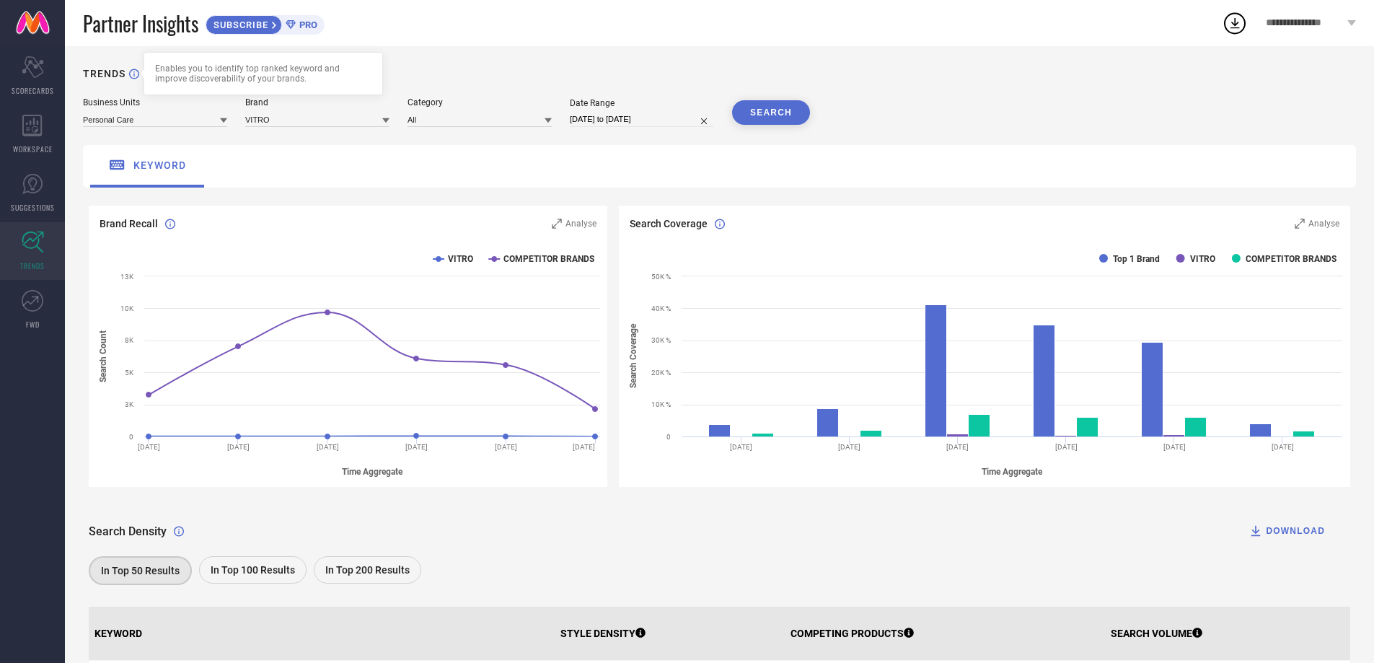
click at [132, 74] on icon at bounding box center [134, 73] width 10 height 11
click at [772, 106] on button "SEARCH" at bounding box center [771, 112] width 78 height 25
click at [746, 112] on button "SEARCH" at bounding box center [771, 112] width 78 height 25
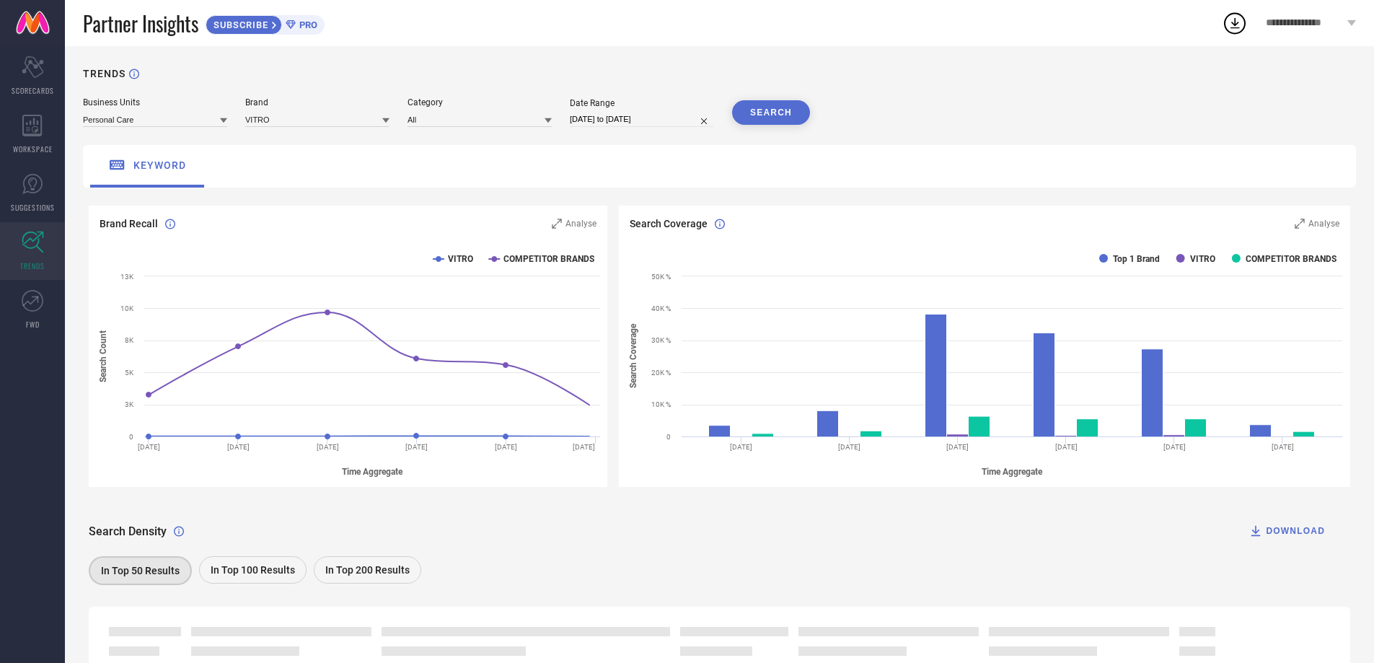
scroll to position [112, 0]
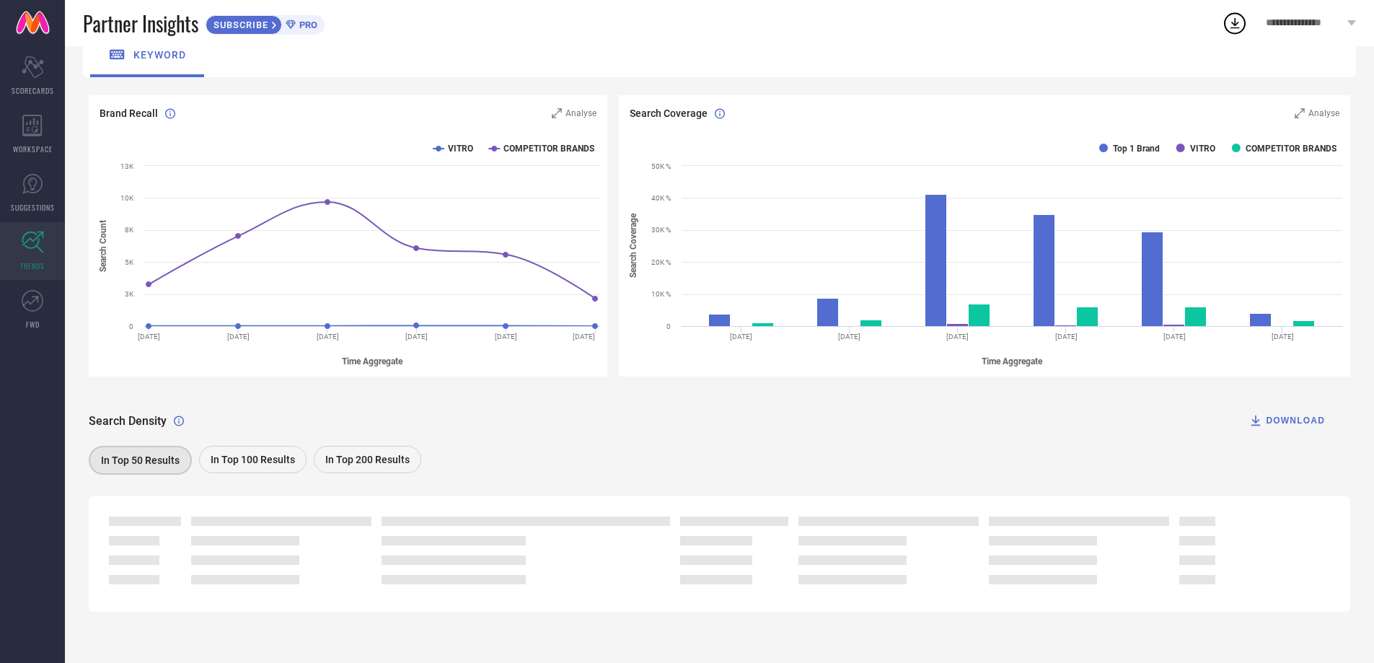
click at [211, 464] on span "In Top 100 Results" at bounding box center [253, 460] width 84 height 12
click at [389, 464] on span "In Top 200 Results" at bounding box center [367, 460] width 84 height 12
